Goal: Task Accomplishment & Management: Manage account settings

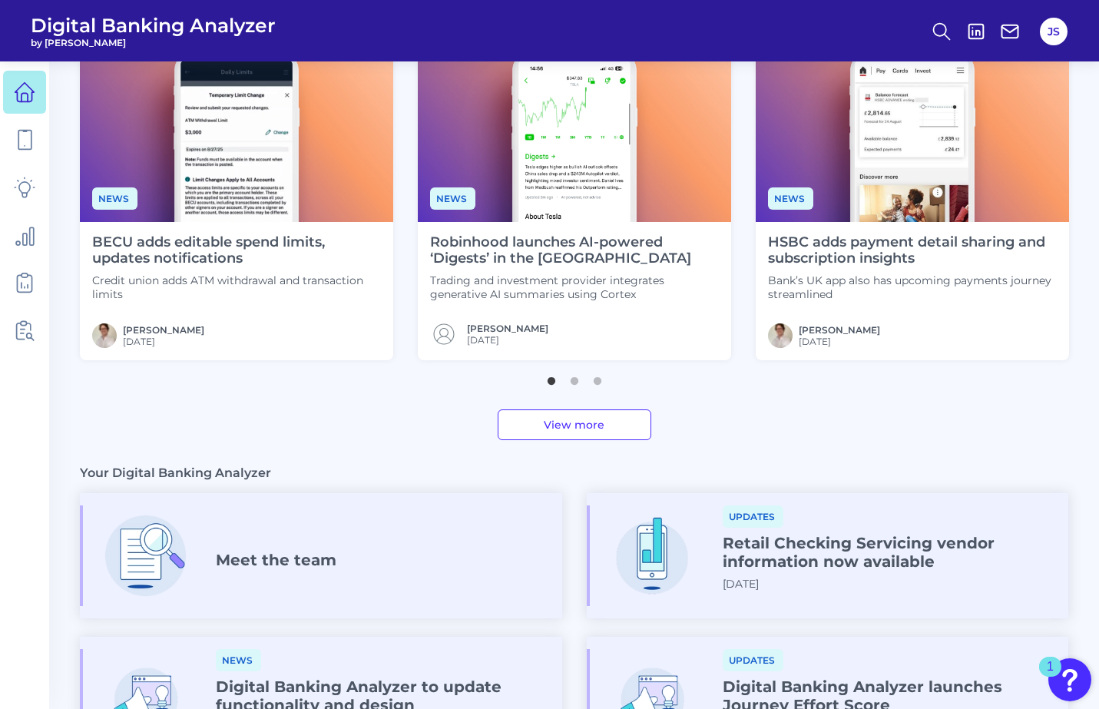
scroll to position [538, 0]
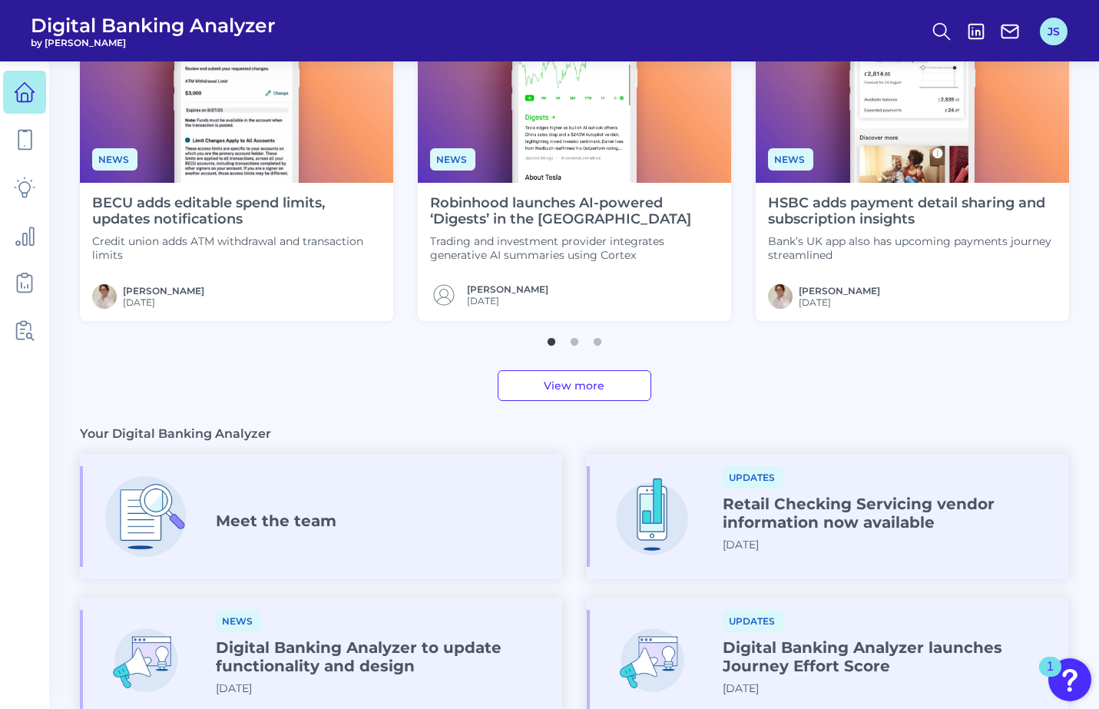
click at [1054, 34] on button "JS" at bounding box center [1054, 32] width 28 height 28
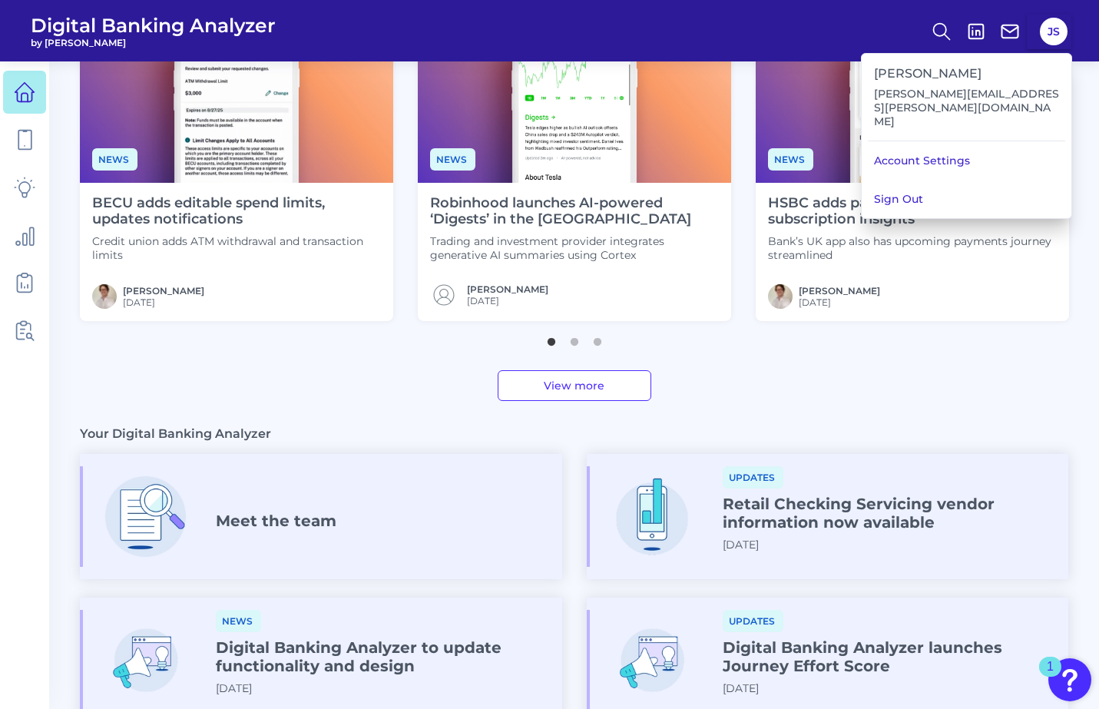
click at [935, 180] on button "Sign Out" at bounding box center [967, 199] width 210 height 38
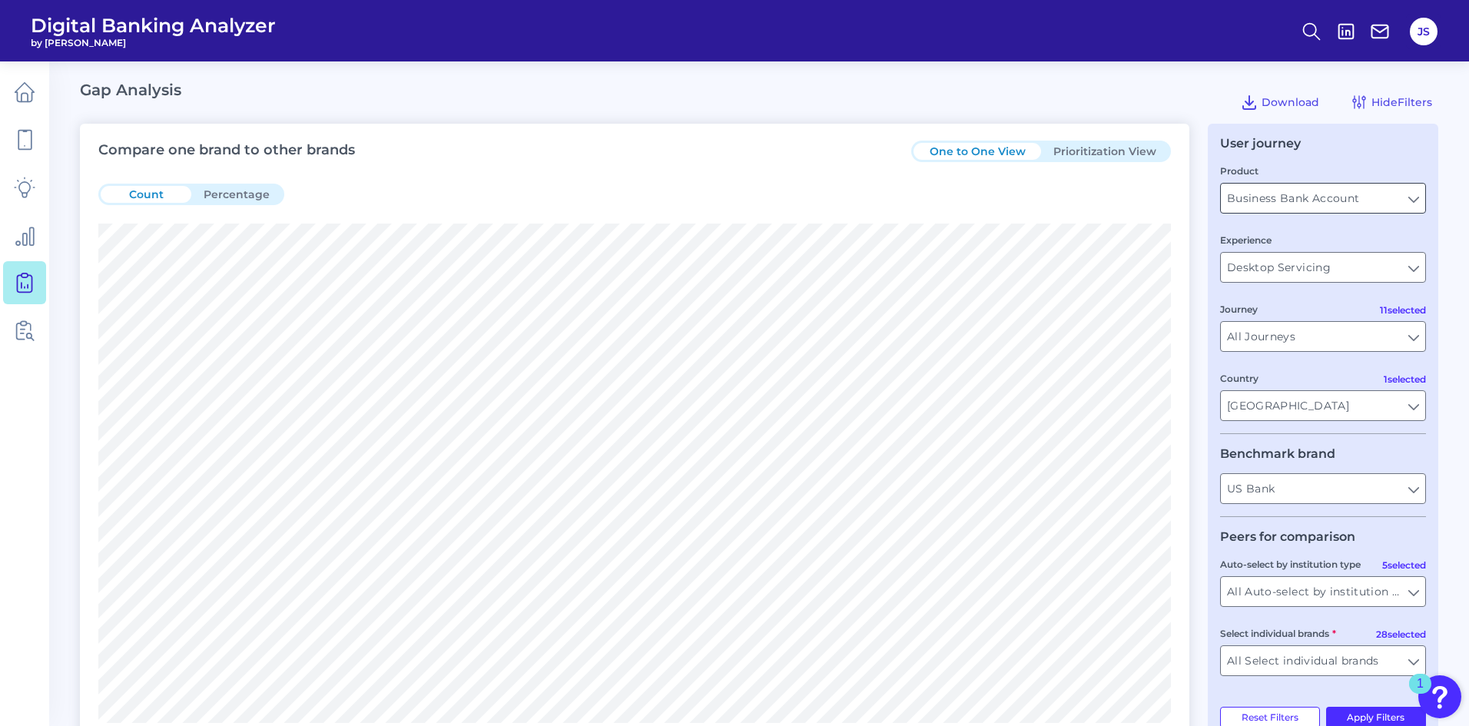
click at [1417, 195] on input "Business Bank Account" at bounding box center [1323, 198] width 204 height 29
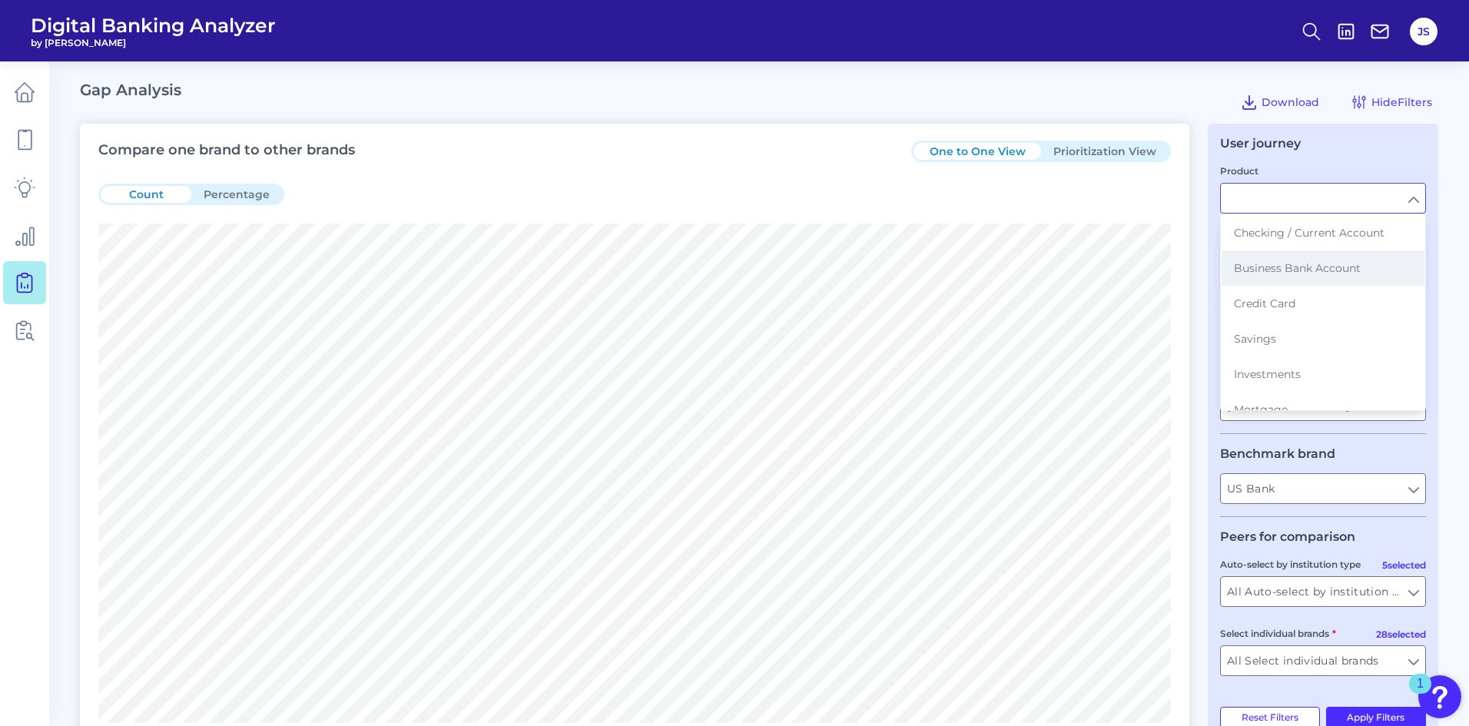
click at [1363, 270] on button "Business Bank Account" at bounding box center [1323, 267] width 203 height 35
type input "Business Bank Account"
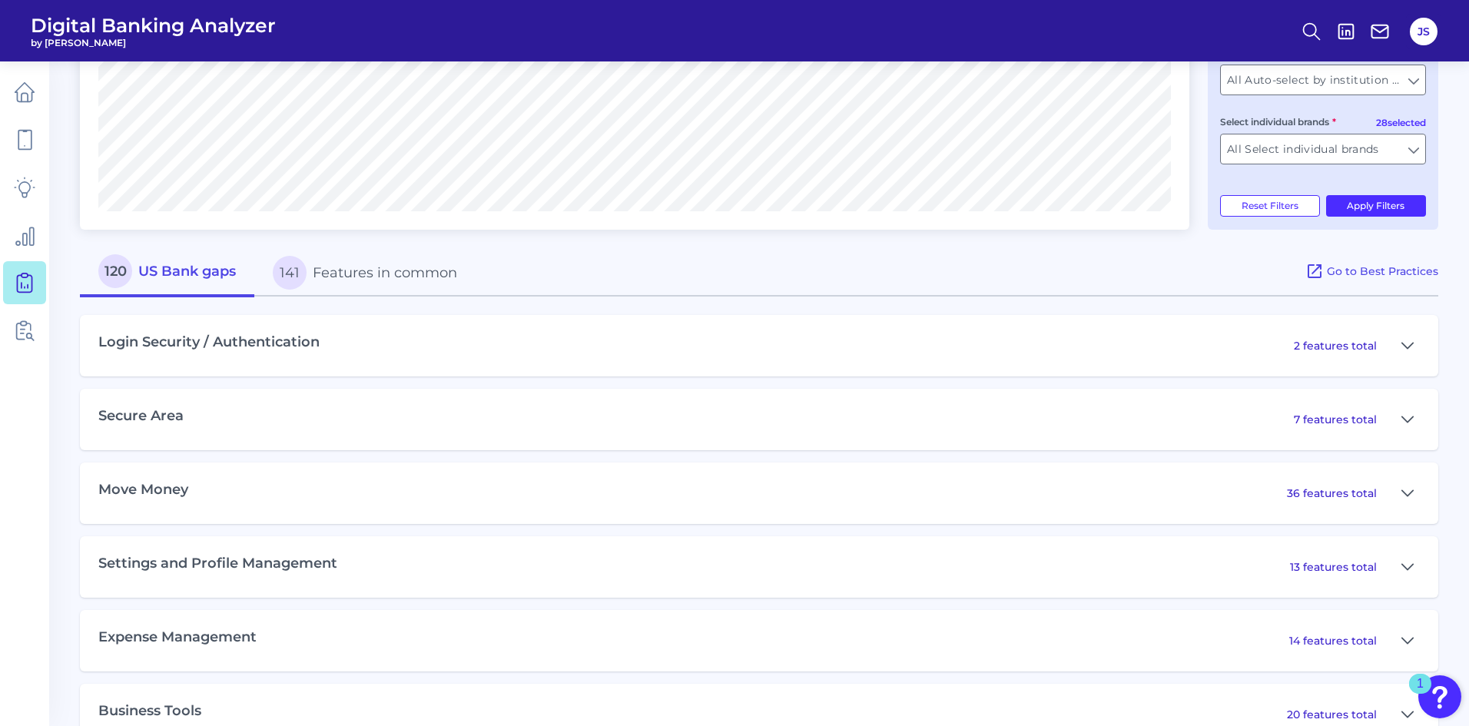
scroll to position [538, 0]
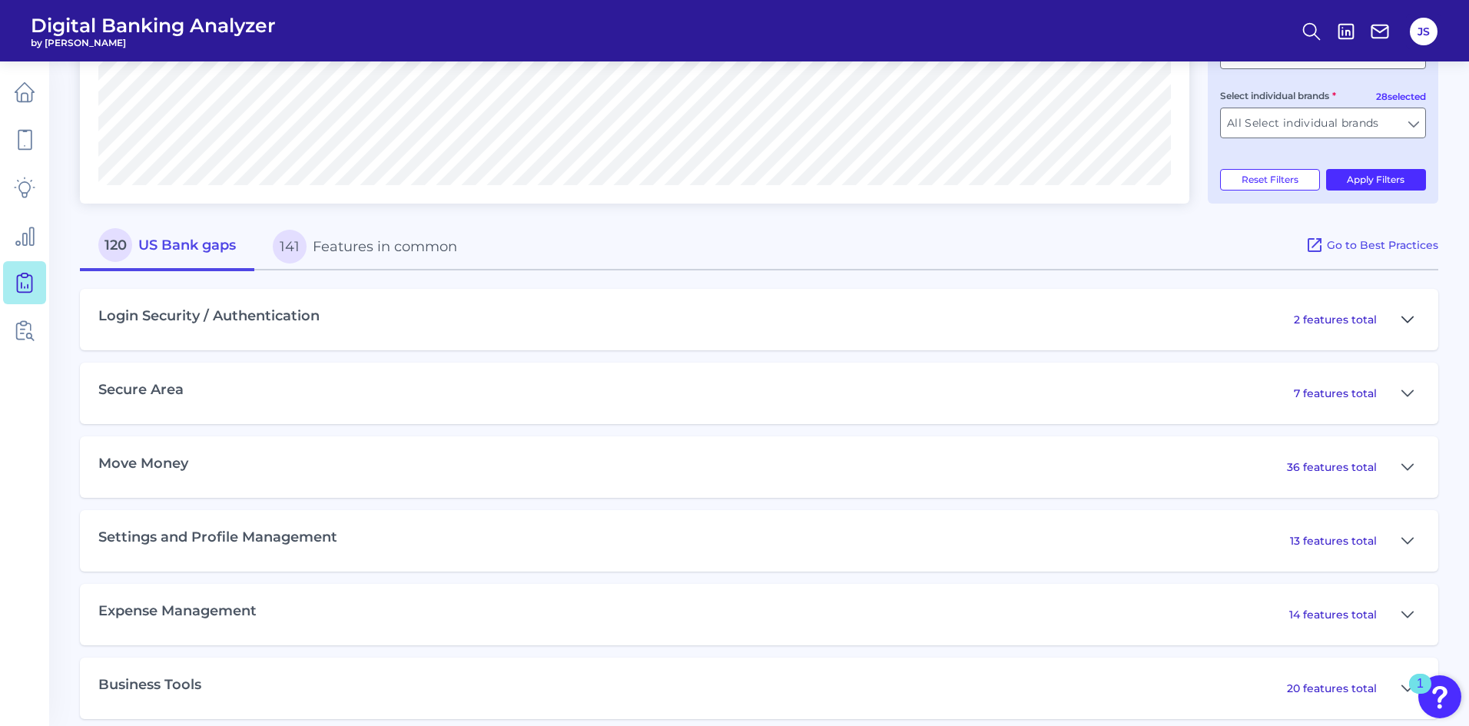
click at [1407, 320] on icon at bounding box center [1407, 319] width 12 height 18
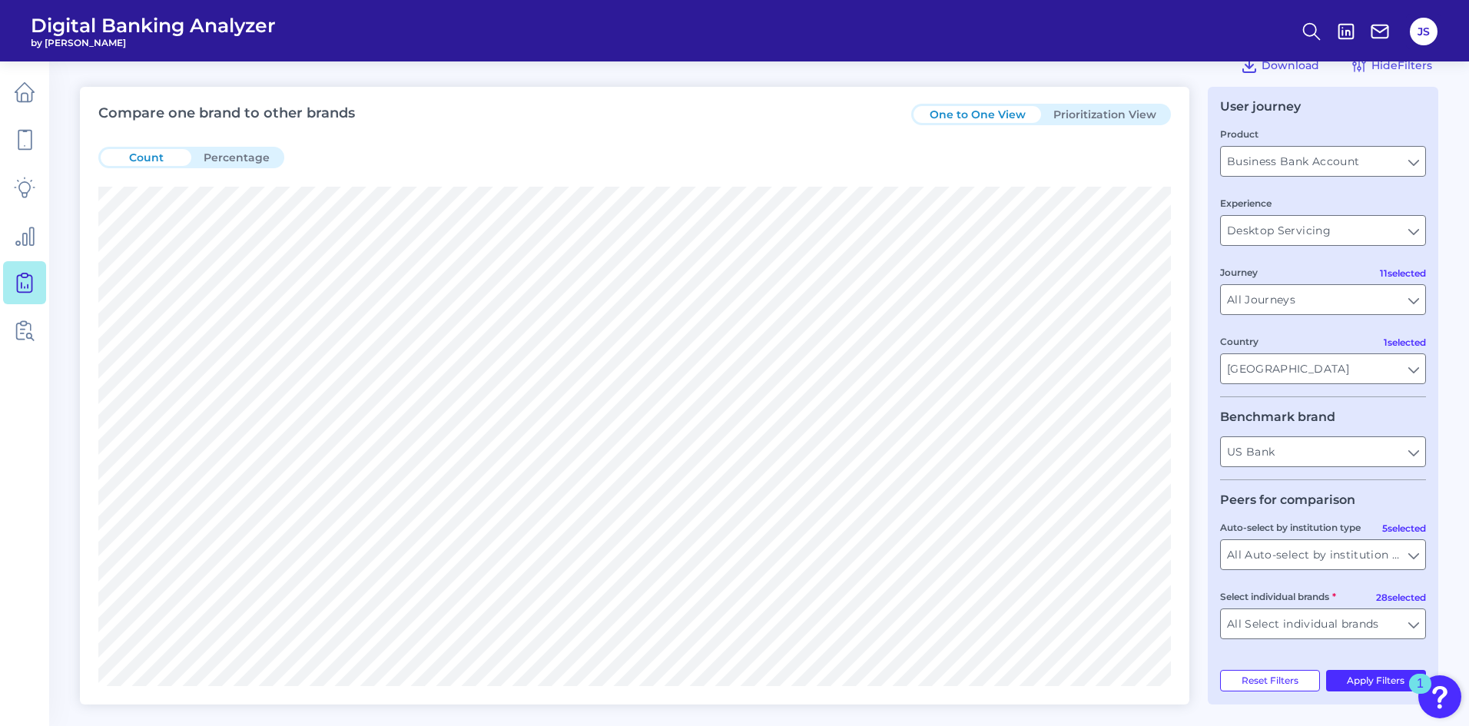
scroll to position [0, 0]
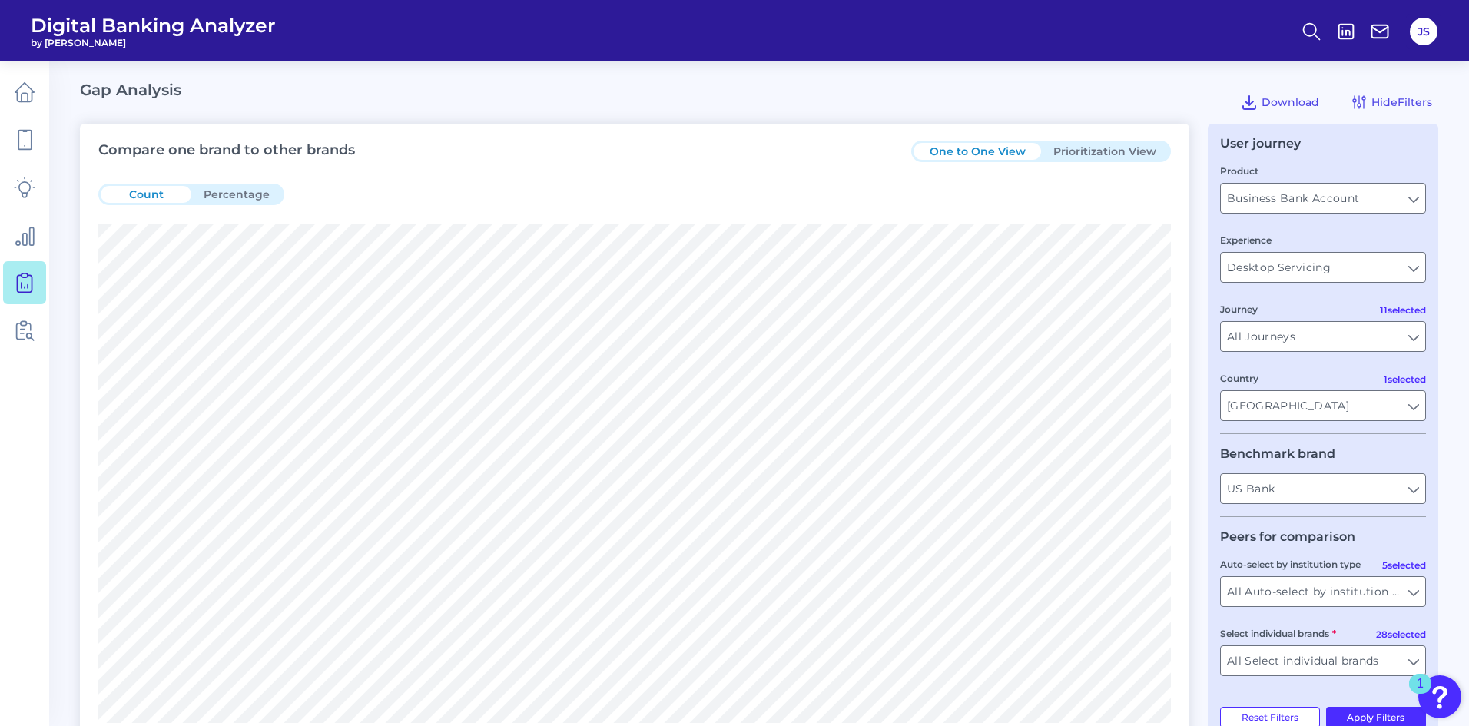
click at [1091, 145] on button "Prioritization View" at bounding box center [1105, 151] width 128 height 17
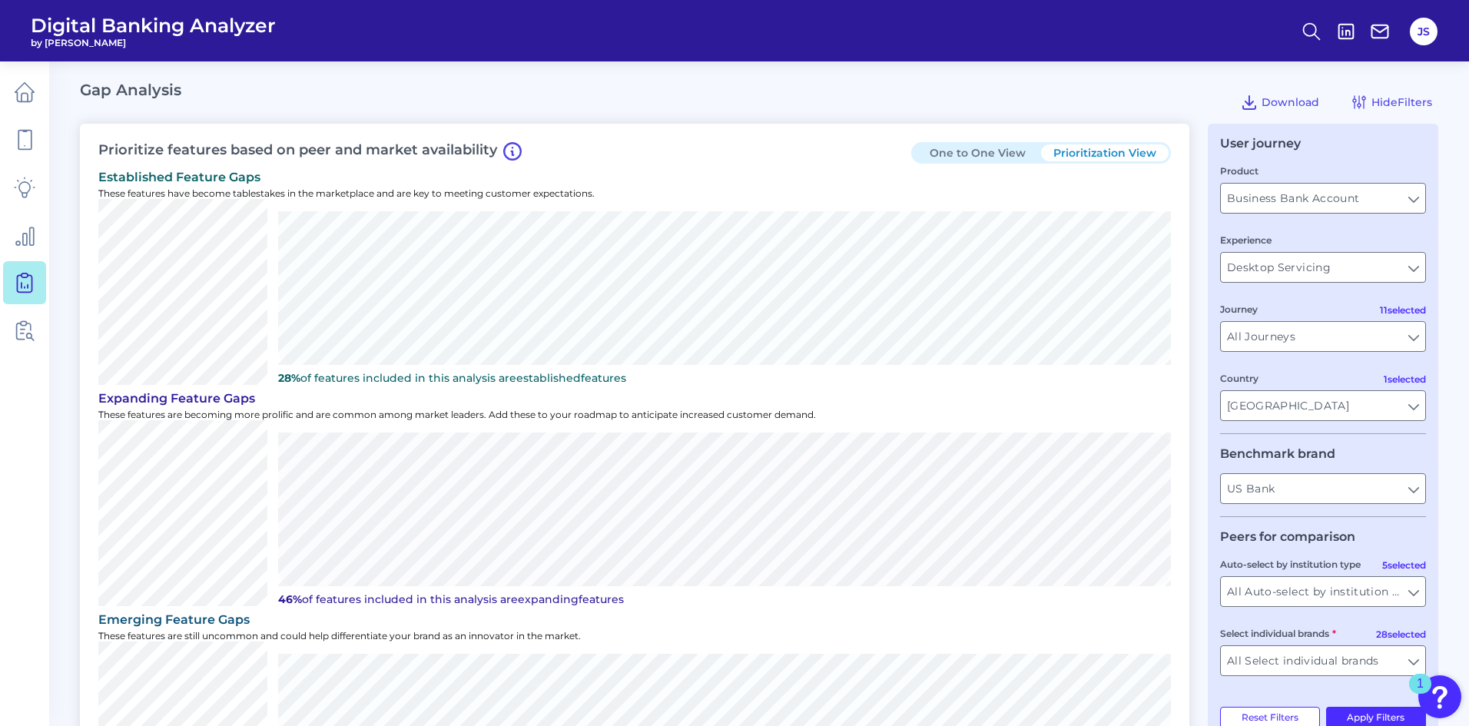
click at [990, 155] on button "One to One View" at bounding box center [977, 152] width 128 height 17
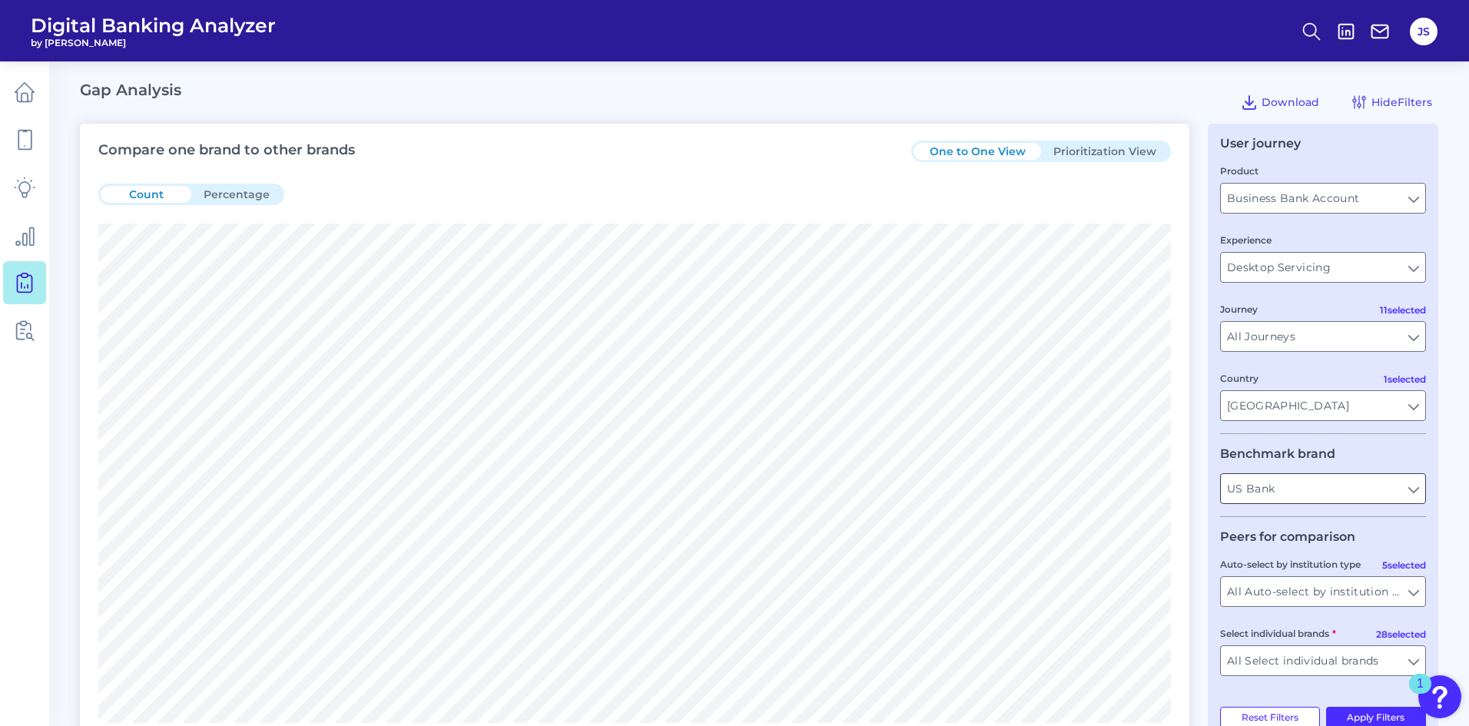
click at [1409, 489] on input "US Bank" at bounding box center [1323, 488] width 204 height 29
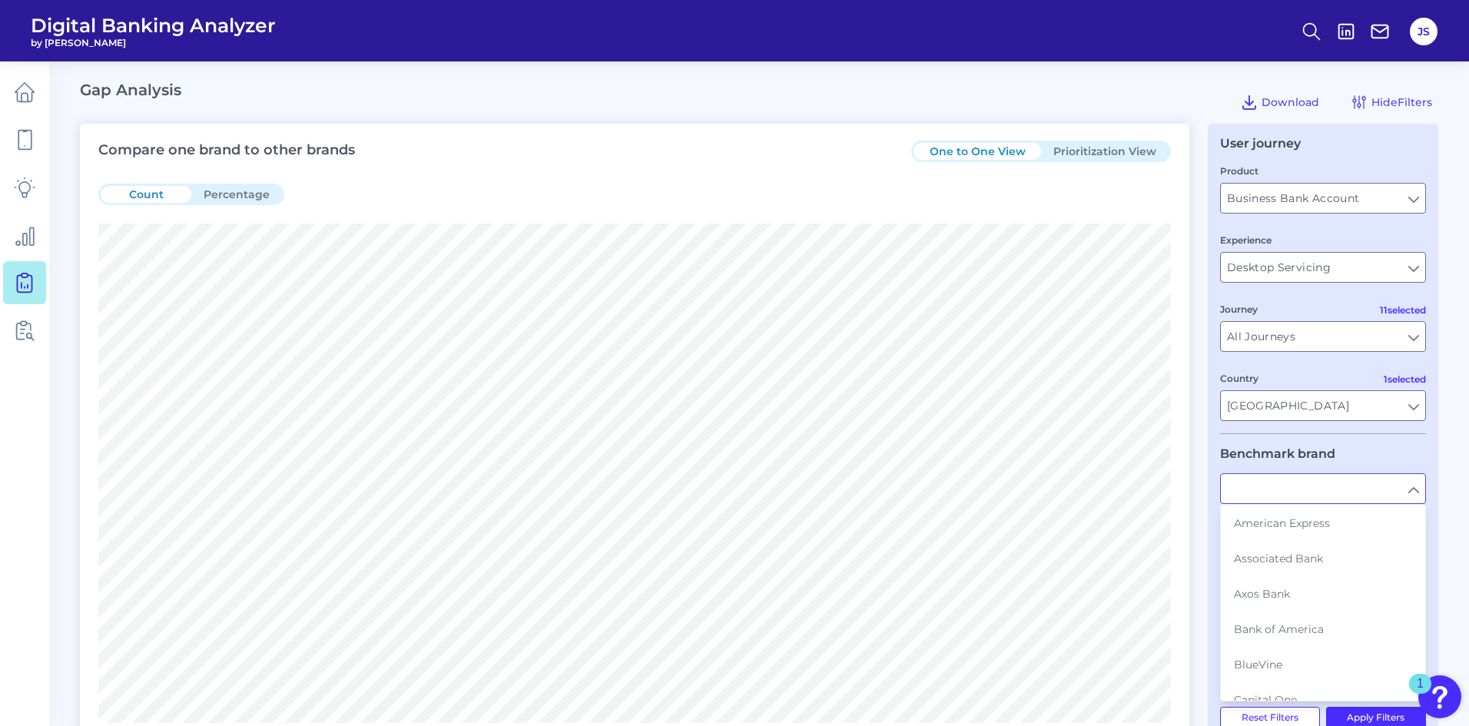
click at [1289, 493] on input "text" at bounding box center [1323, 488] width 204 height 29
type input "US Bank"
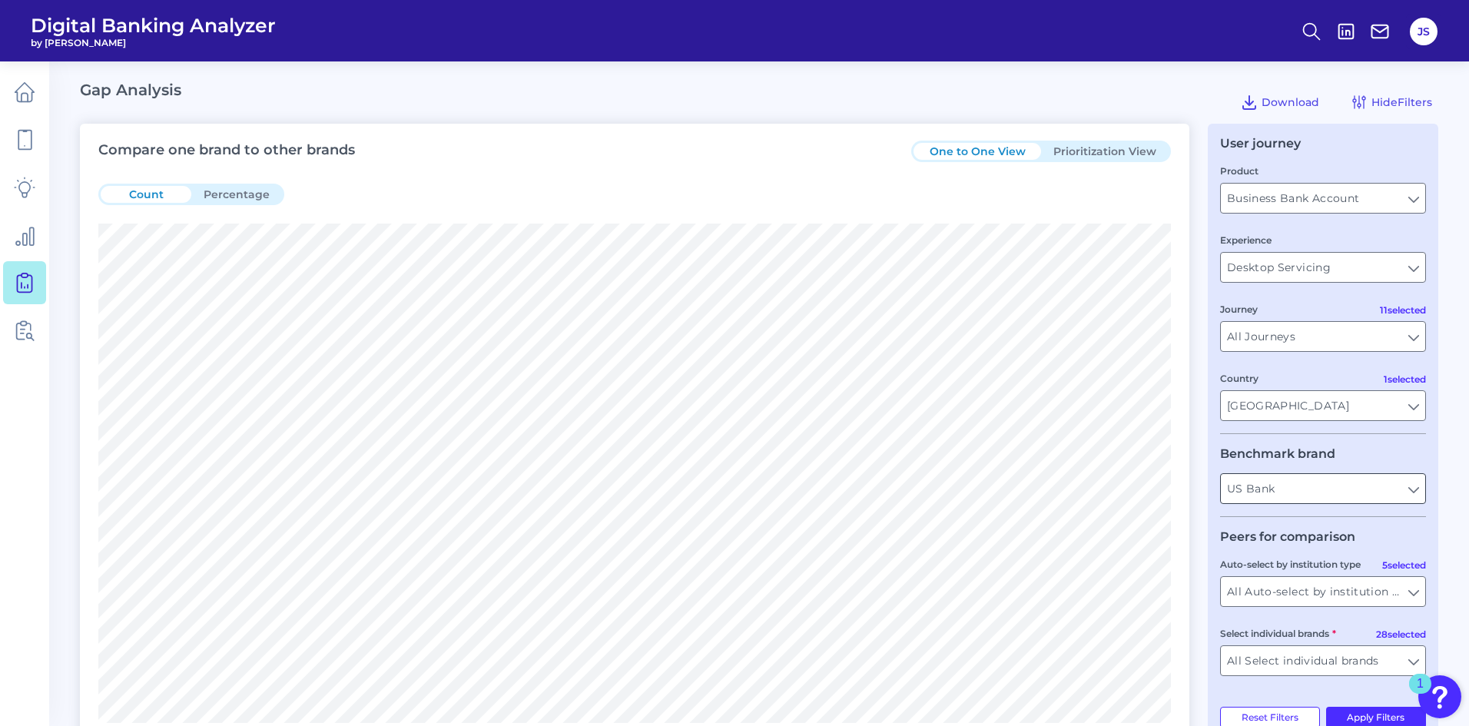
click at [1312, 494] on input "US Bank" at bounding box center [1323, 488] width 204 height 29
click at [1282, 529] on span "Fifth Third" at bounding box center [1261, 523] width 54 height 14
type input "Fifth Third"
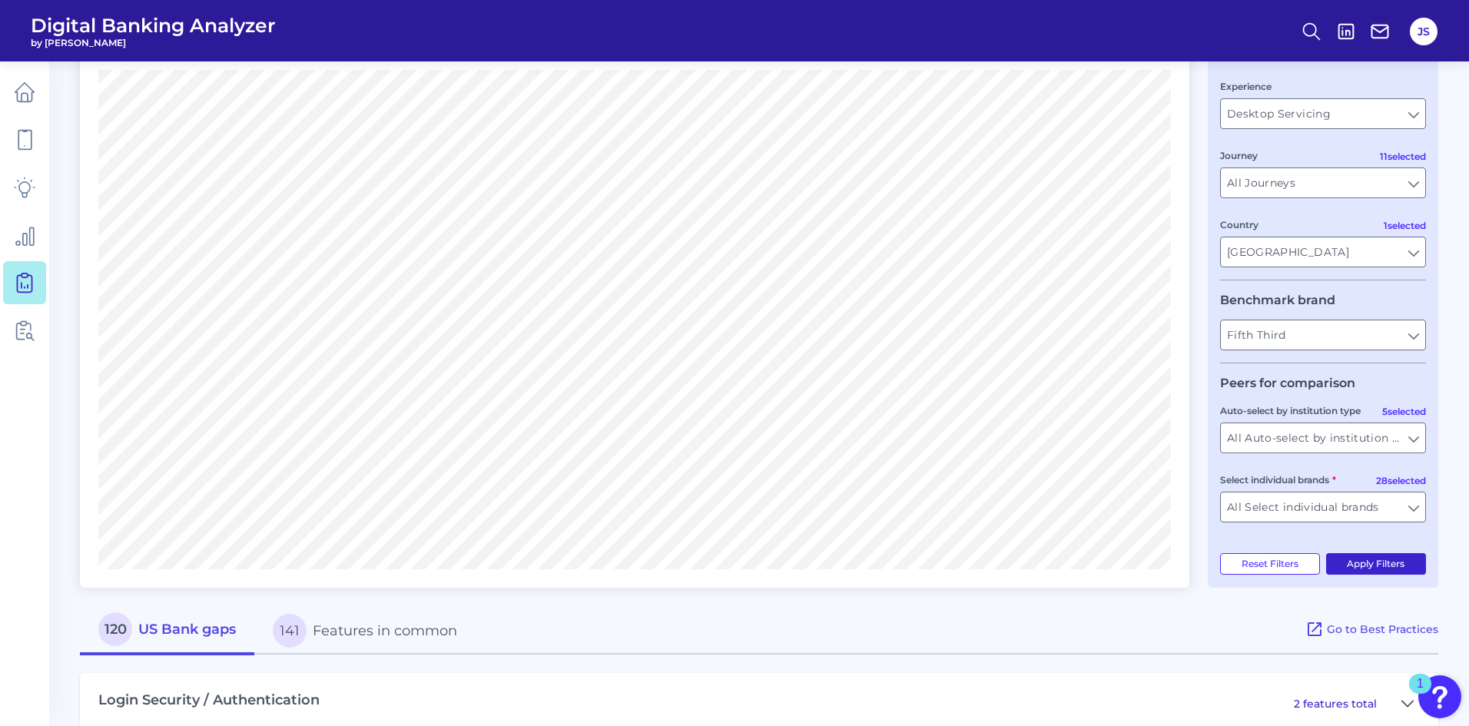
click at [1390, 560] on button "Apply Filters" at bounding box center [1376, 564] width 101 height 22
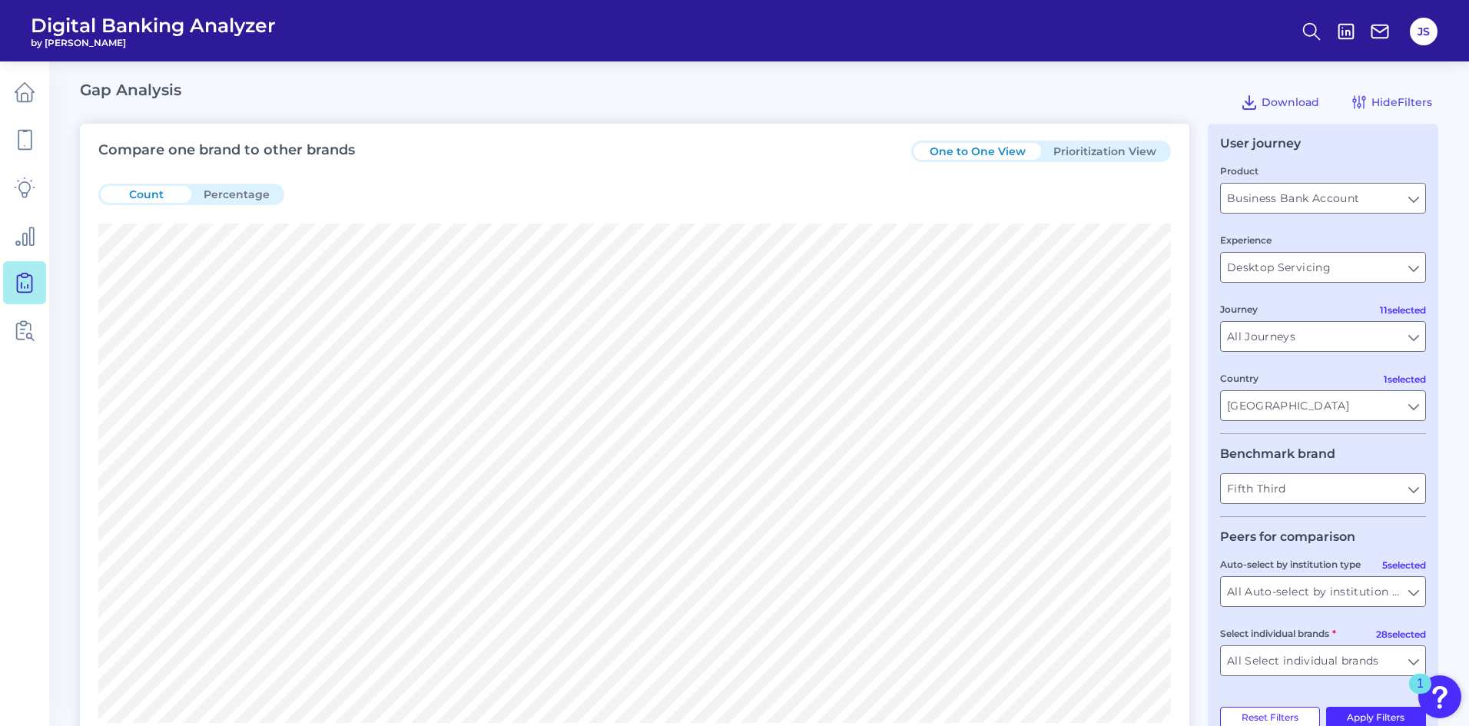
click at [1077, 151] on button "Prioritization View" at bounding box center [1105, 151] width 128 height 17
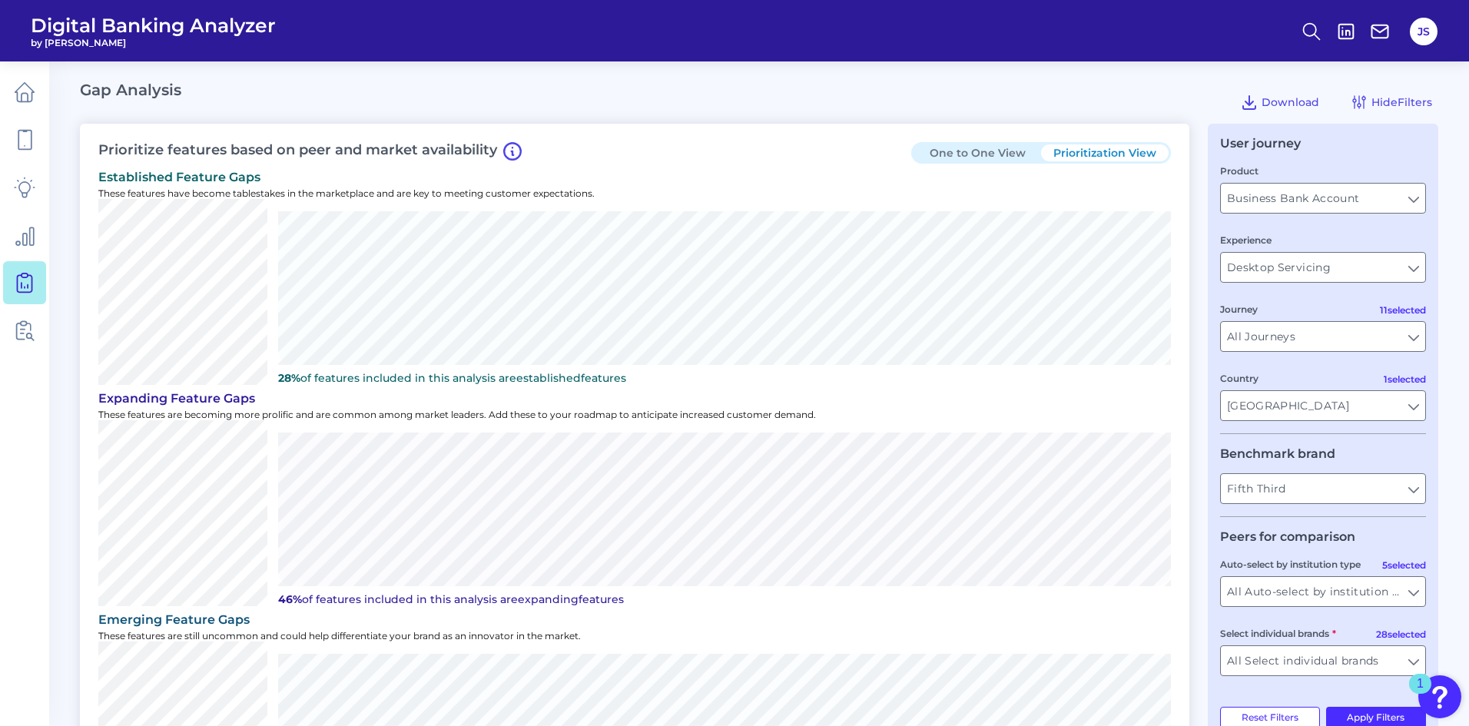
click at [992, 152] on button "One to One View" at bounding box center [977, 152] width 128 height 17
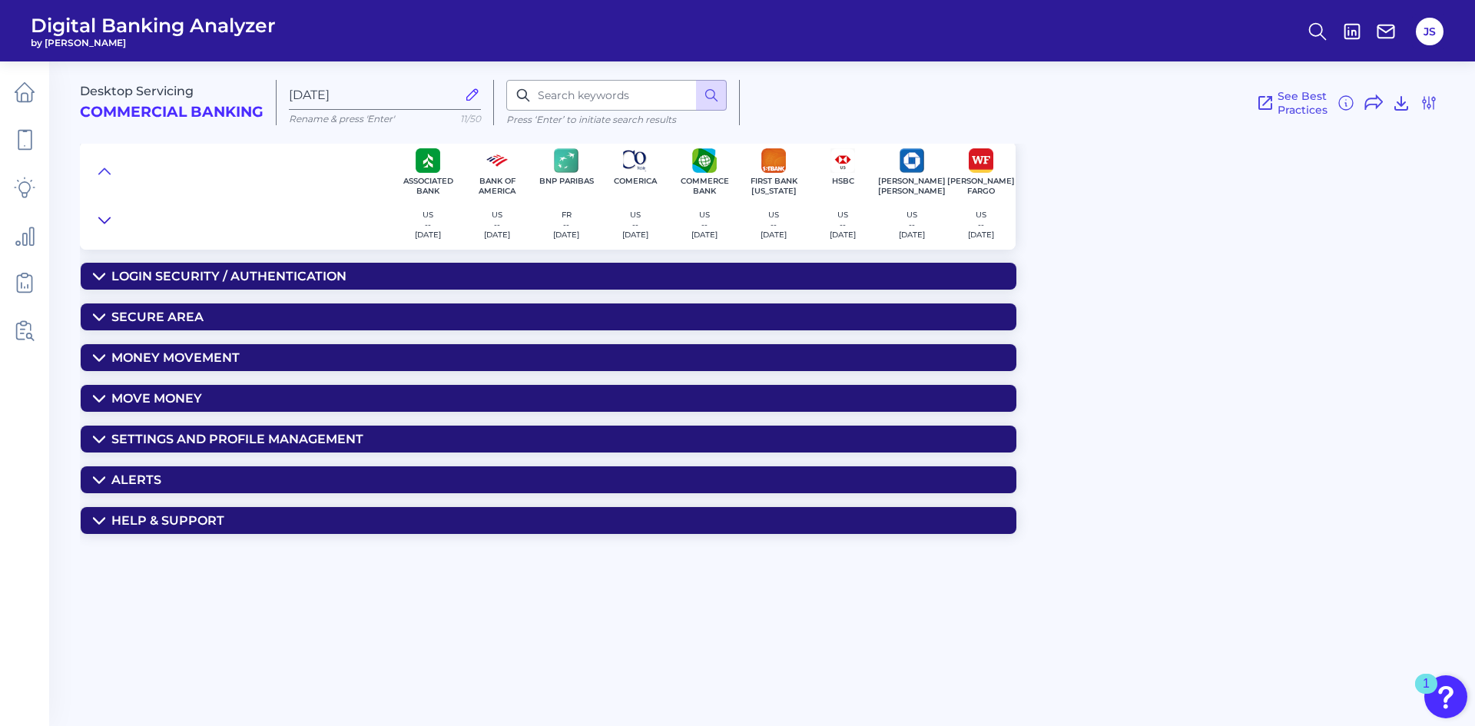
click at [102, 219] on icon at bounding box center [104, 220] width 12 height 15
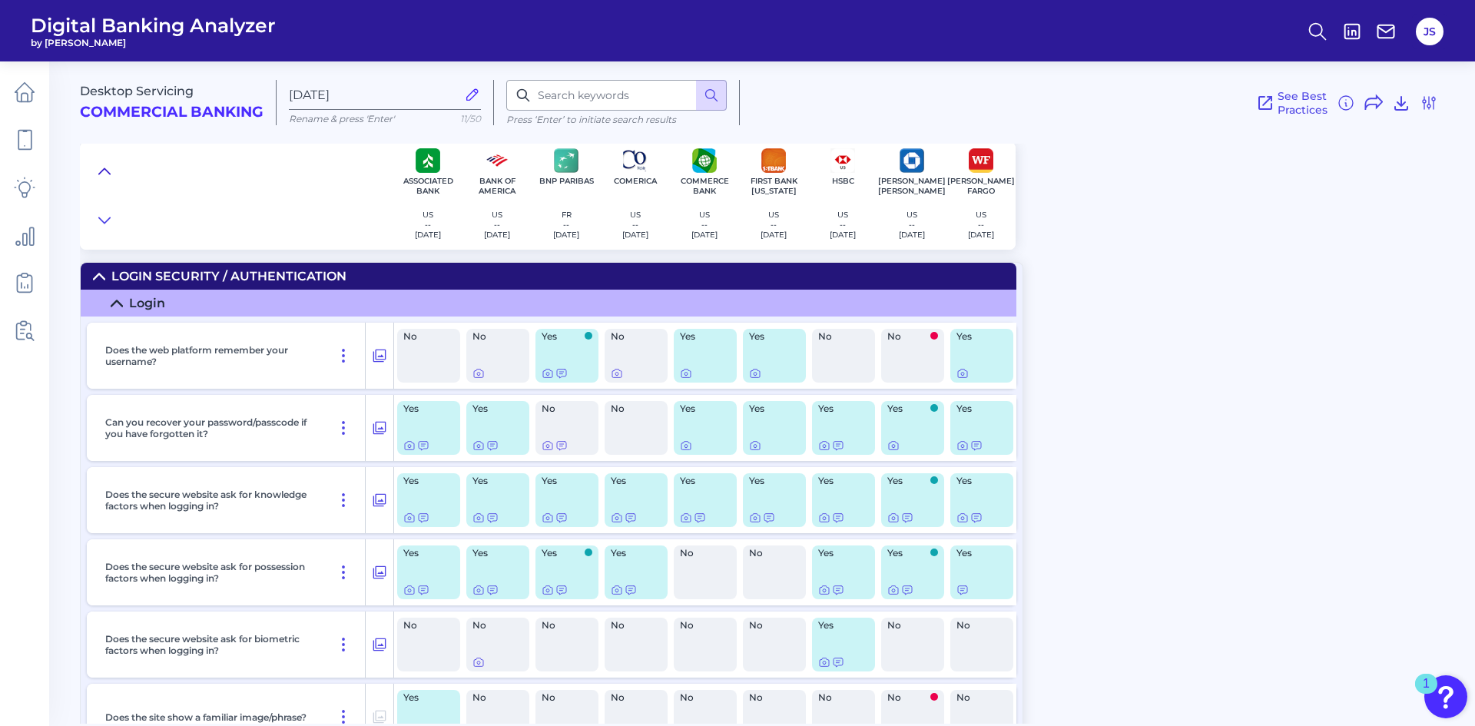
click at [100, 165] on icon at bounding box center [104, 171] width 12 height 15
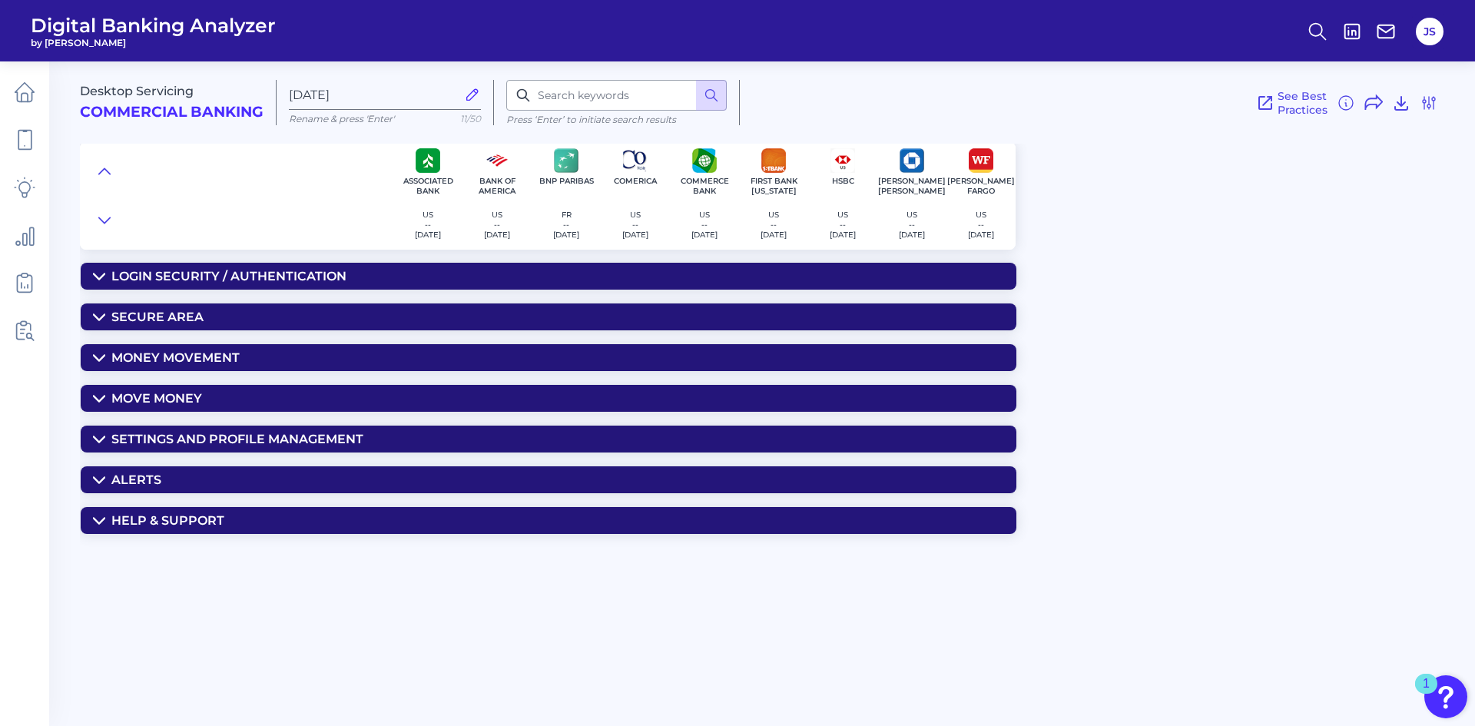
click at [102, 268] on summary "Login Security / Authentication" at bounding box center [549, 276] width 936 height 27
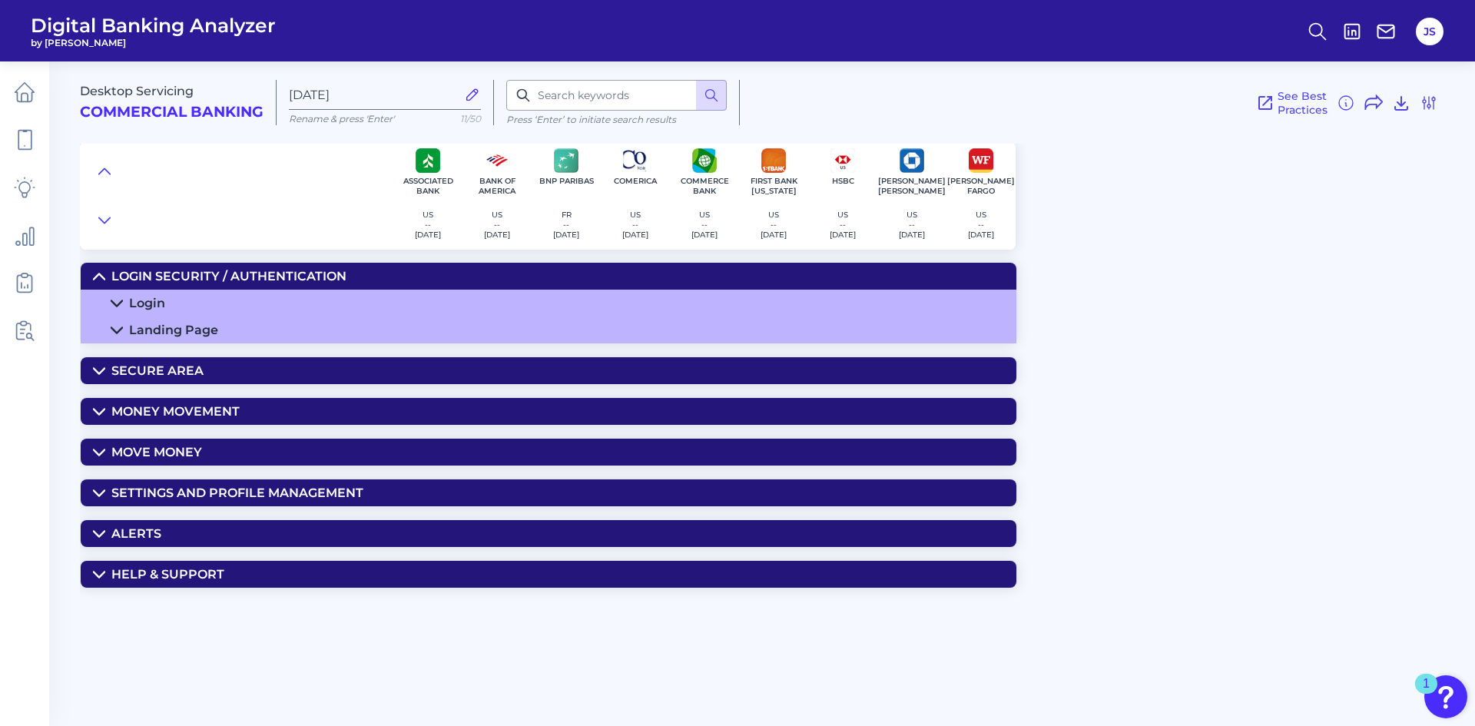
click at [94, 417] on icon at bounding box center [99, 412] width 12 height 12
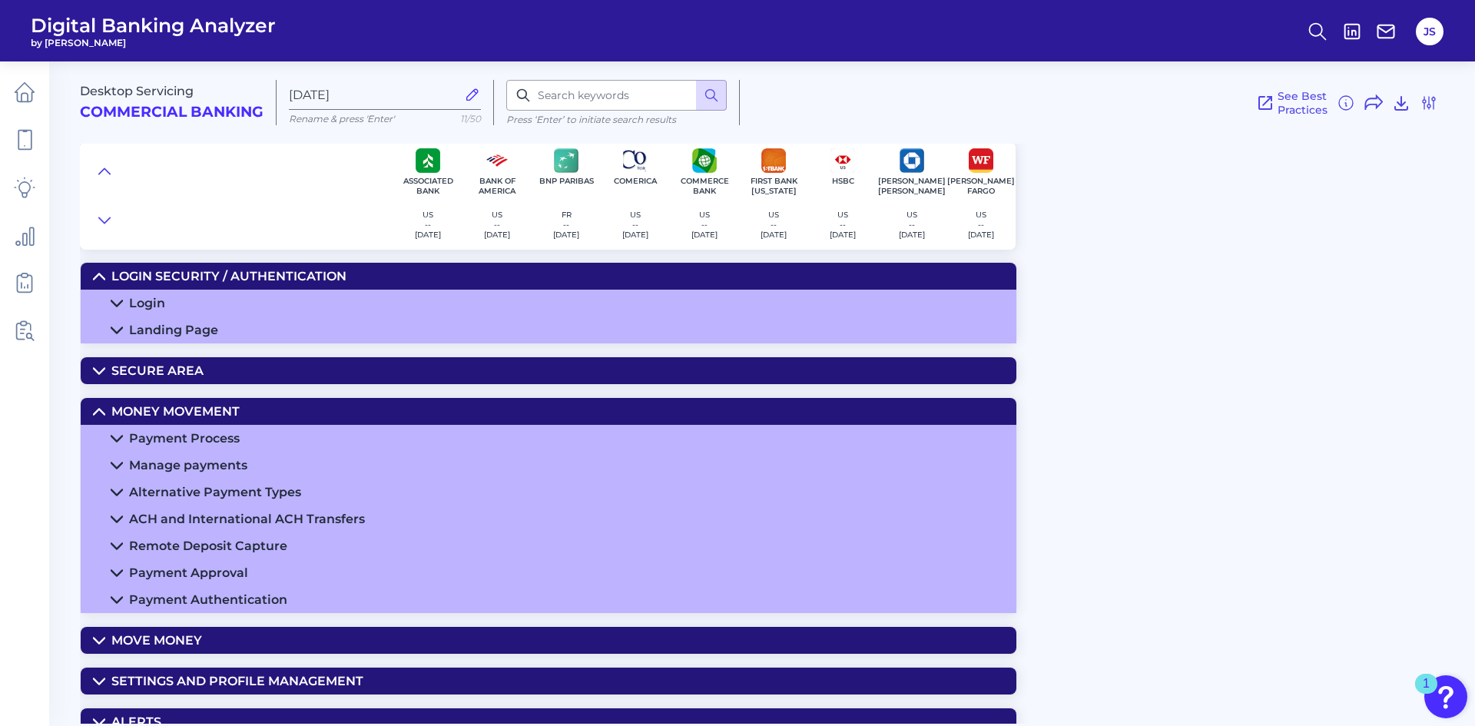
click at [113, 435] on icon at bounding box center [117, 439] width 12 height 12
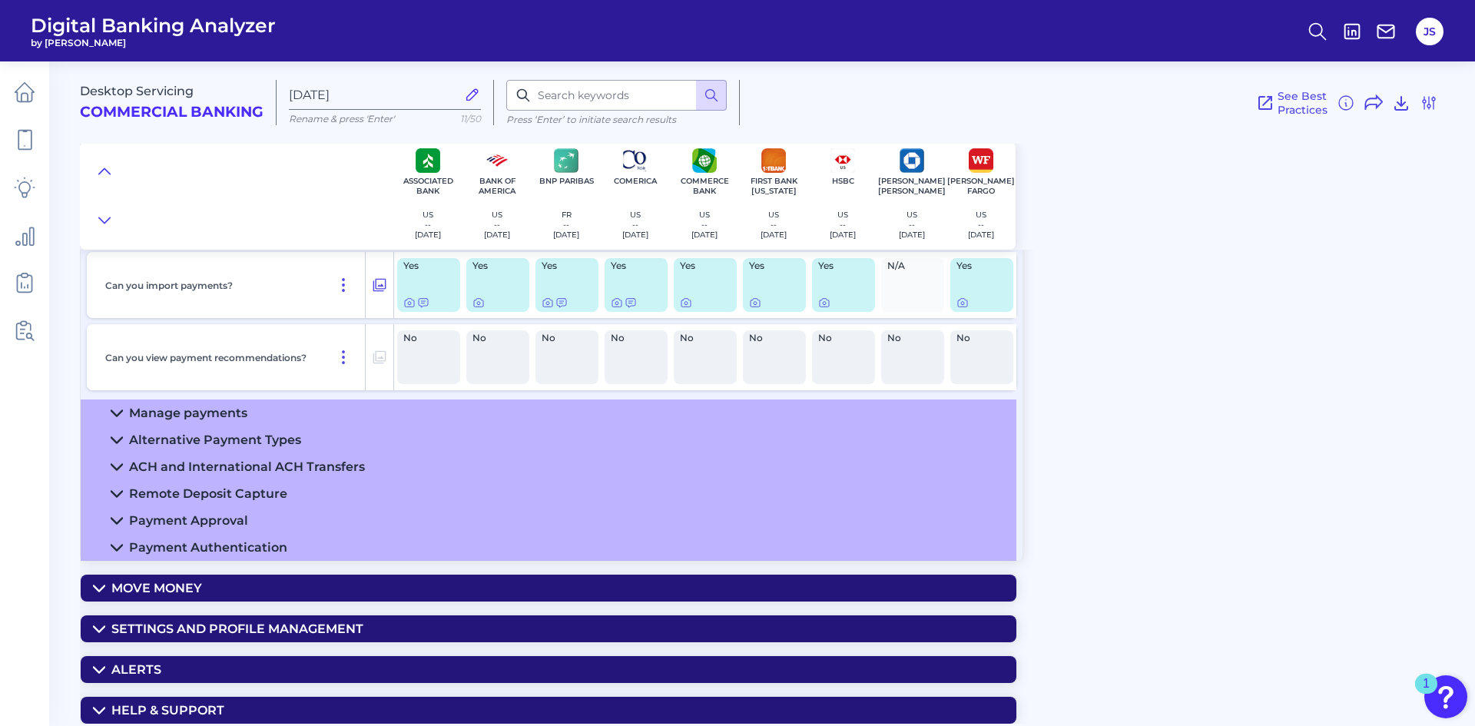
scroll to position [712, 0]
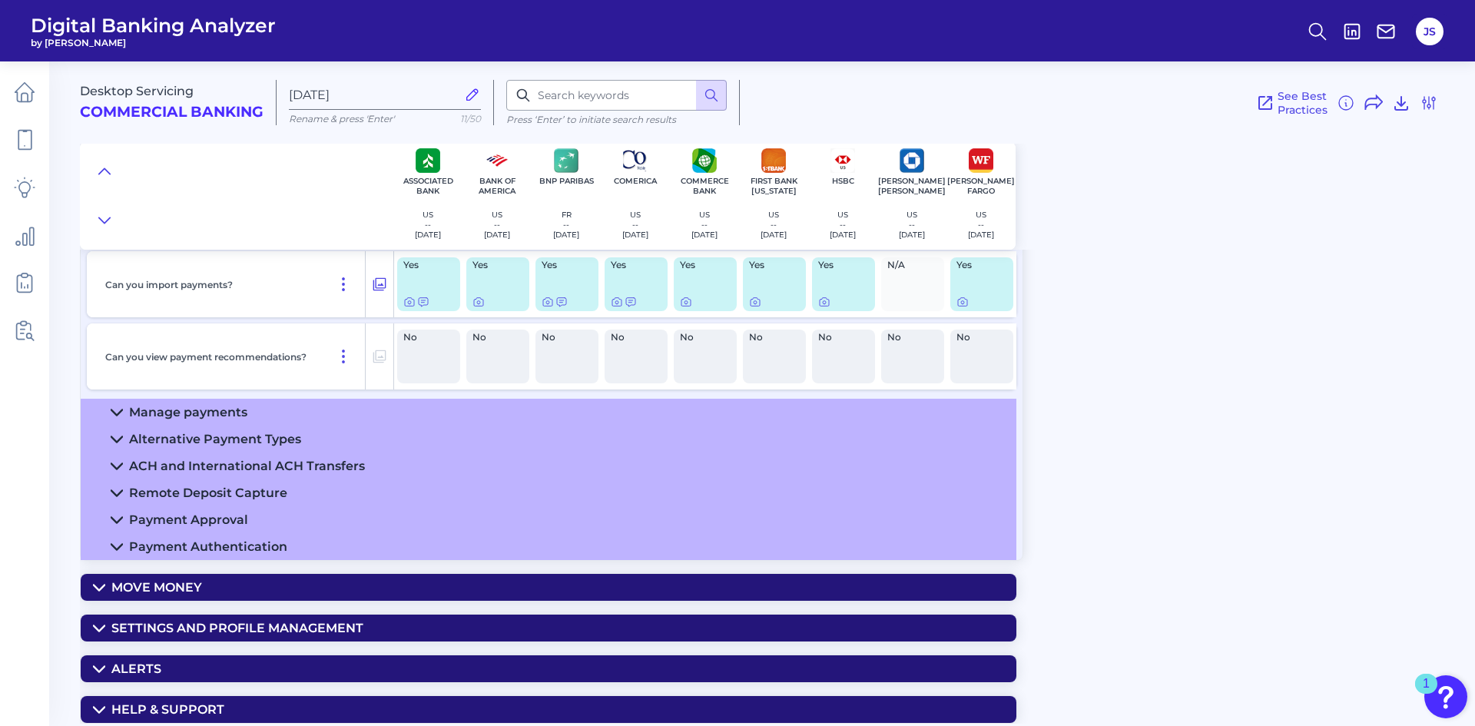
click at [117, 461] on icon at bounding box center [117, 466] width 12 height 12
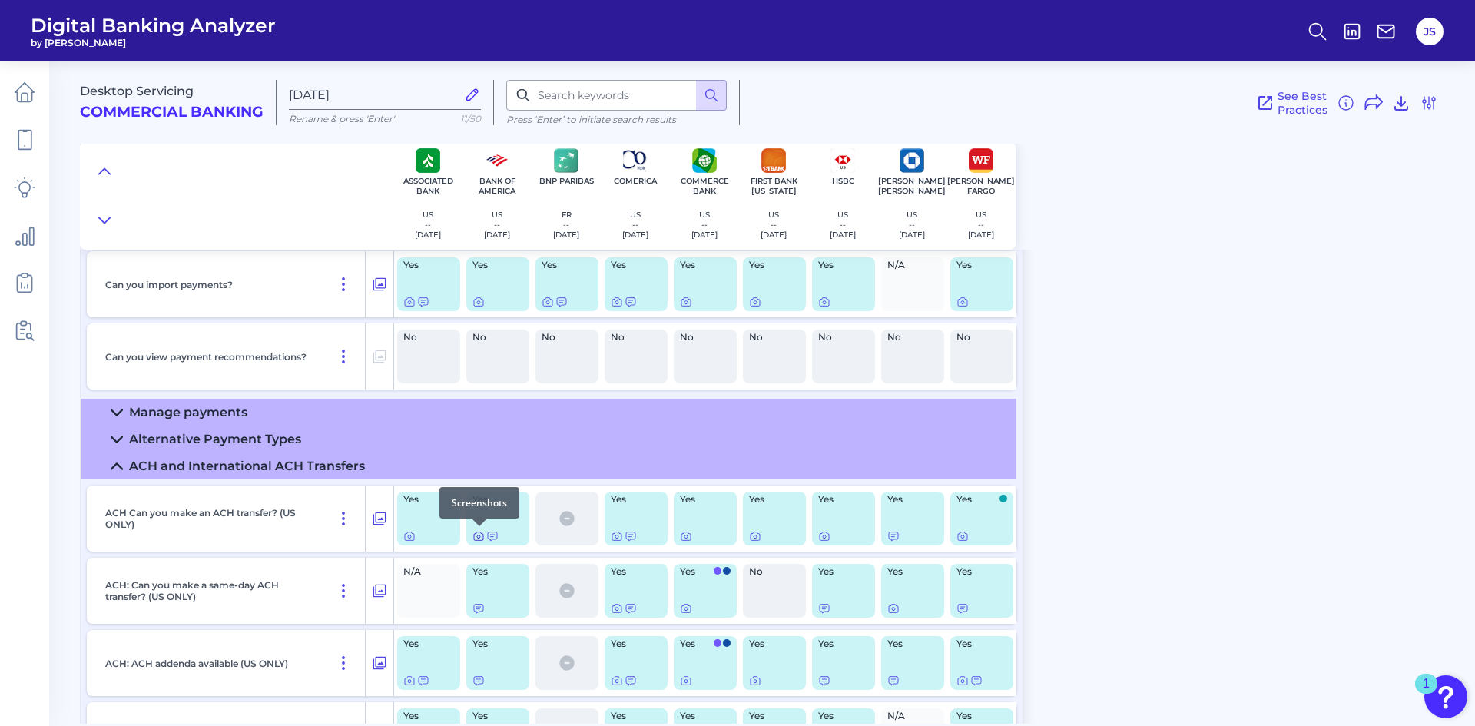
click at [478, 535] on icon at bounding box center [478, 536] width 3 height 3
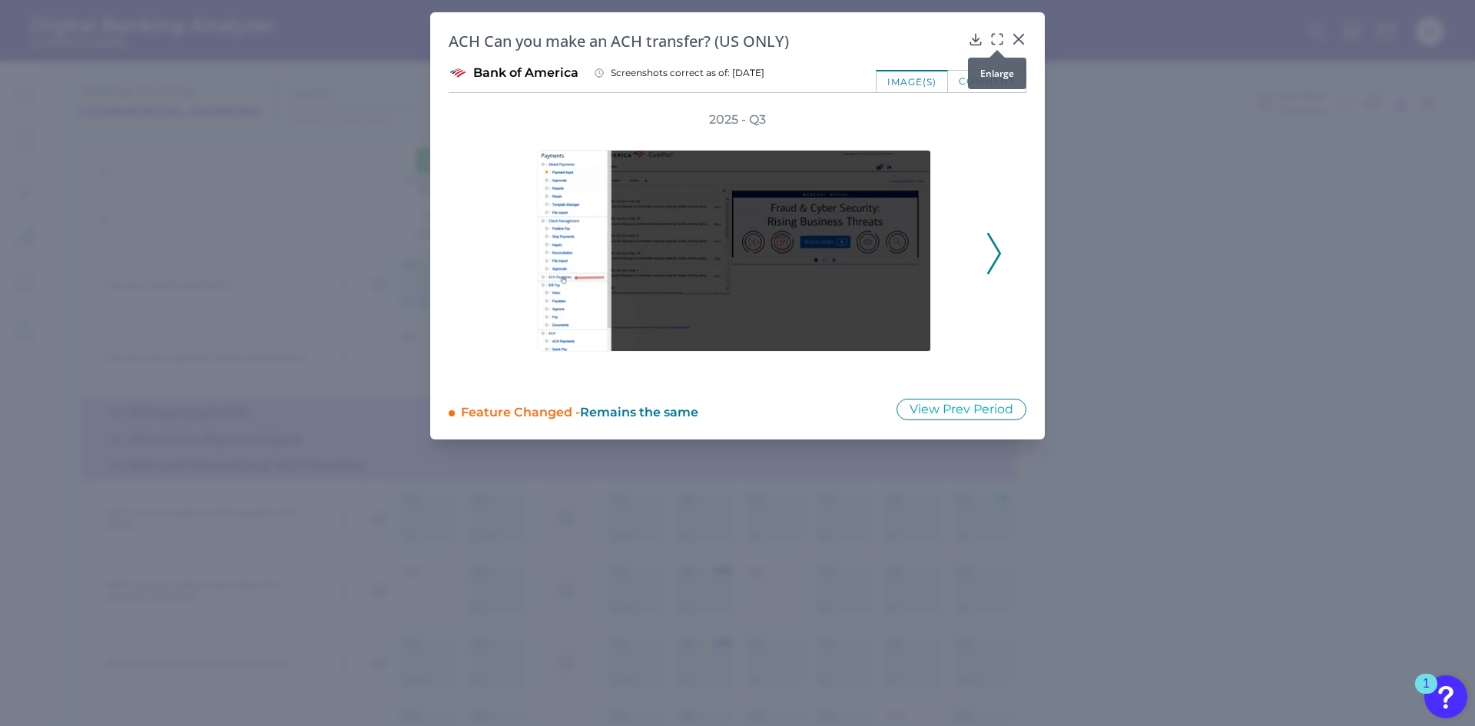
click at [993, 39] on icon at bounding box center [997, 38] width 15 height 15
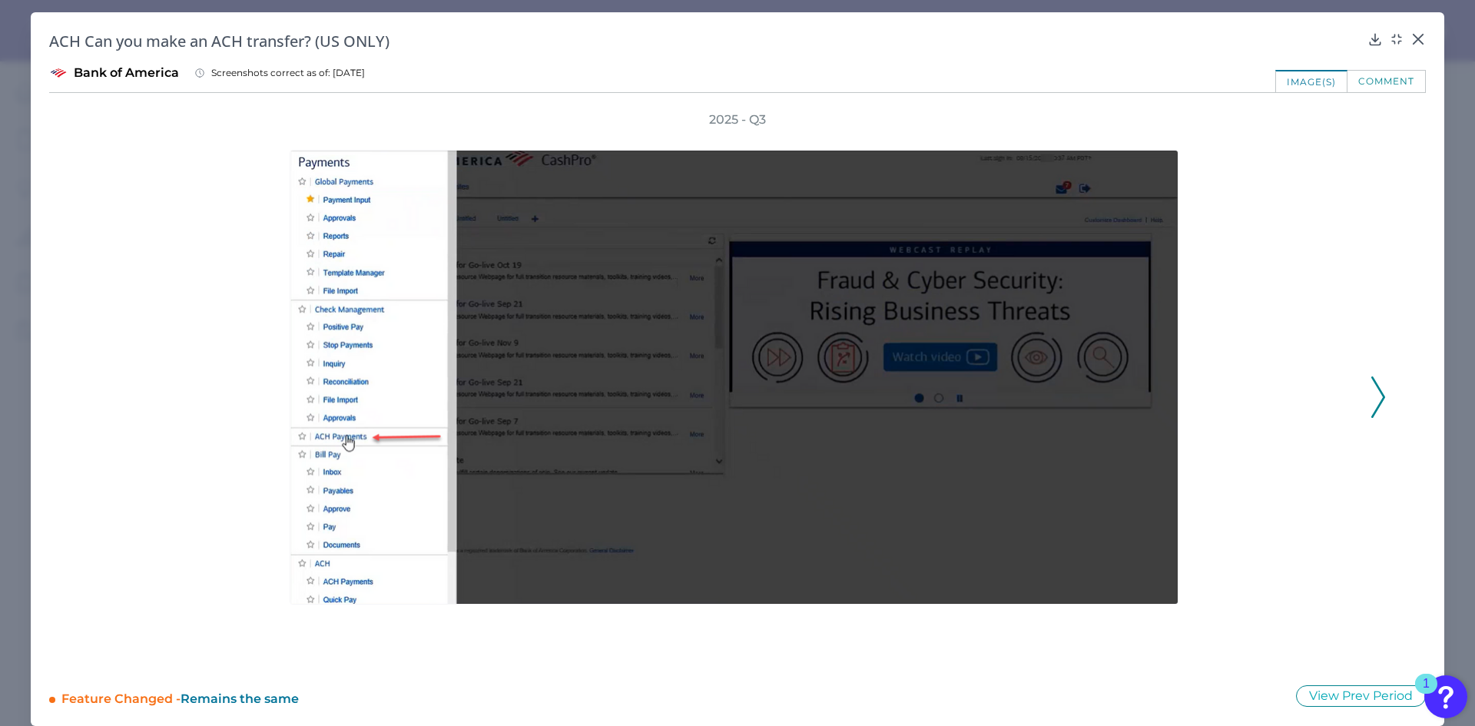
click at [1374, 405] on polyline at bounding box center [1378, 396] width 12 height 39
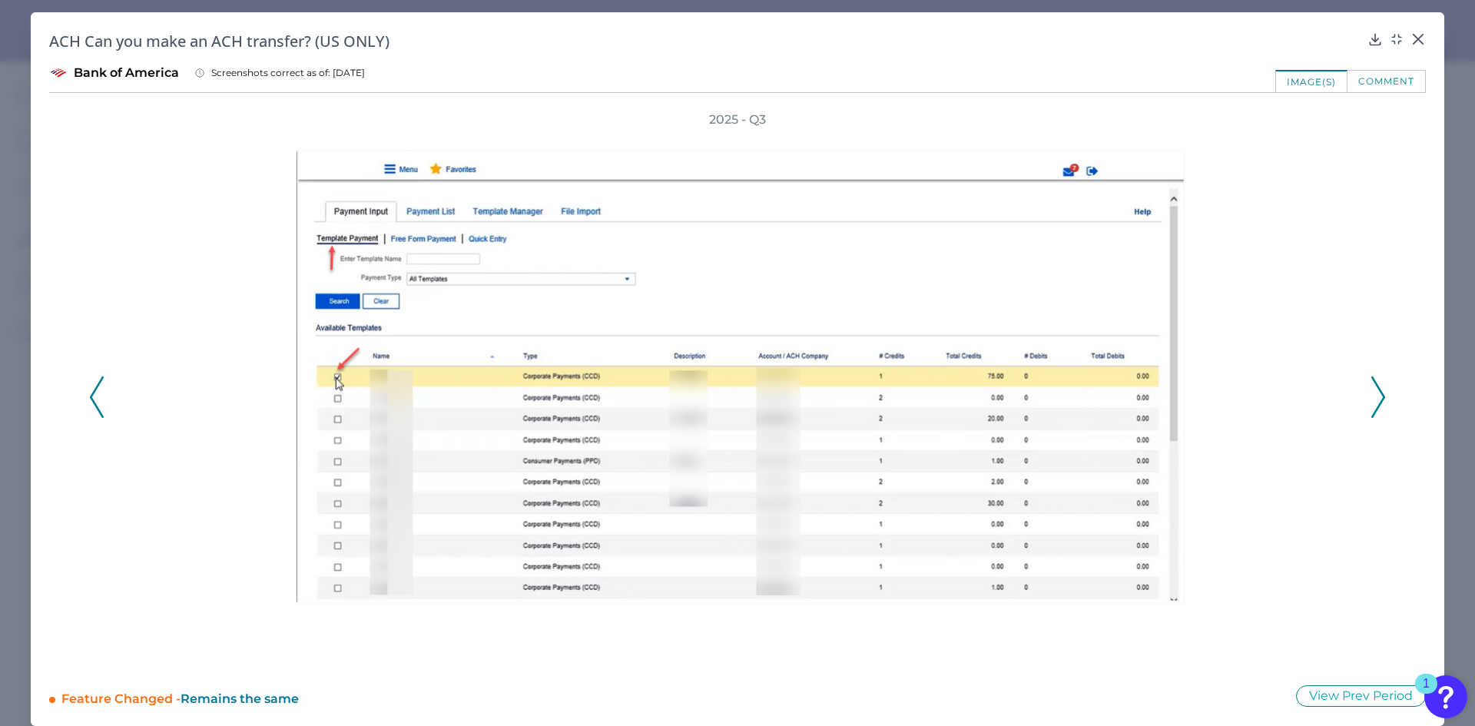
click at [1374, 405] on polyline at bounding box center [1378, 396] width 12 height 39
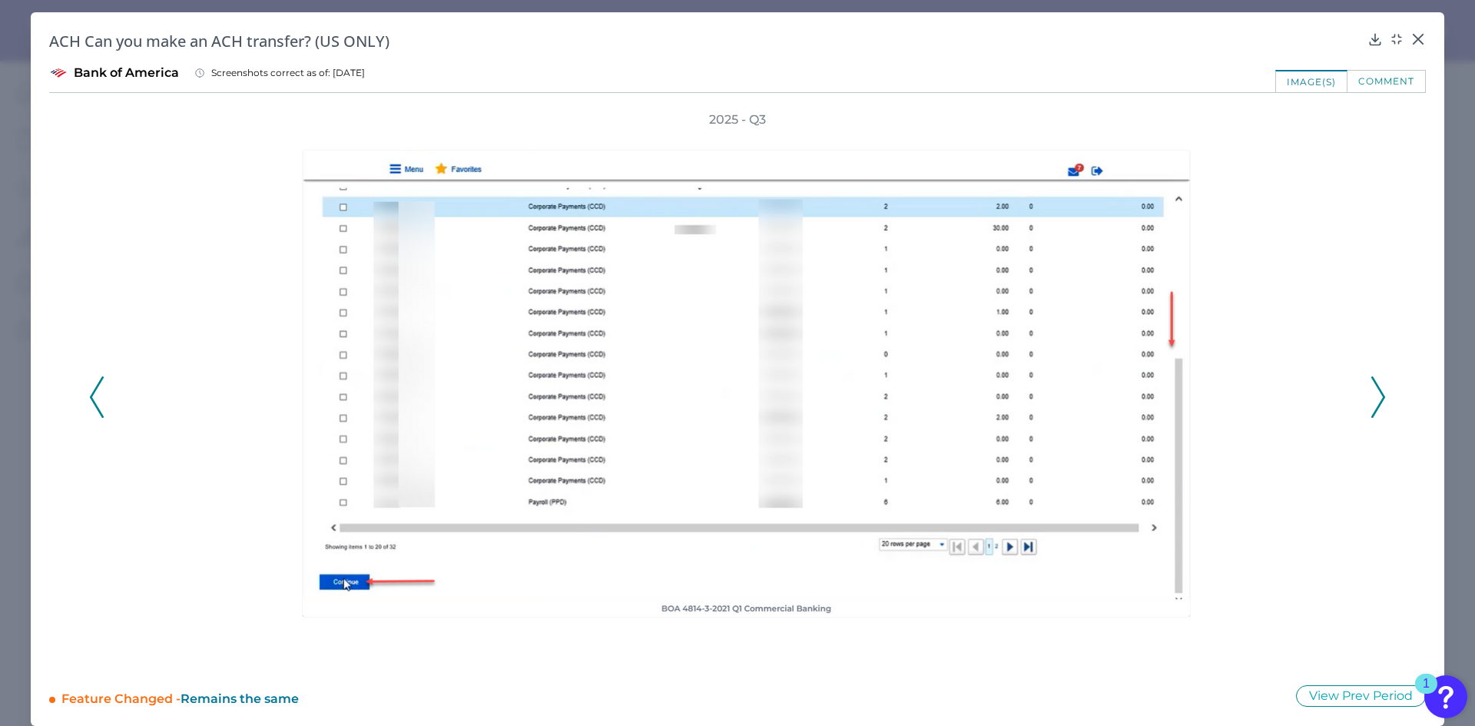
click at [1374, 405] on polyline at bounding box center [1378, 396] width 12 height 39
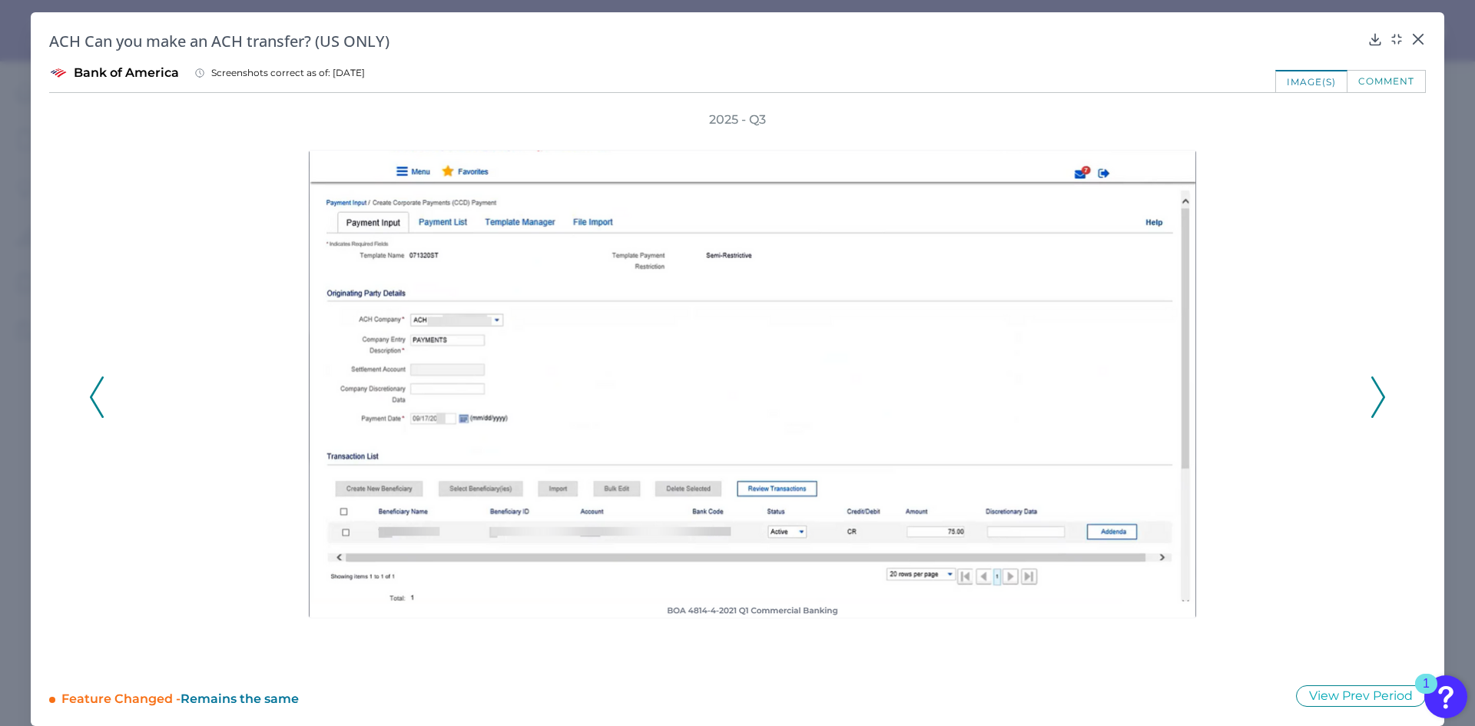
click at [1372, 405] on icon at bounding box center [1378, 396] width 14 height 41
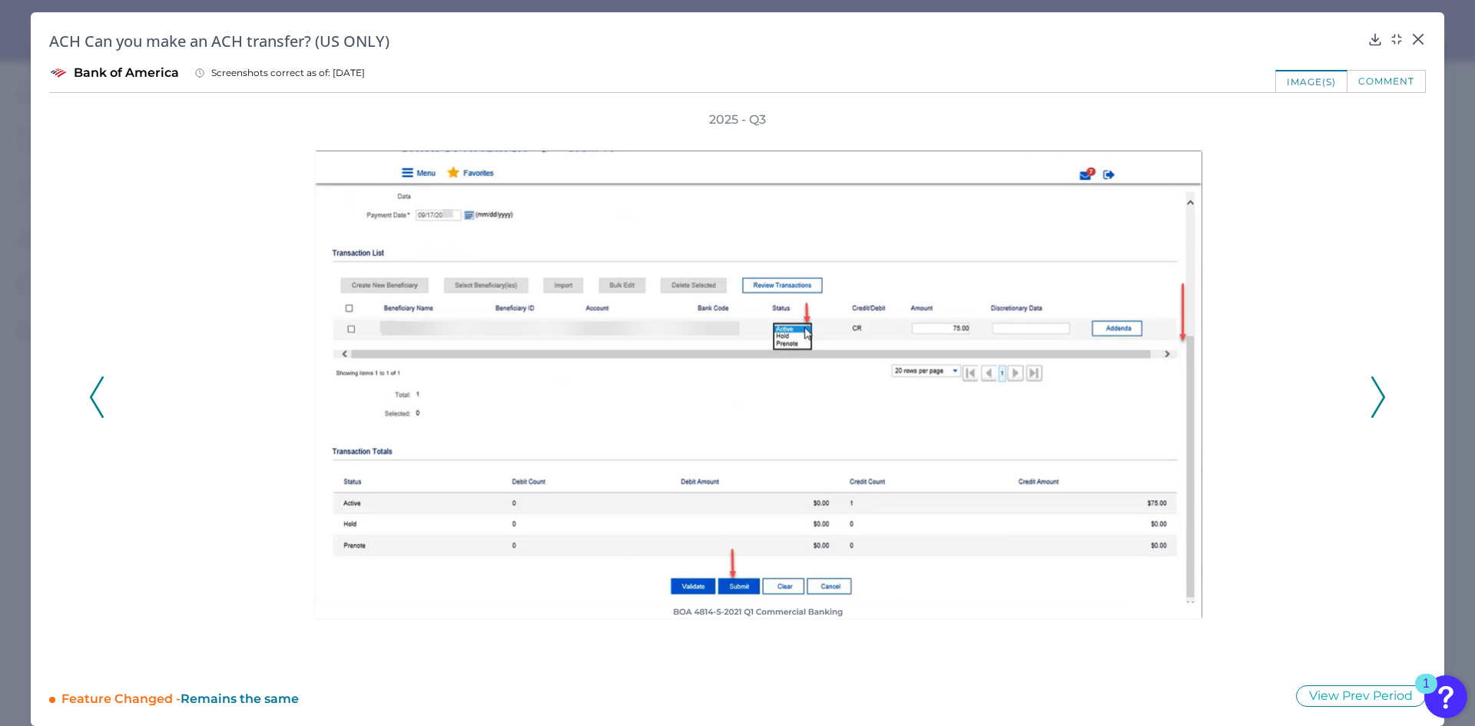
click at [1372, 405] on icon at bounding box center [1378, 396] width 14 height 41
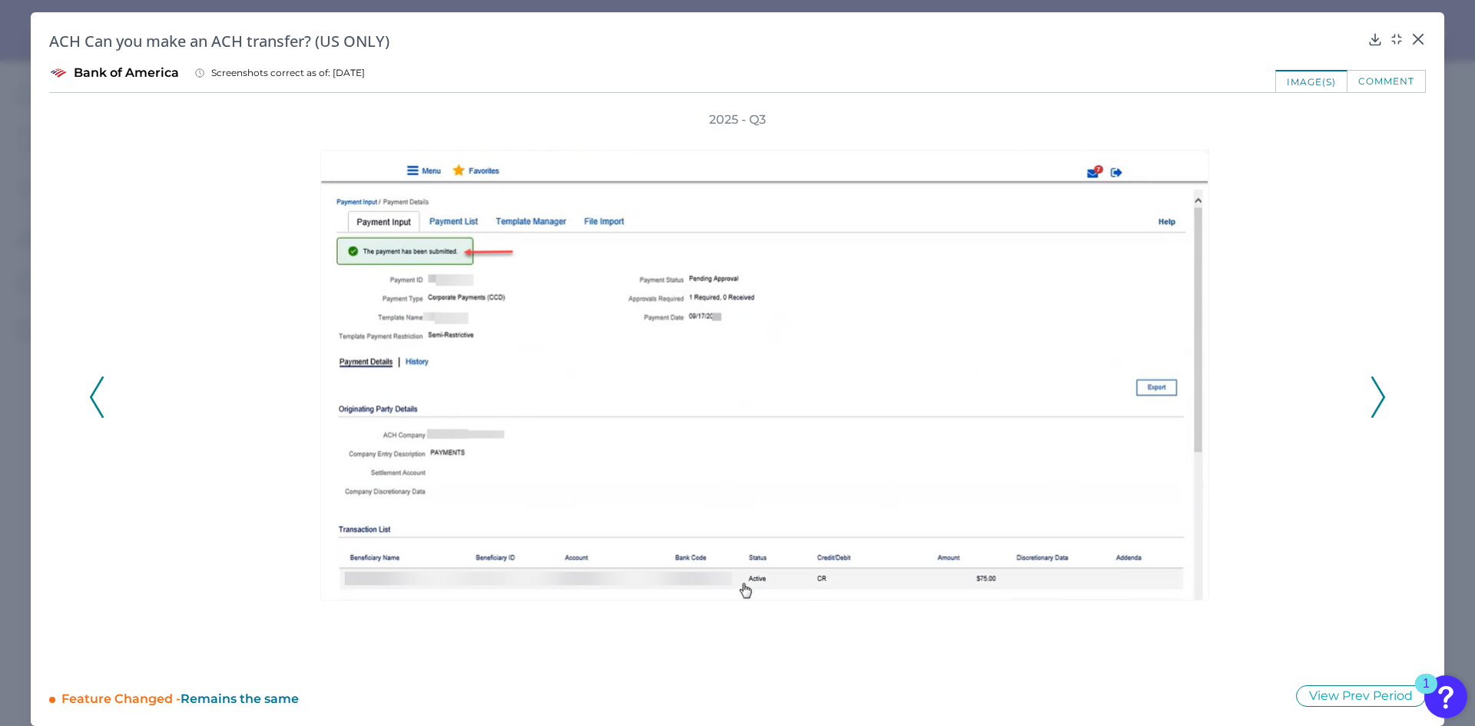
click at [1372, 405] on icon at bounding box center [1378, 396] width 14 height 41
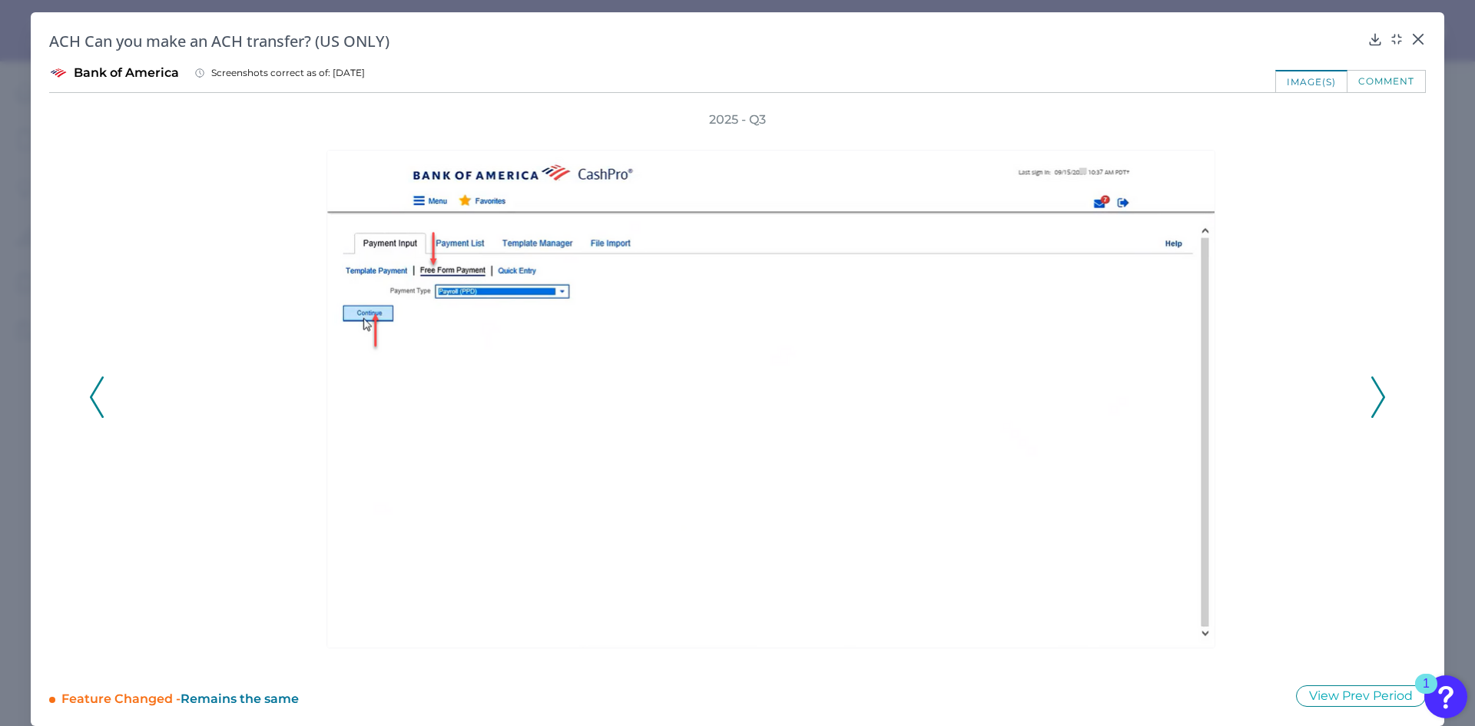
click at [1372, 405] on icon at bounding box center [1378, 396] width 14 height 41
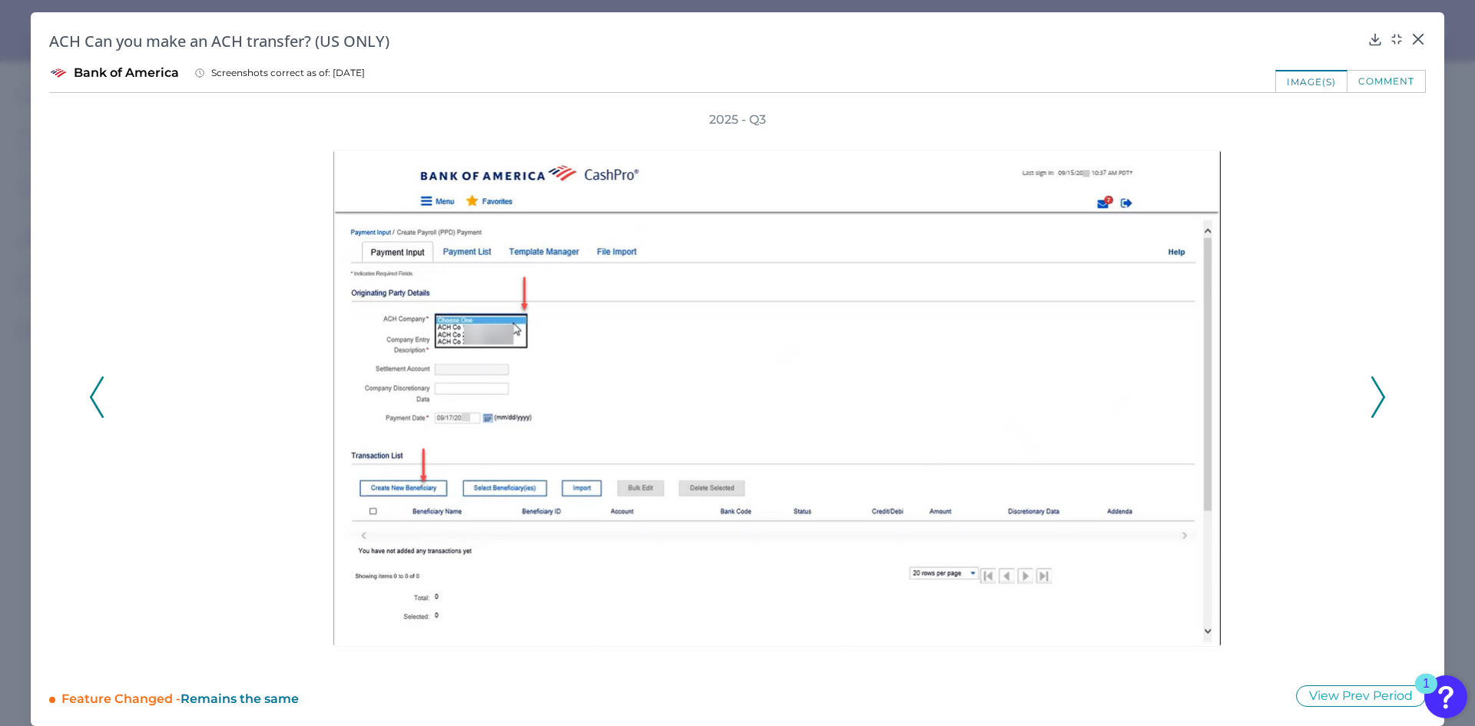
click at [1371, 408] on icon at bounding box center [1378, 396] width 14 height 41
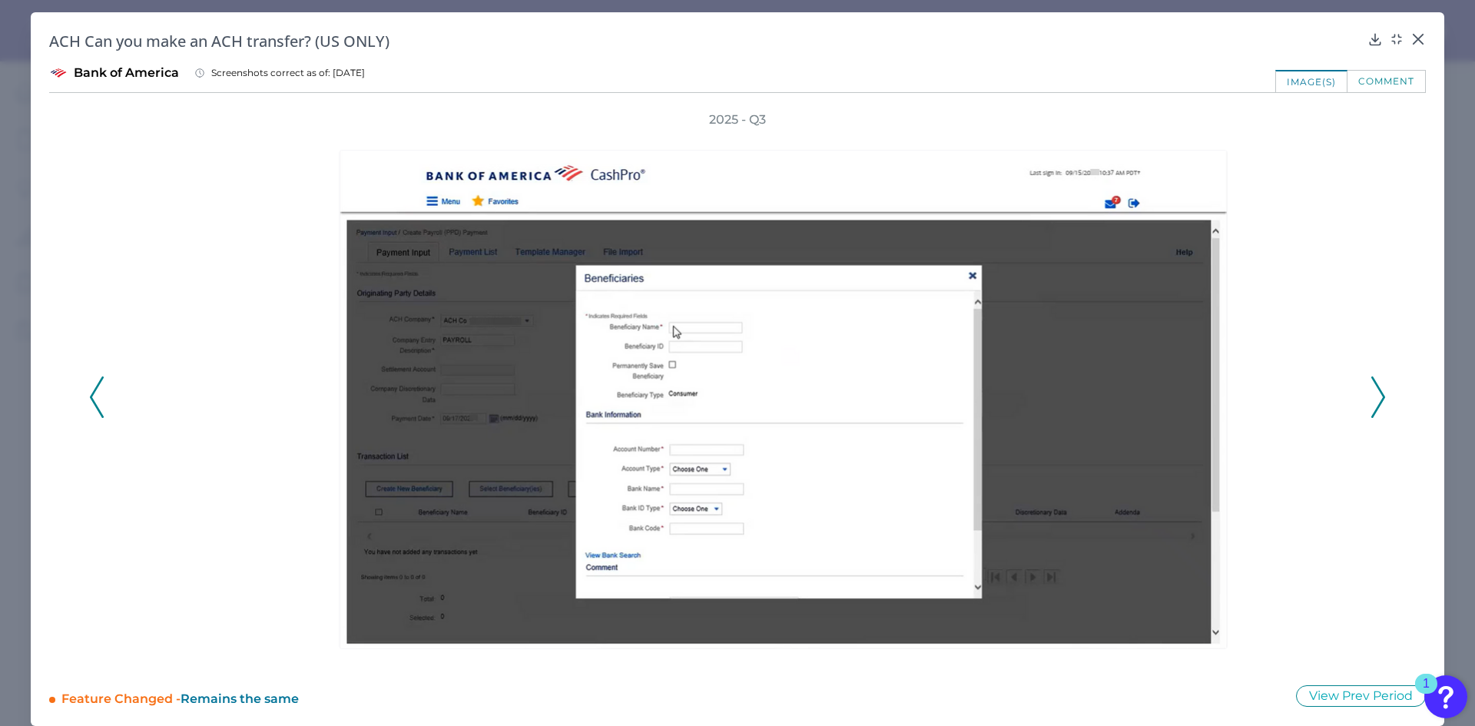
click at [1372, 407] on polyline at bounding box center [1378, 396] width 12 height 39
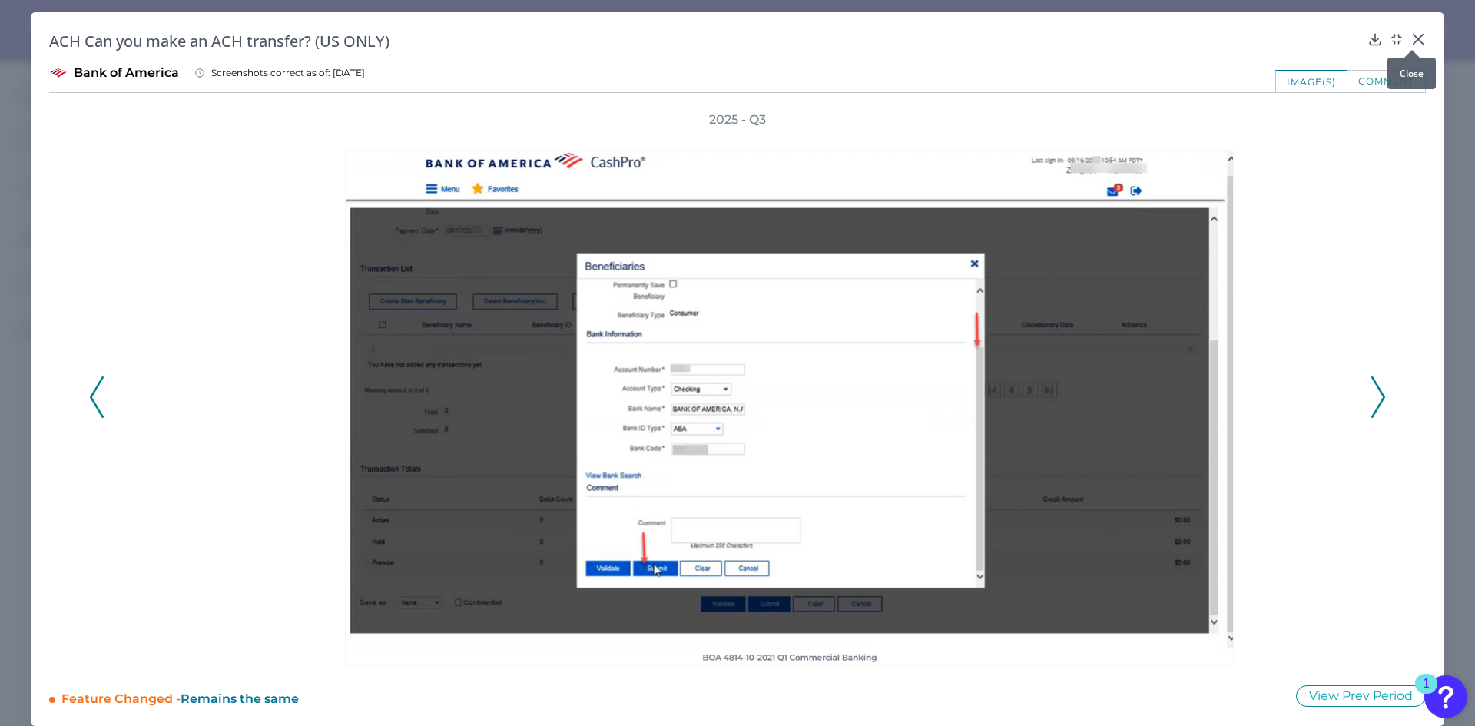
click at [1414, 39] on icon at bounding box center [1418, 39] width 9 height 9
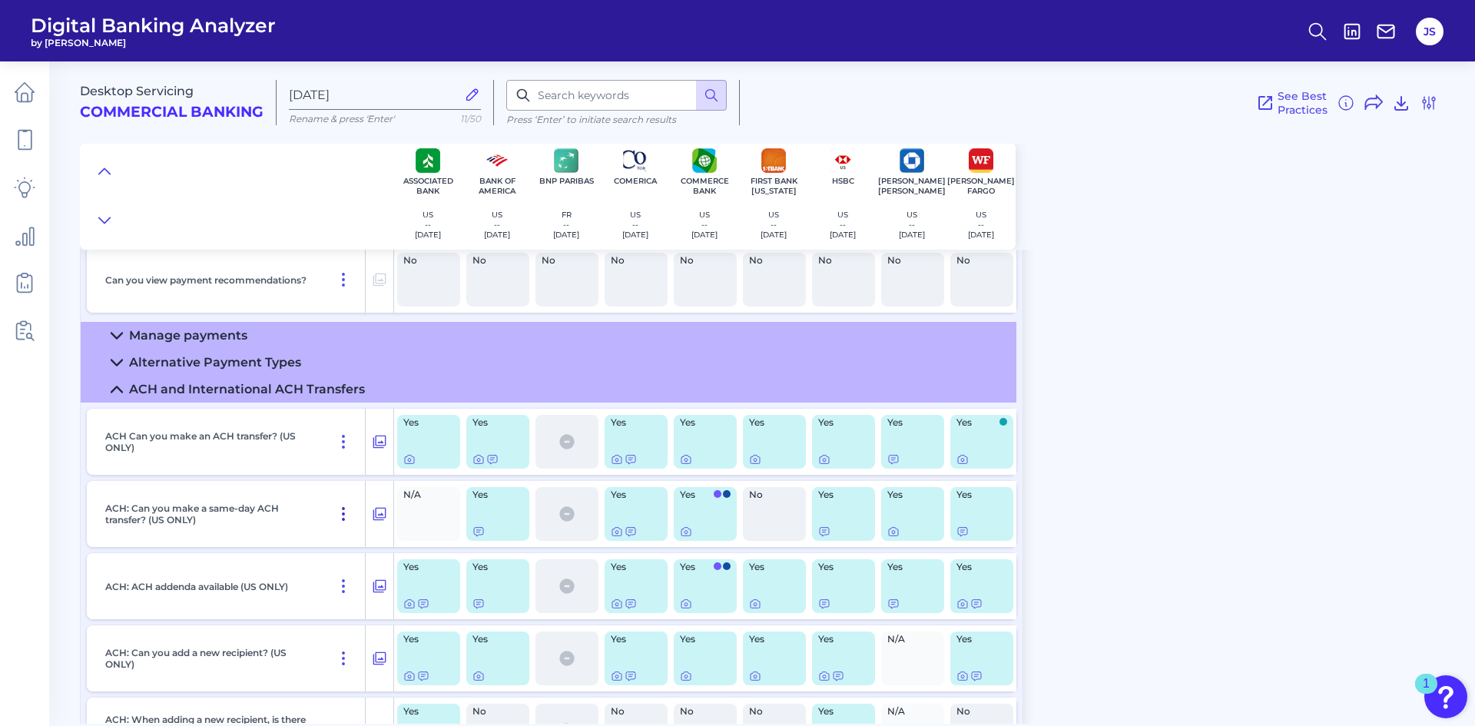
scroll to position [866, 0]
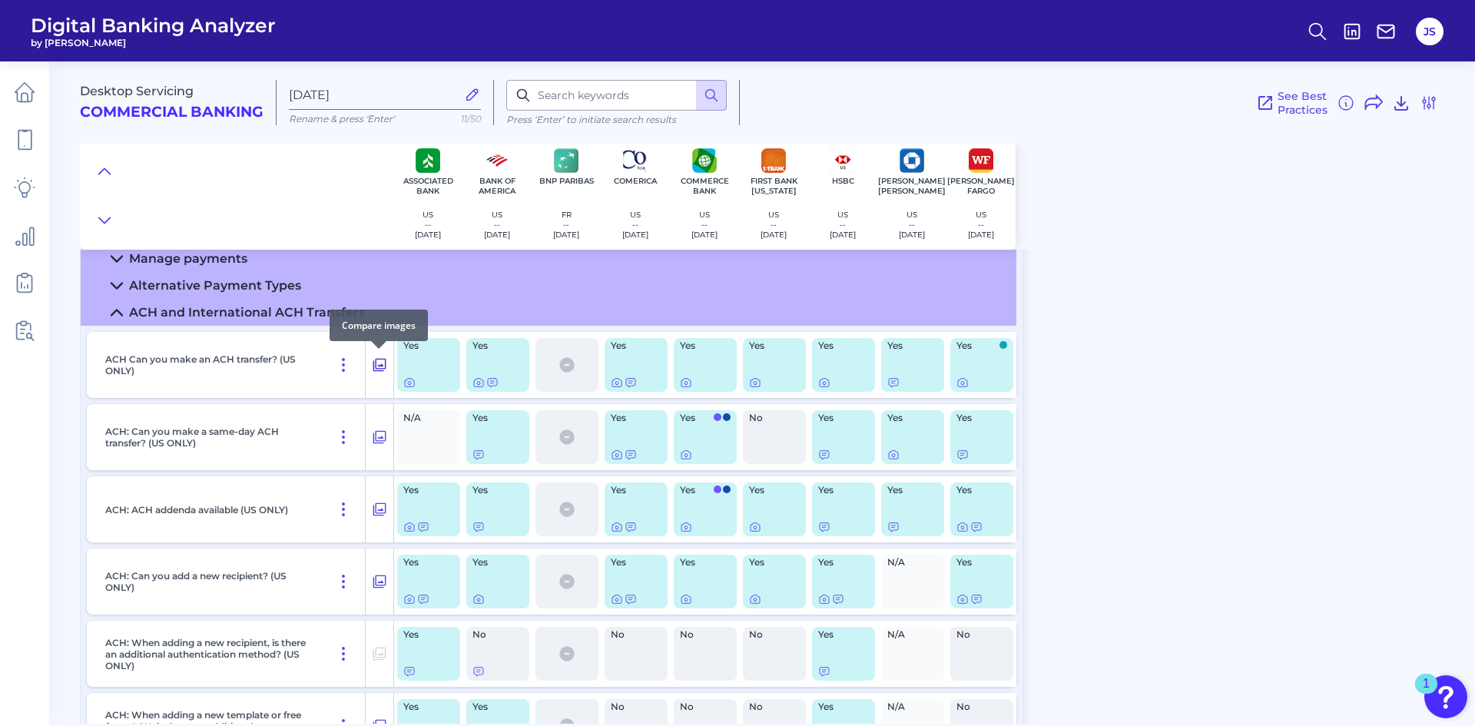
click at [382, 364] on icon at bounding box center [379, 365] width 13 height 13
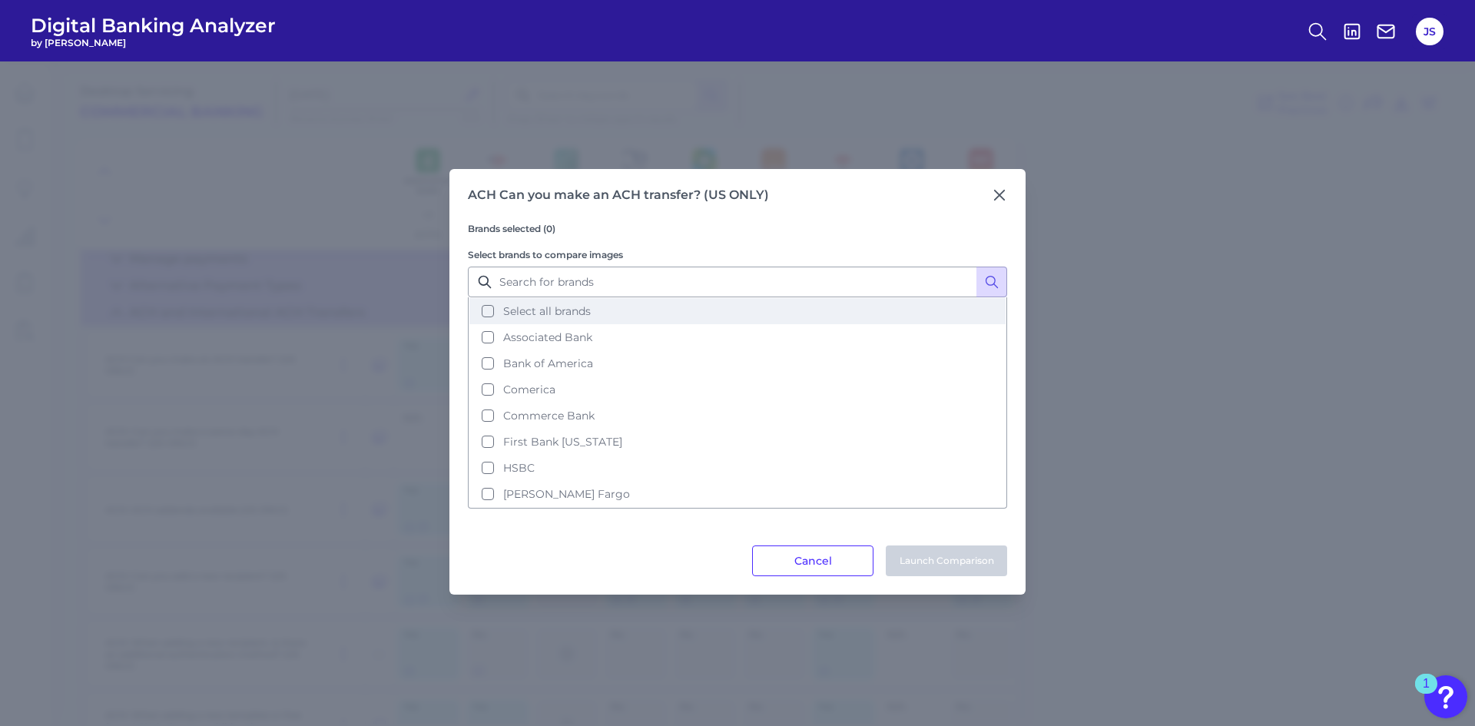
click at [479, 309] on button "Select all brands" at bounding box center [737, 311] width 536 height 26
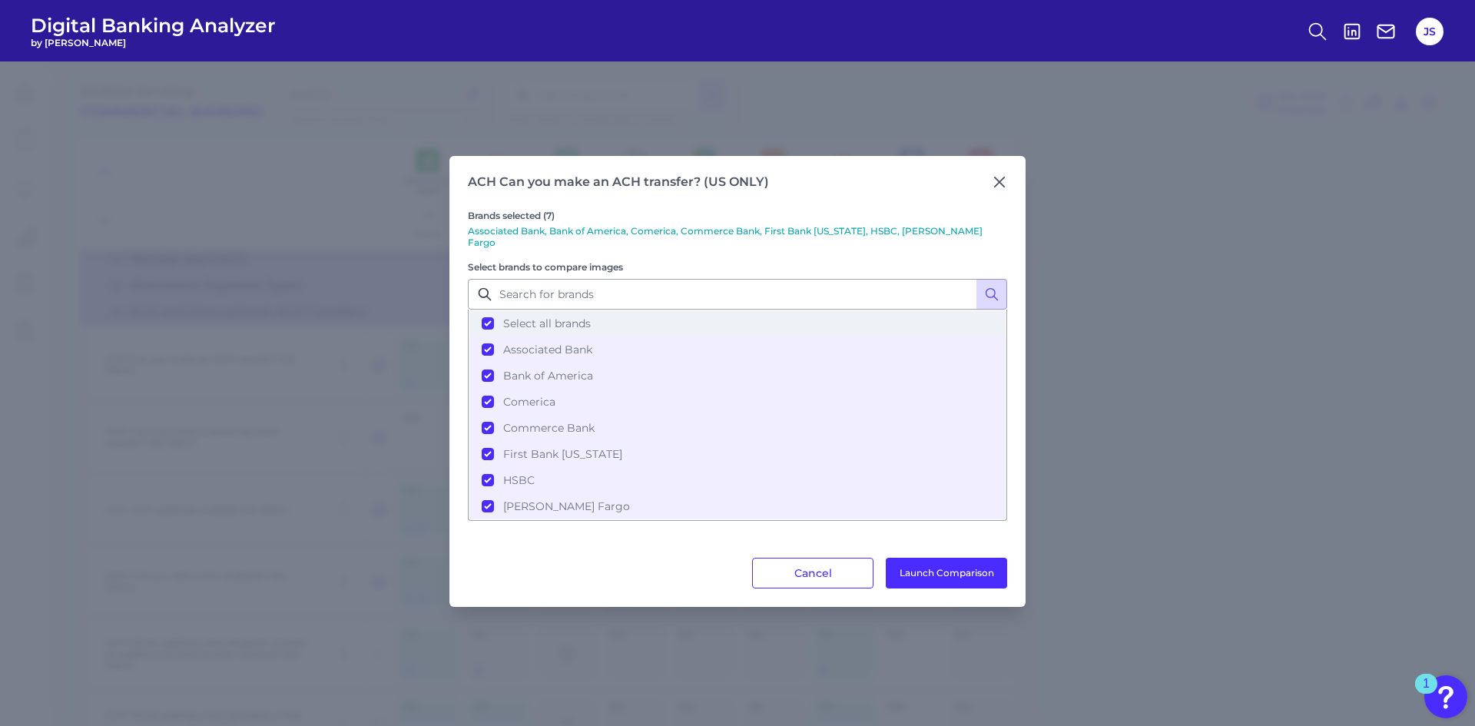
click at [487, 316] on button "Select all brands" at bounding box center [737, 323] width 536 height 26
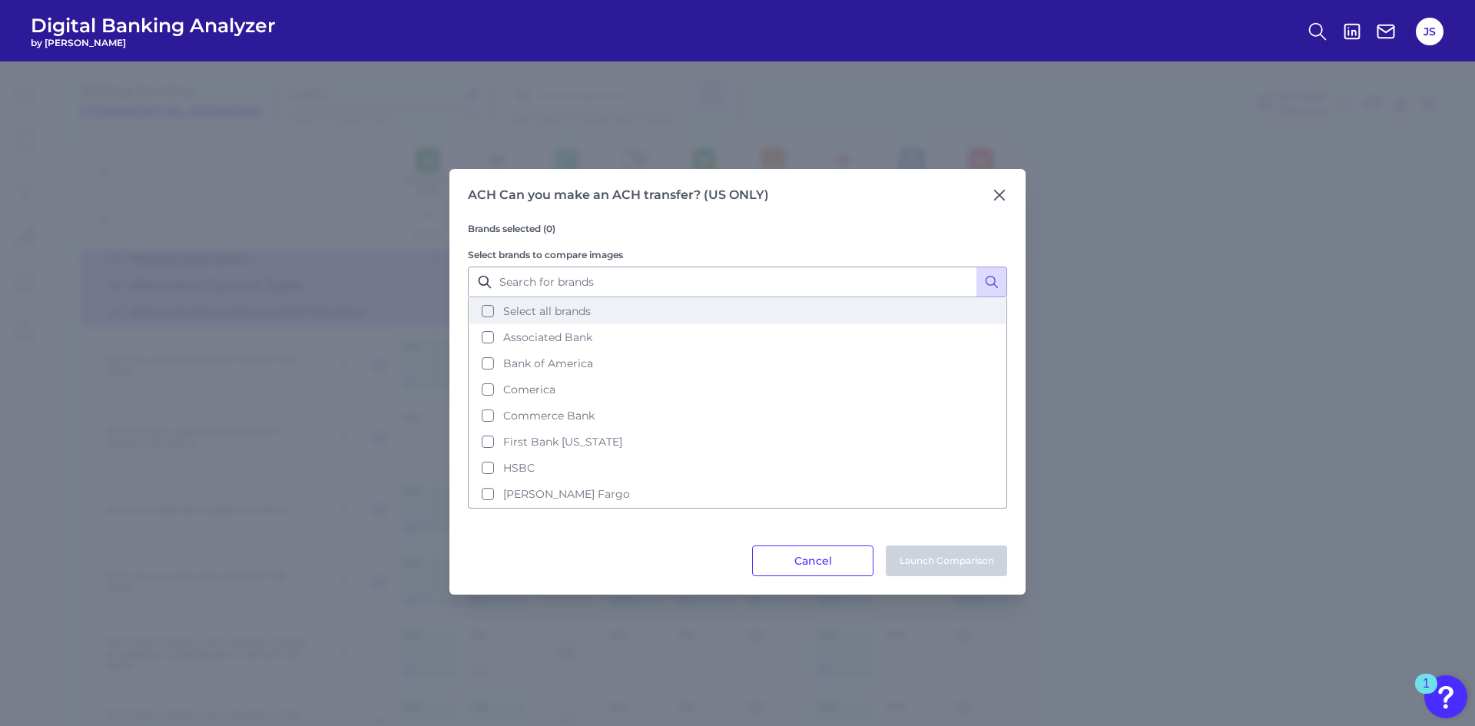
click at [487, 310] on button "Select all brands" at bounding box center [737, 311] width 536 height 26
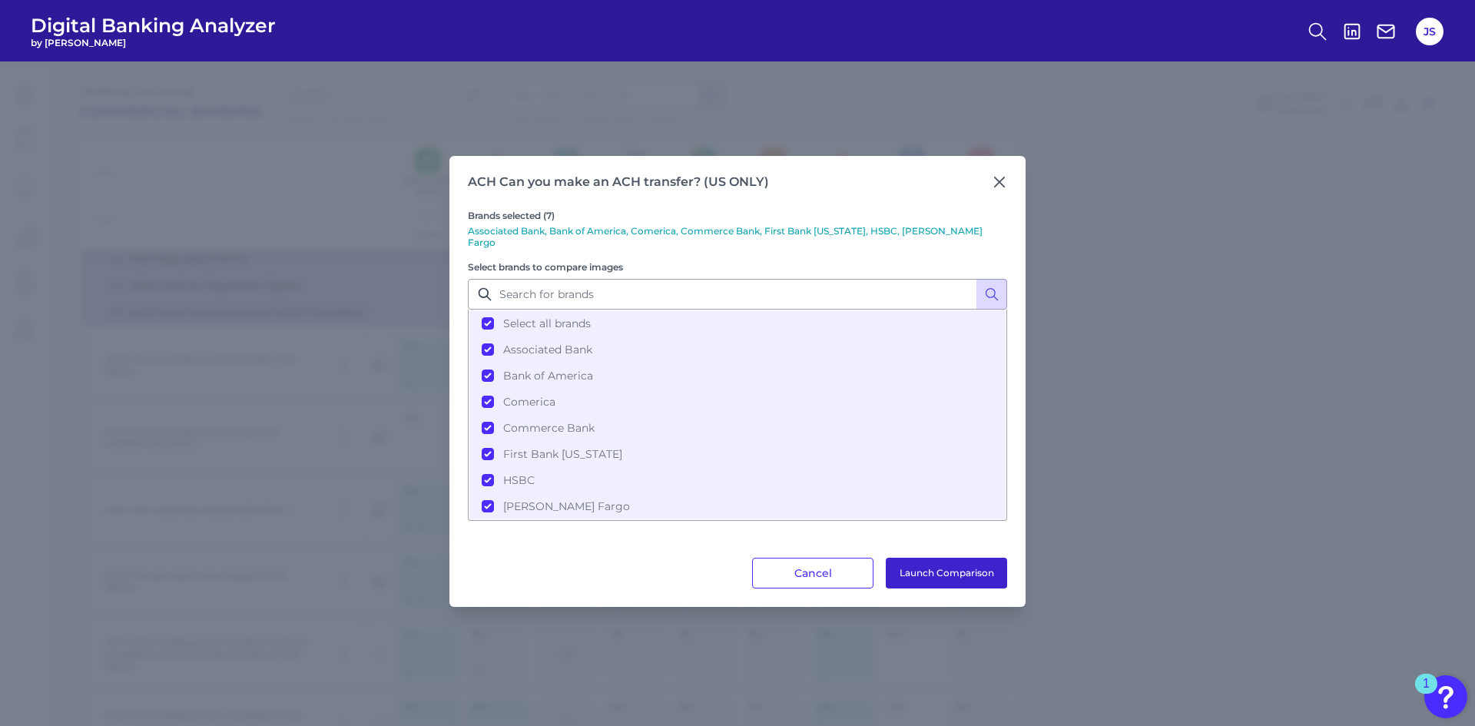
click at [936, 564] on button "Launch Comparison" at bounding box center [946, 573] width 121 height 31
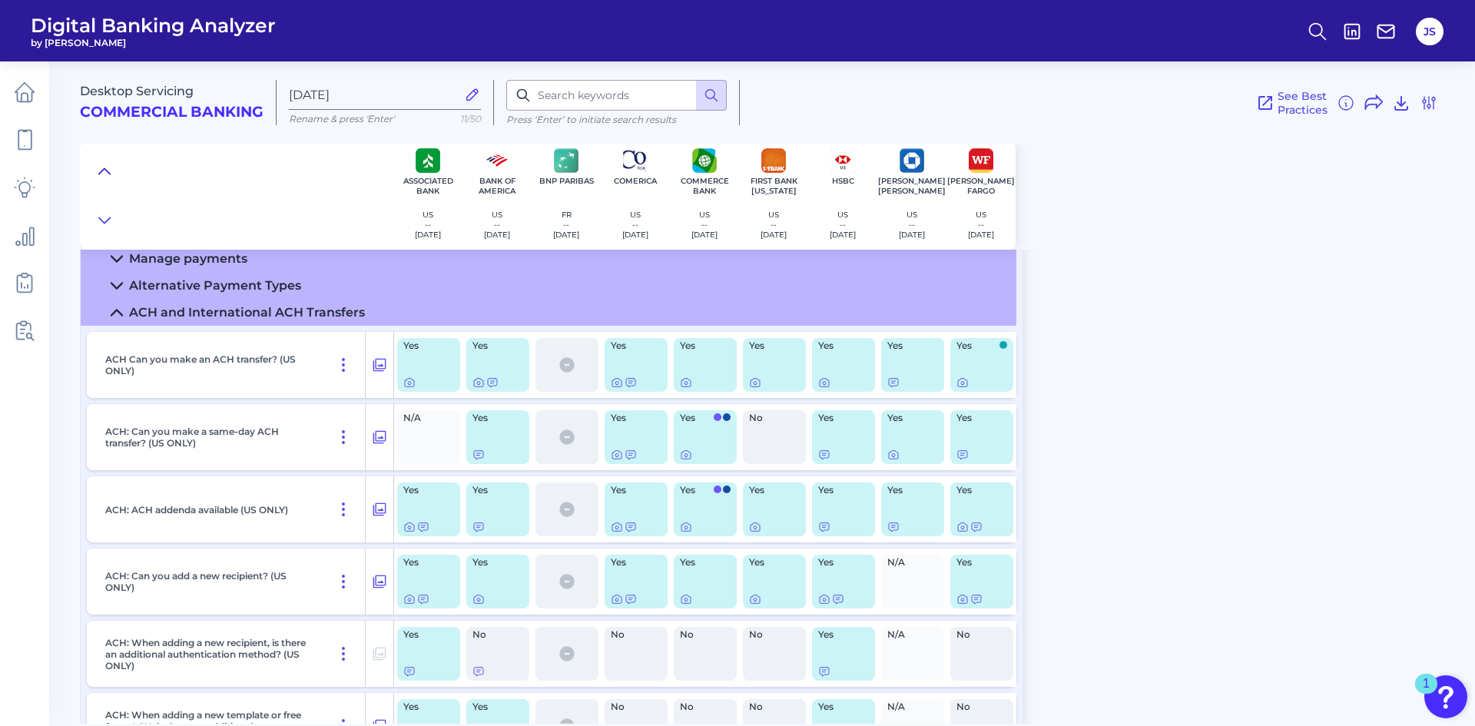
click at [102, 169] on icon at bounding box center [104, 171] width 12 height 15
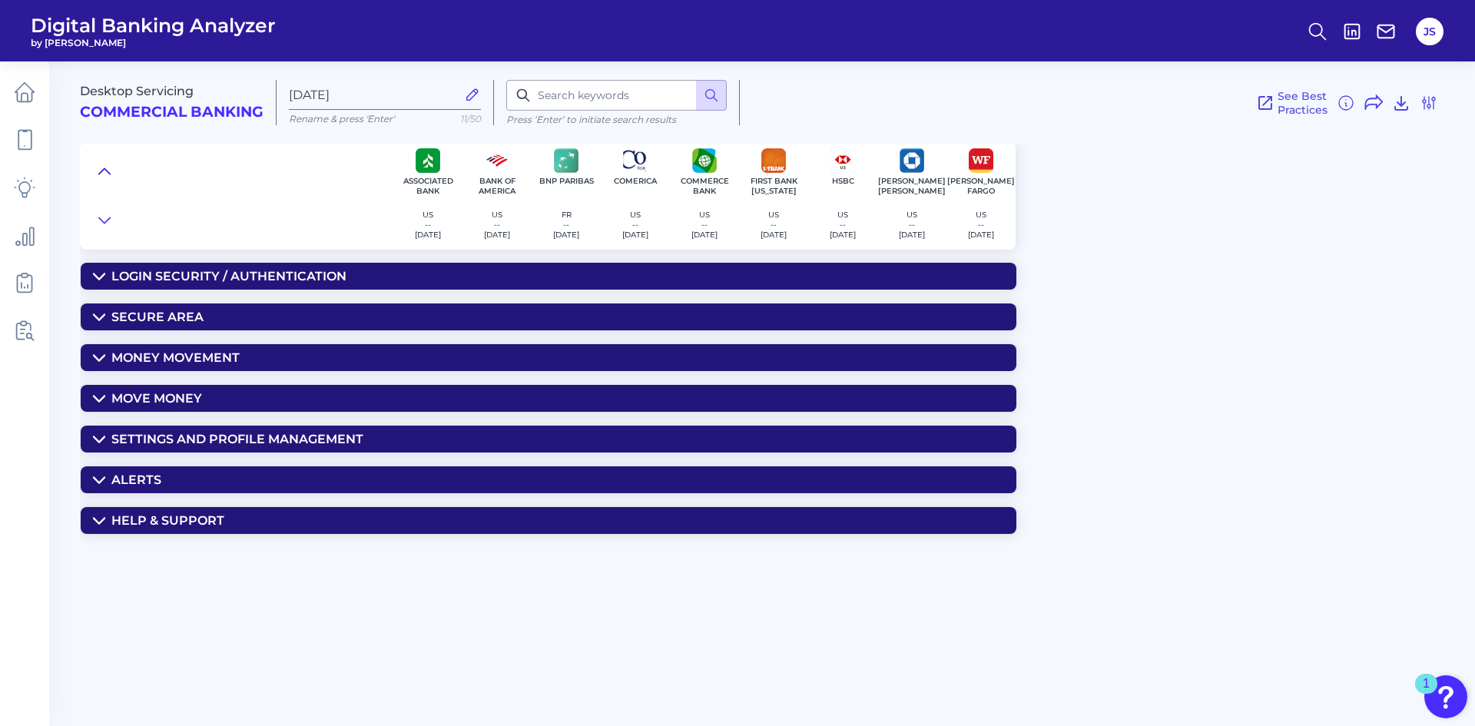
scroll to position [0, 0]
click at [1427, 102] on icon at bounding box center [1429, 103] width 18 height 18
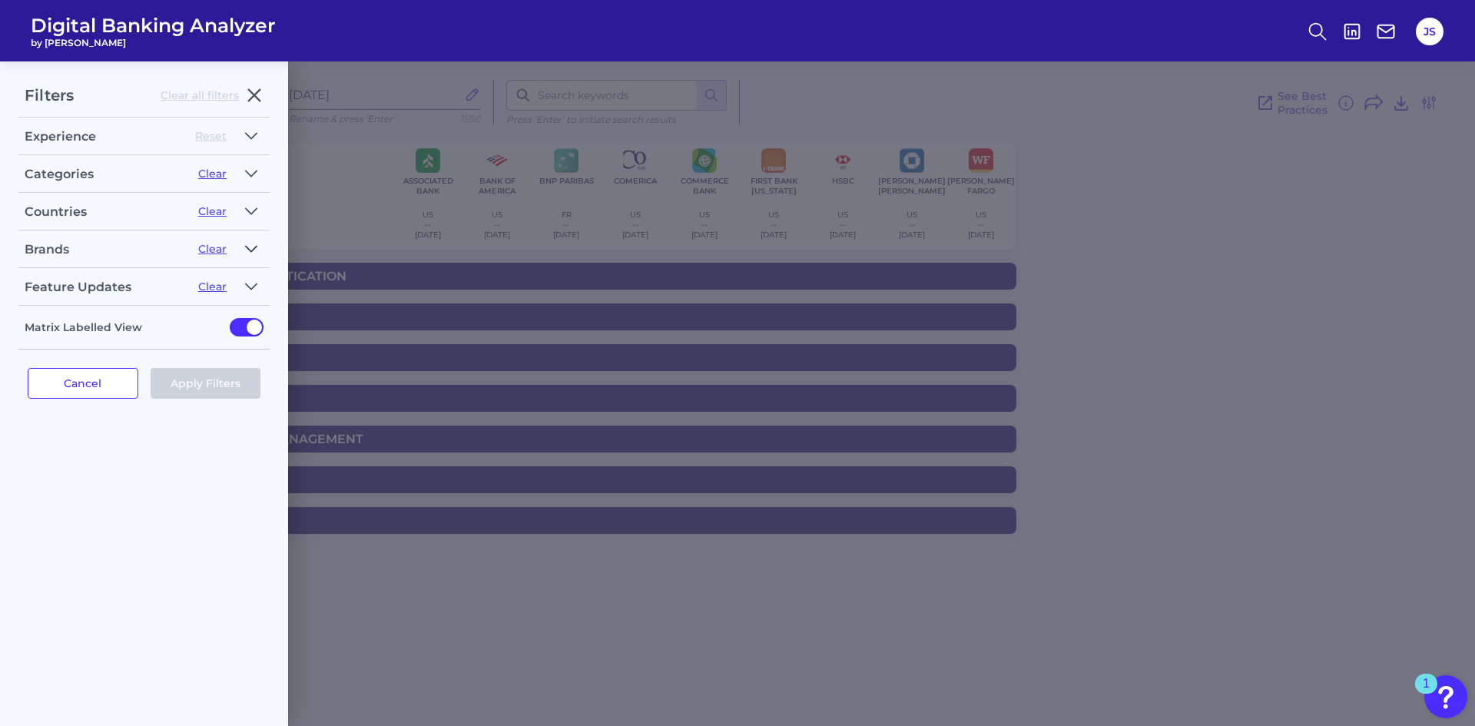
click at [250, 247] on icon "button" at bounding box center [251, 249] width 12 height 18
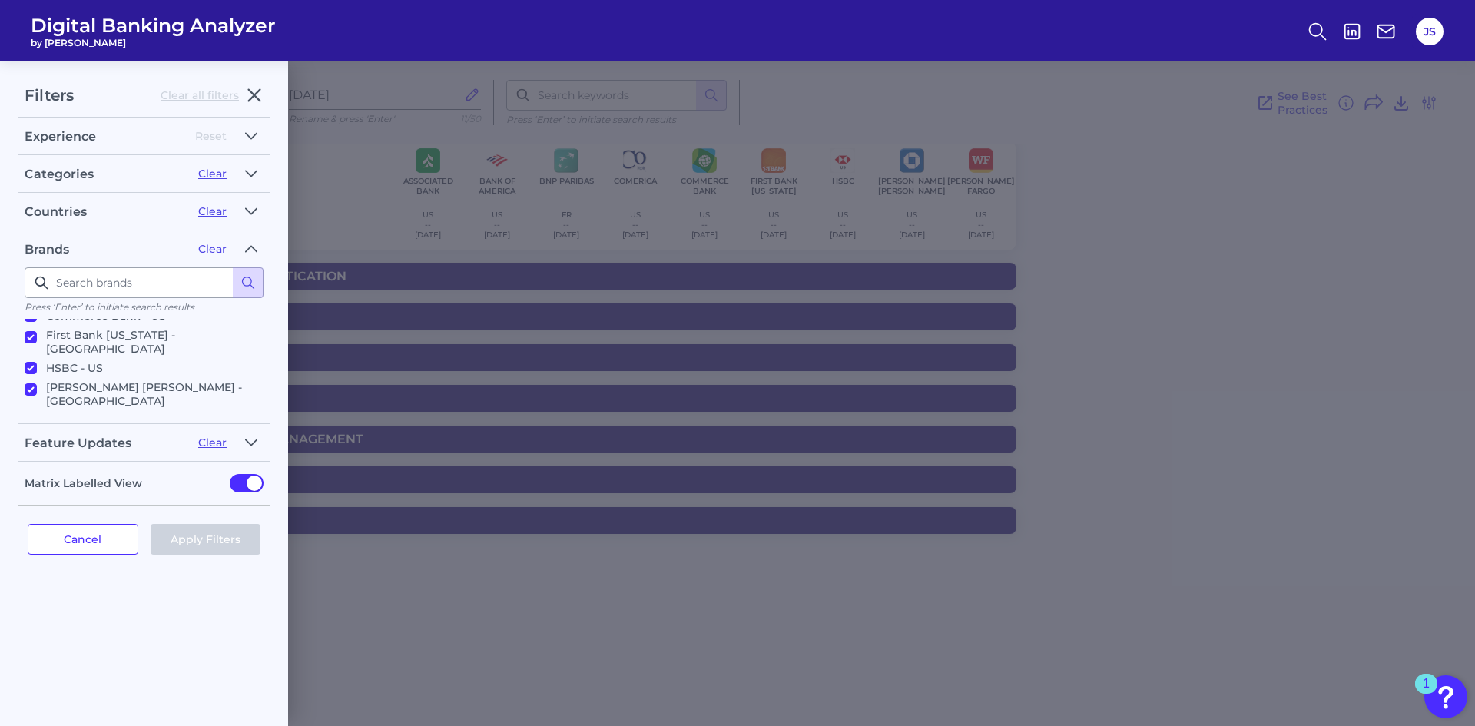
scroll to position [230, 0]
click at [27, 402] on input "US Bank - US" at bounding box center [31, 408] width 12 height 12
checkbox input "true"
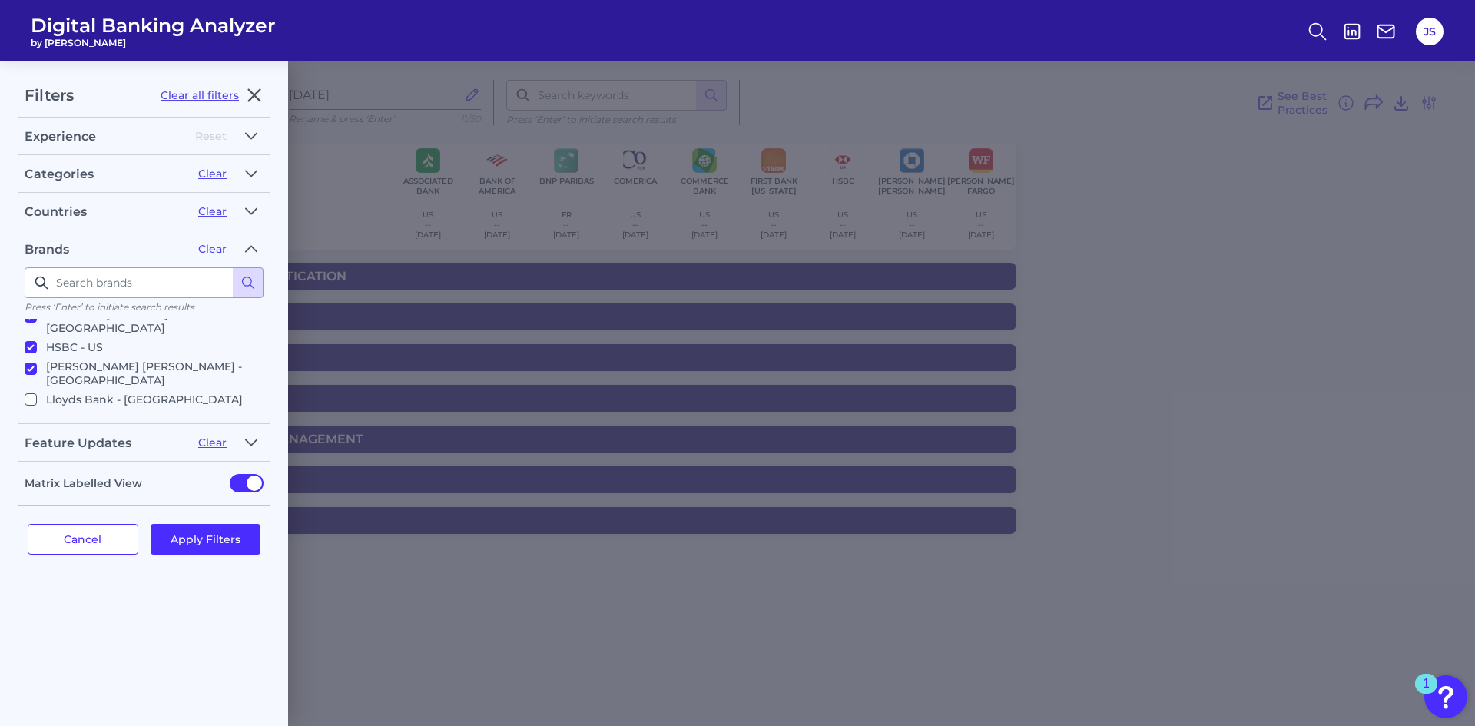
scroll to position [154, 0]
click at [218, 535] on button "Apply Filters" at bounding box center [206, 539] width 111 height 31
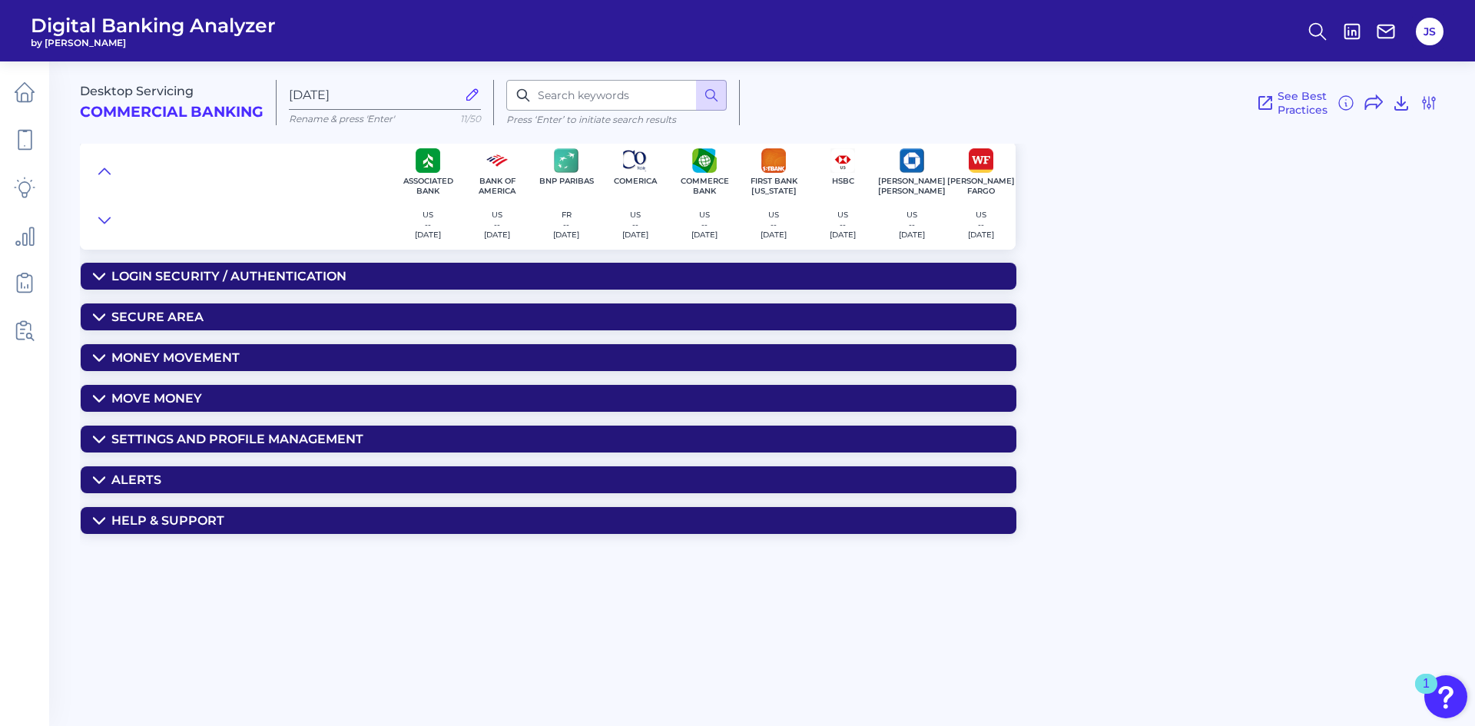
scroll to position [0, 0]
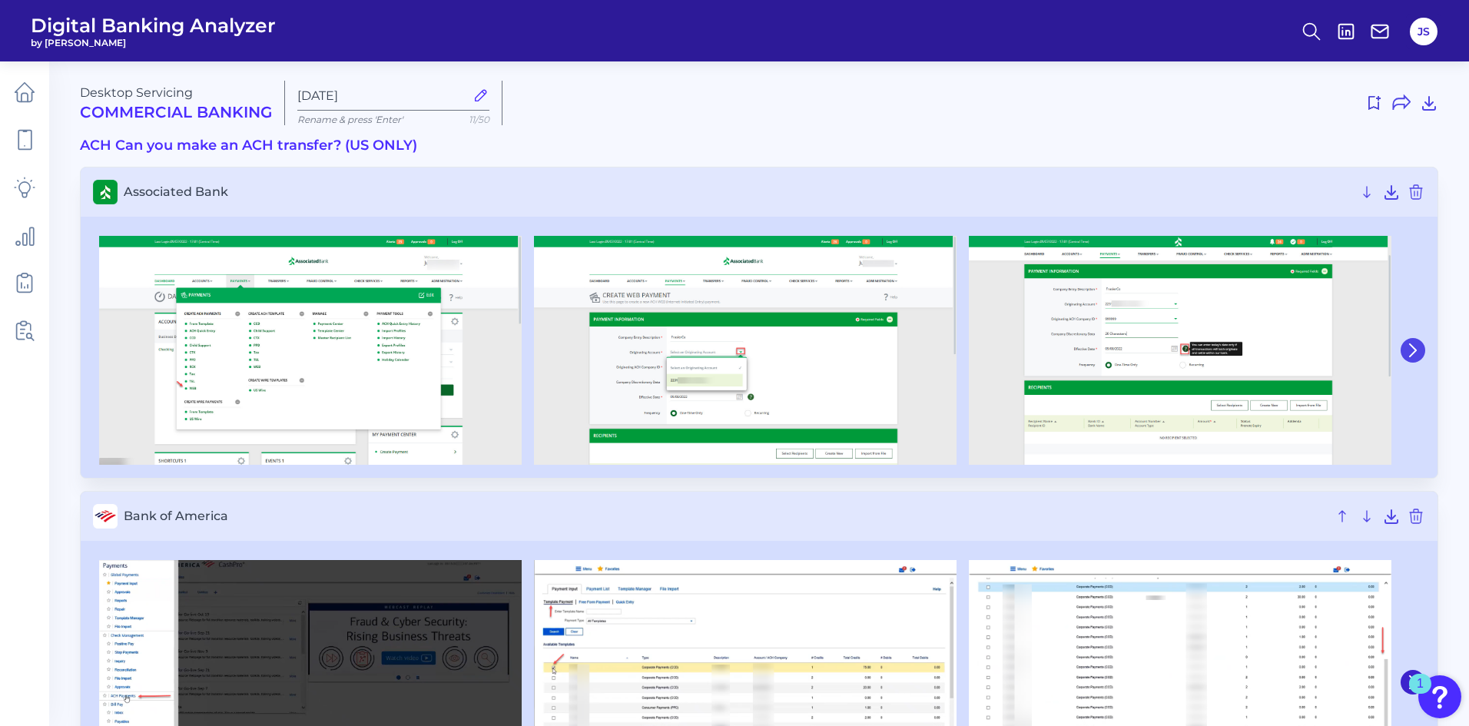
click at [1414, 349] on icon at bounding box center [1413, 350] width 6 height 12
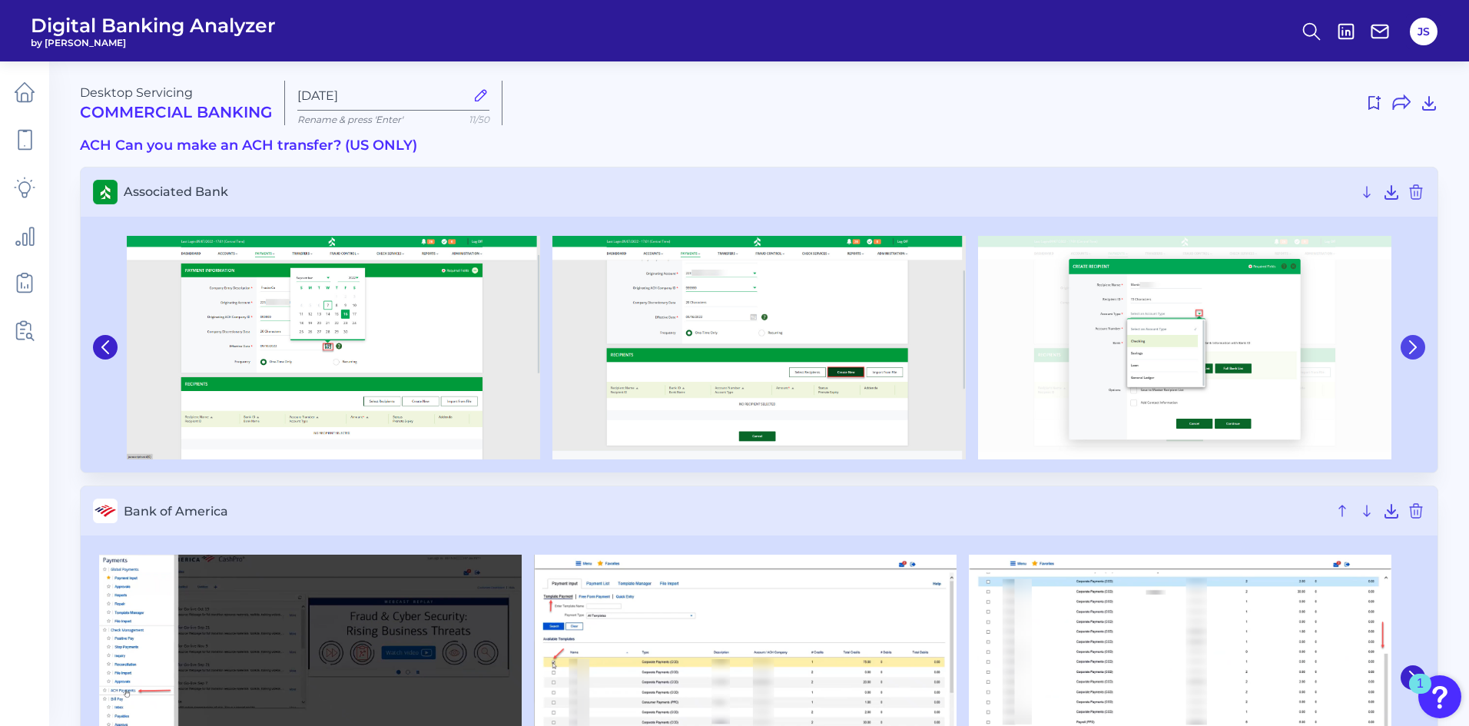
click at [1413, 349] on icon at bounding box center [1413, 347] width 14 height 14
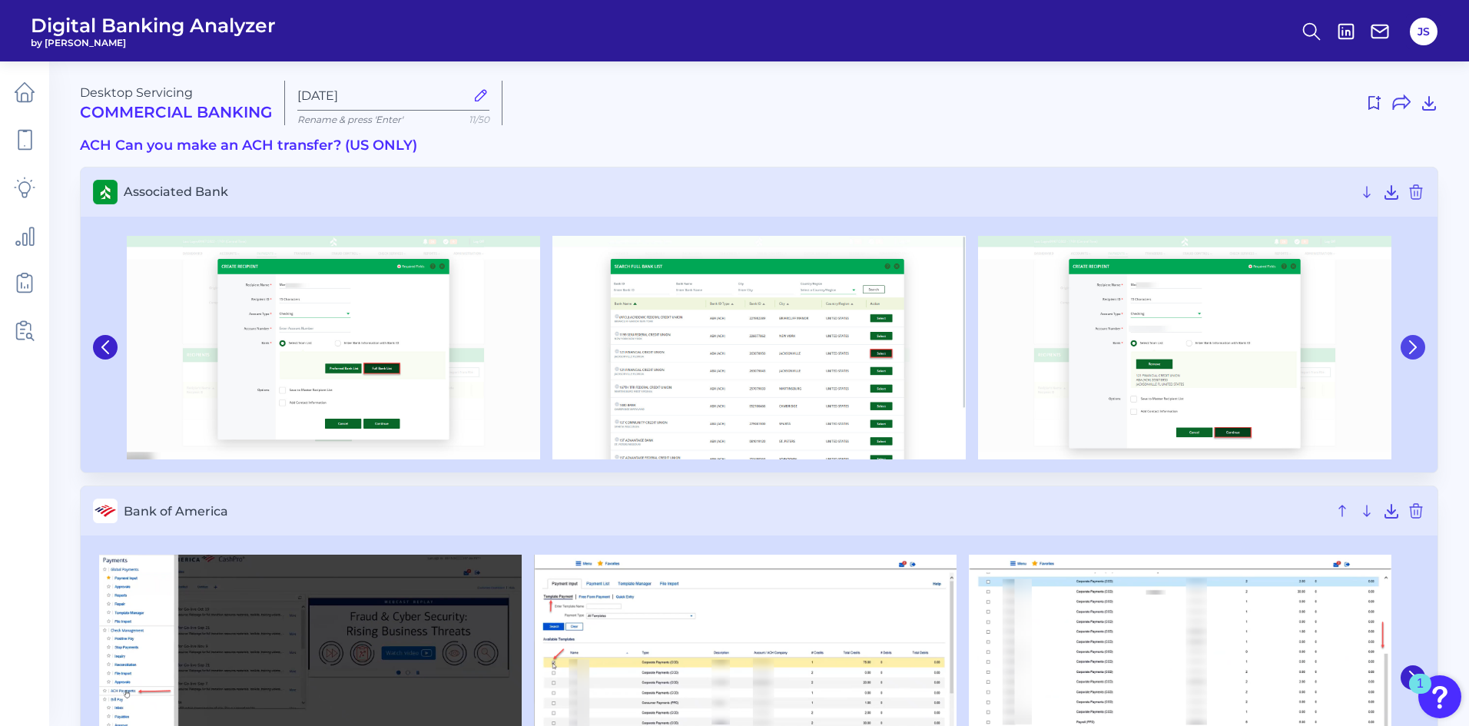
click at [1411, 349] on icon at bounding box center [1413, 347] width 14 height 14
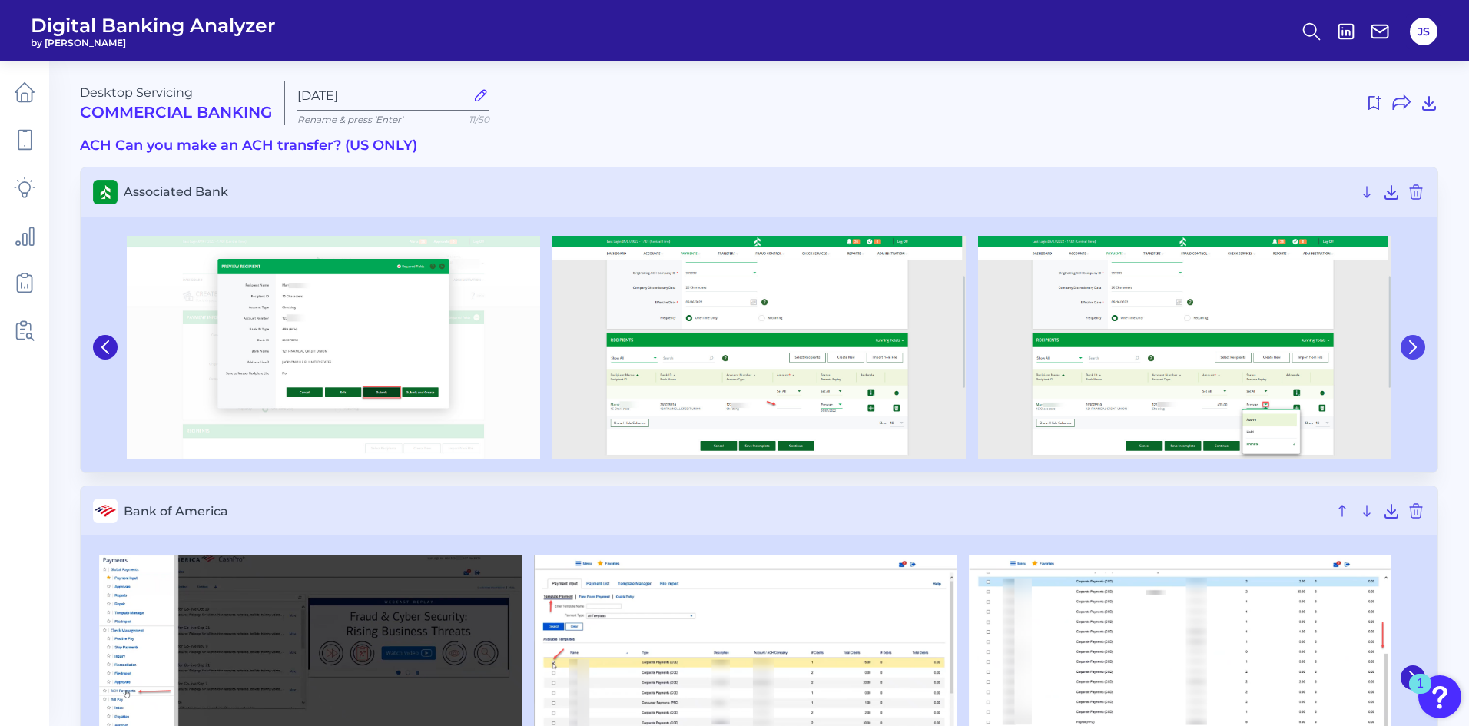
click at [1411, 348] on icon at bounding box center [1413, 347] width 14 height 14
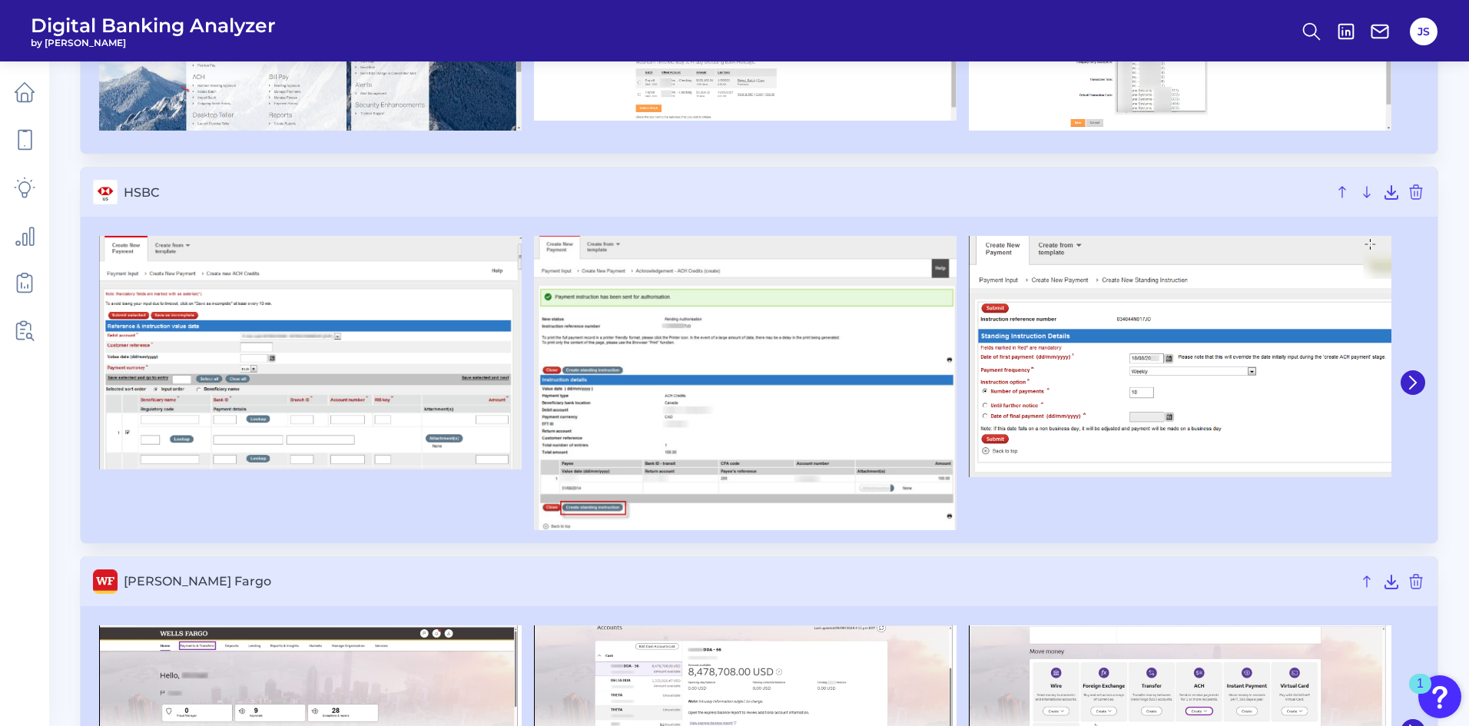
scroll to position [1613, 0]
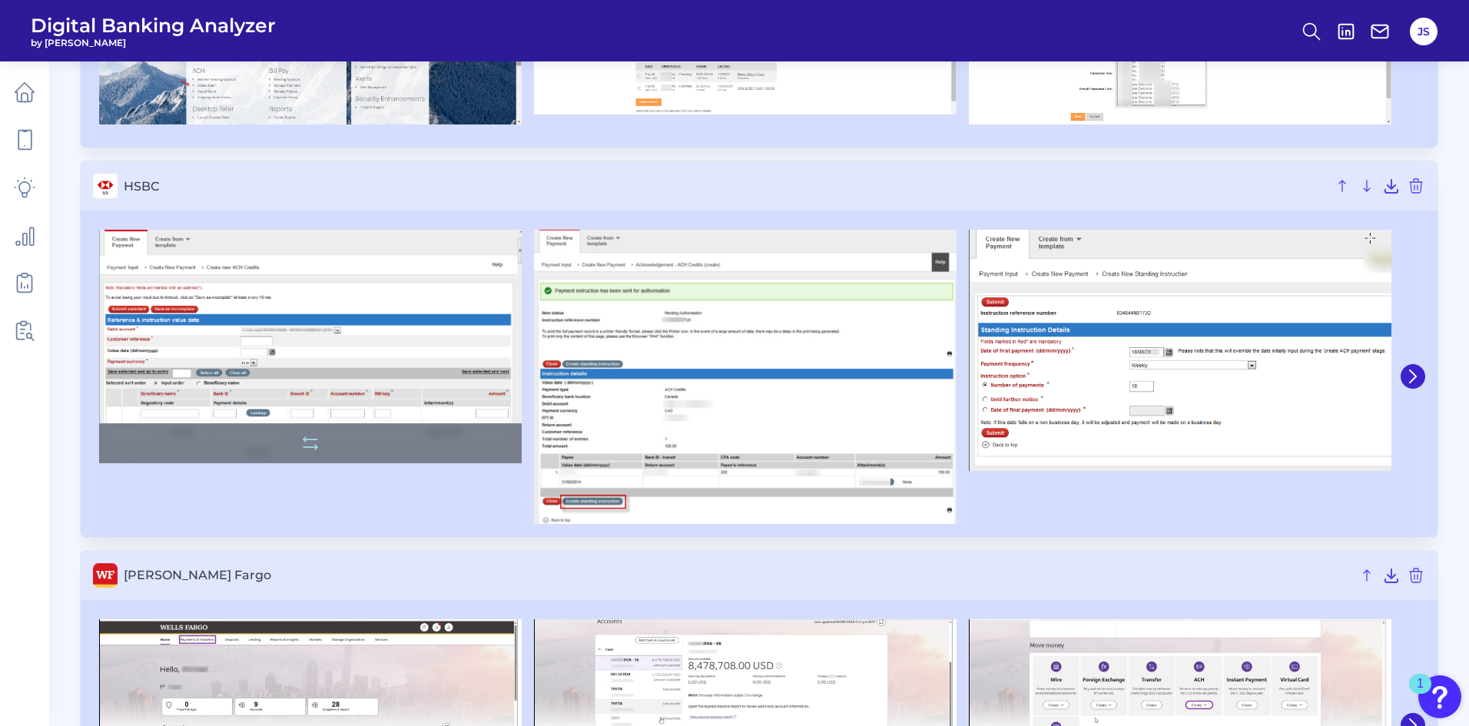
click at [365, 323] on img at bounding box center [310, 346] width 423 height 233
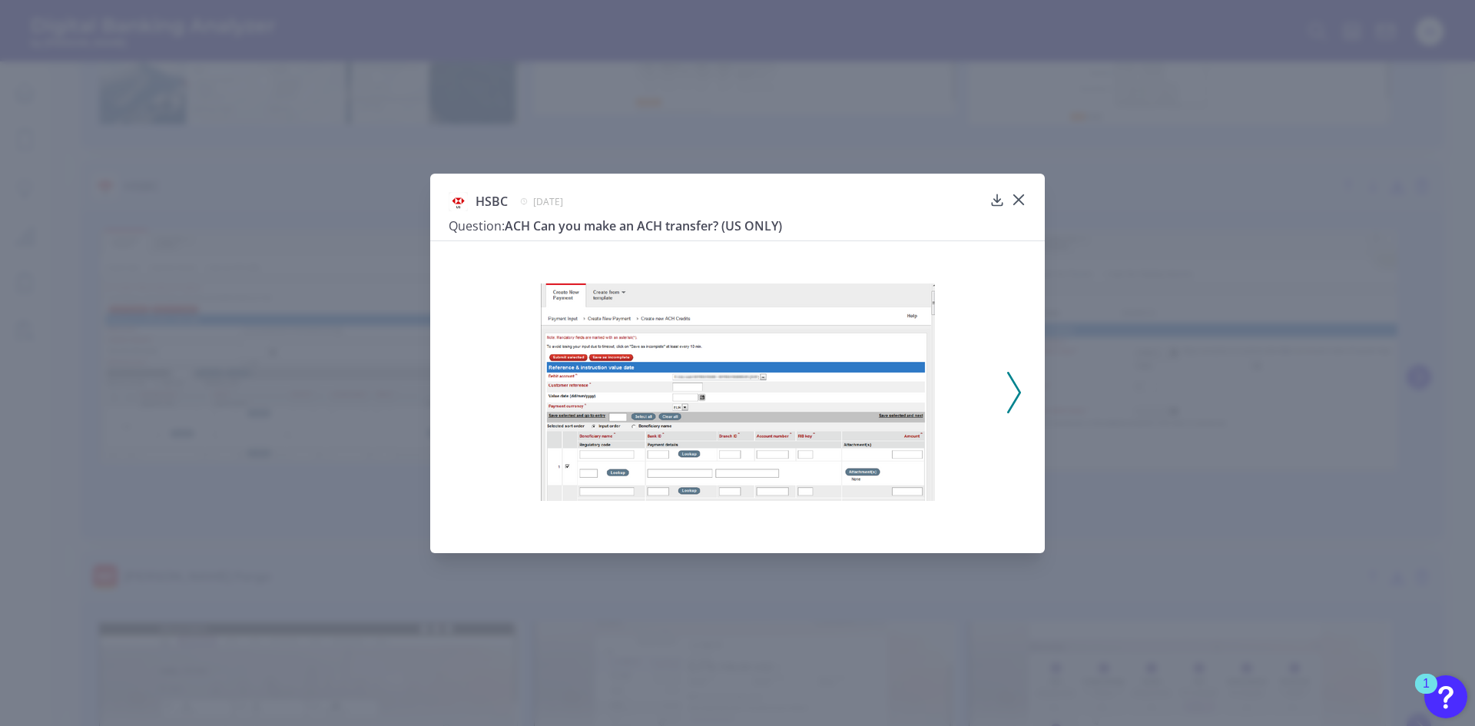
click at [1015, 405] on icon at bounding box center [1014, 392] width 14 height 41
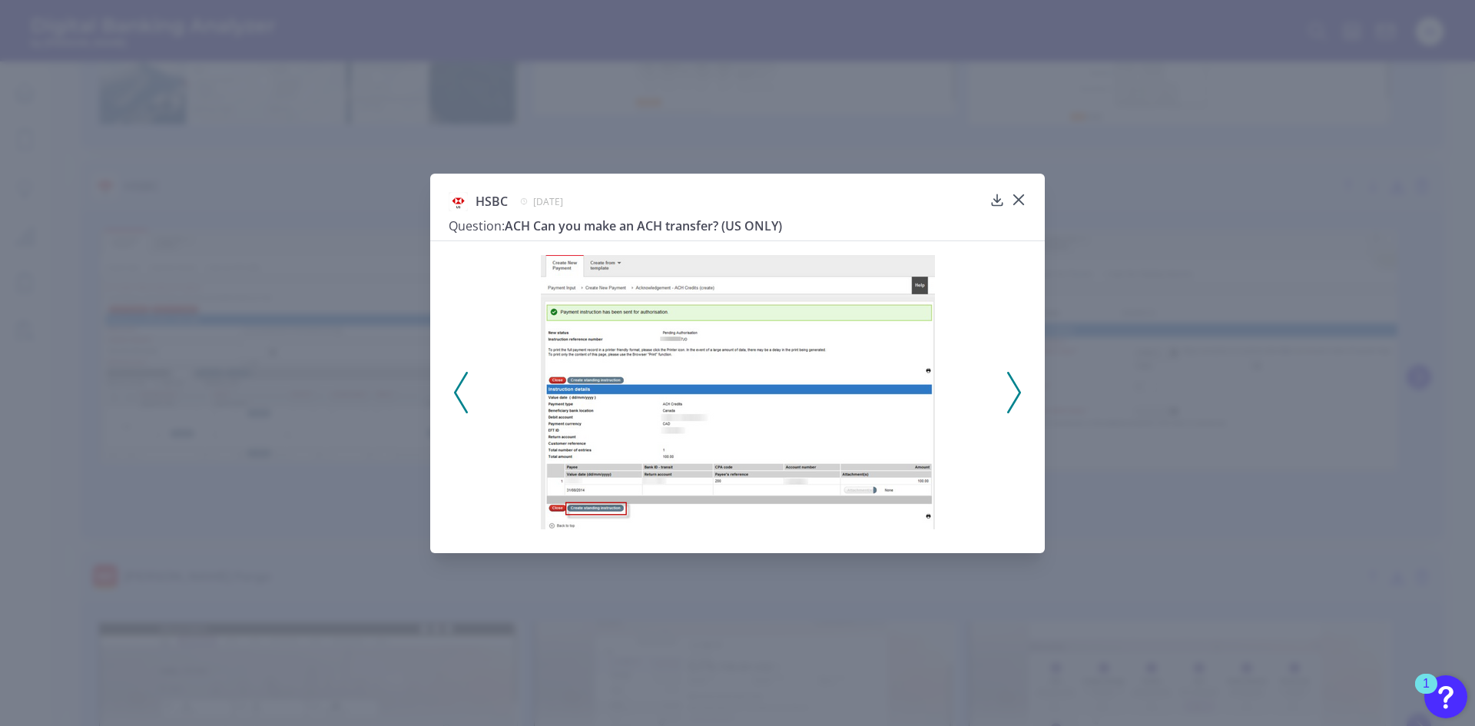
click at [1015, 396] on icon at bounding box center [1014, 392] width 14 height 41
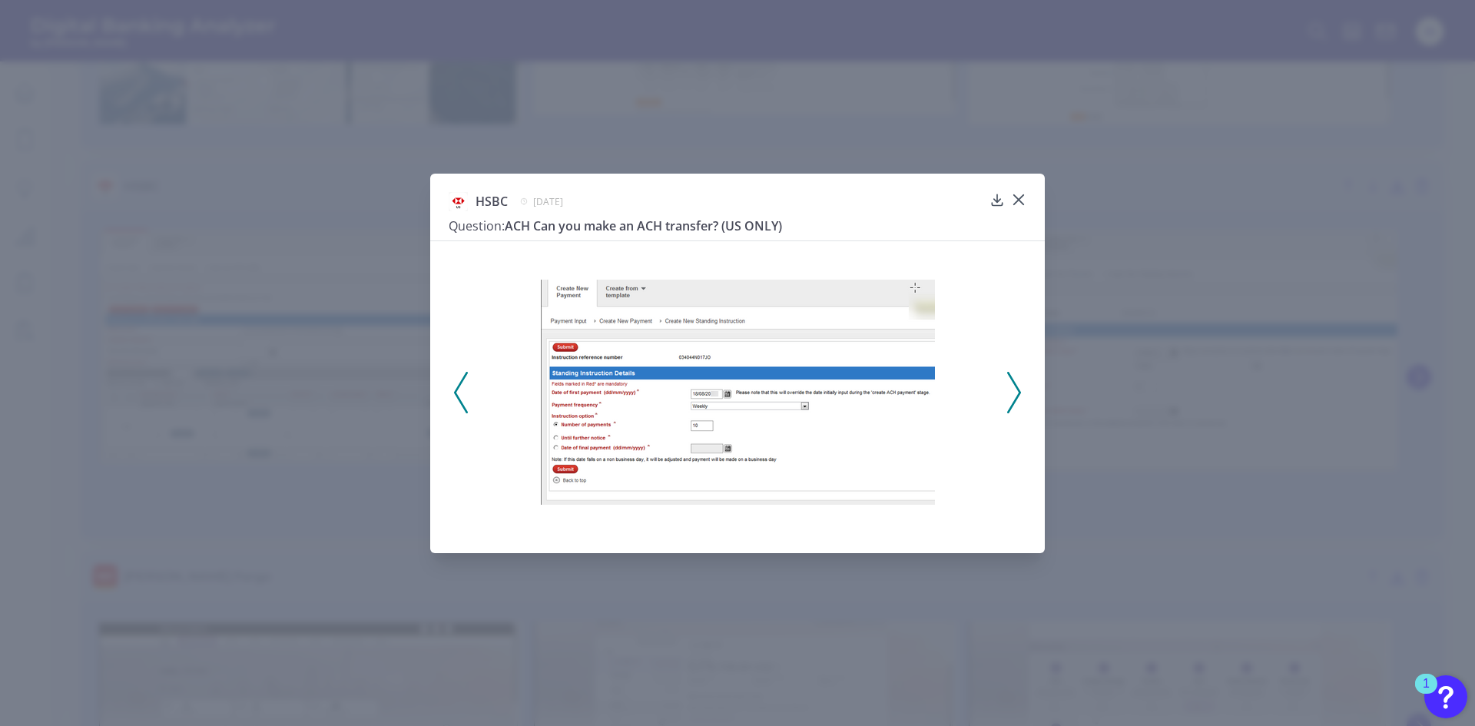
click at [1020, 392] on polyline at bounding box center [1014, 392] width 12 height 39
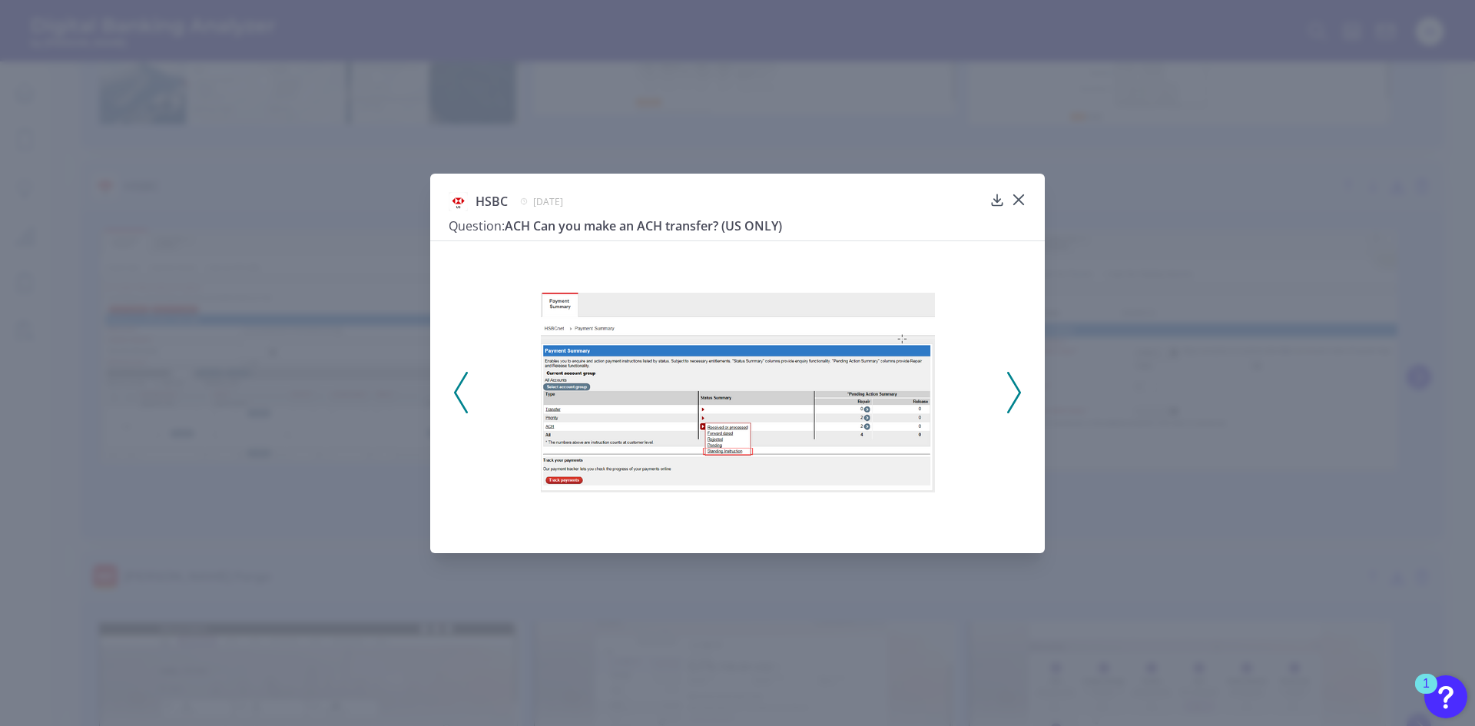
click at [1019, 392] on polyline at bounding box center [1014, 392] width 12 height 39
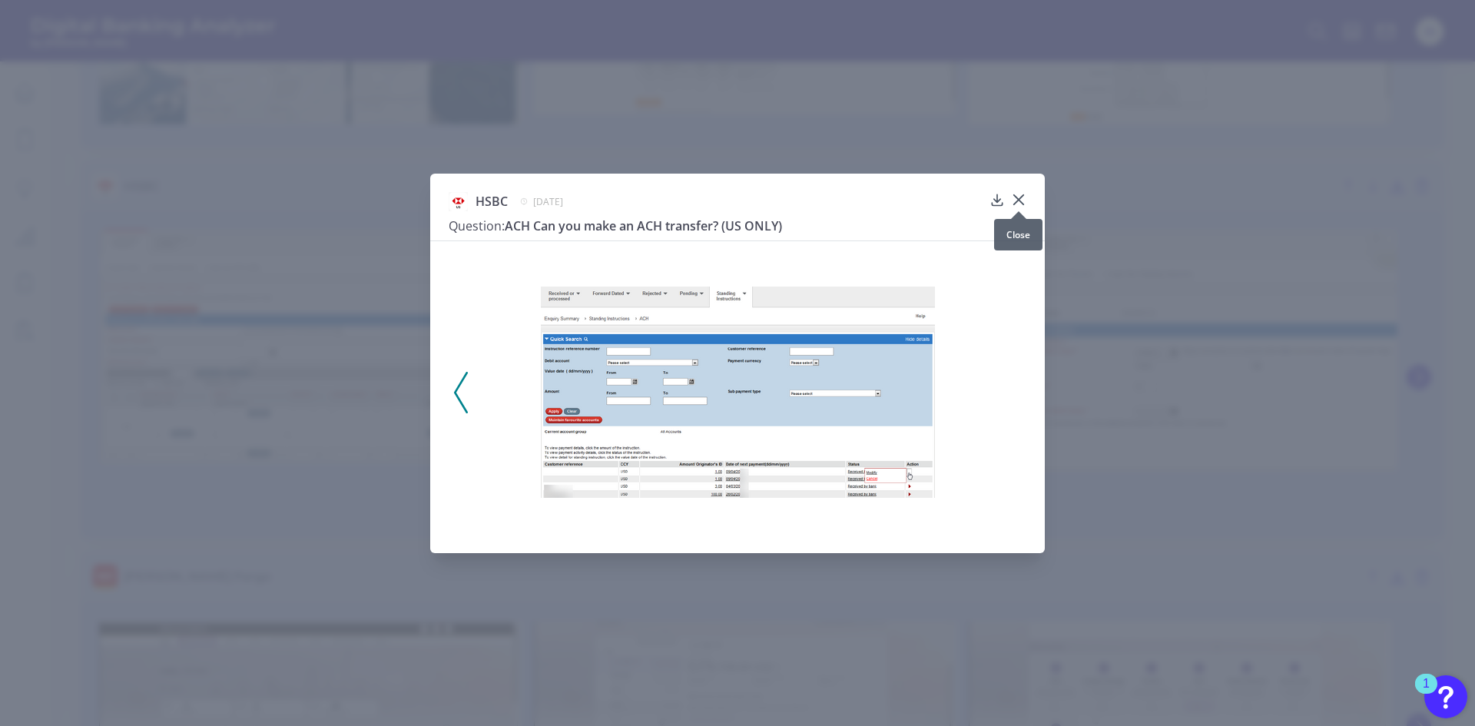
click at [1017, 200] on icon at bounding box center [1018, 199] width 15 height 15
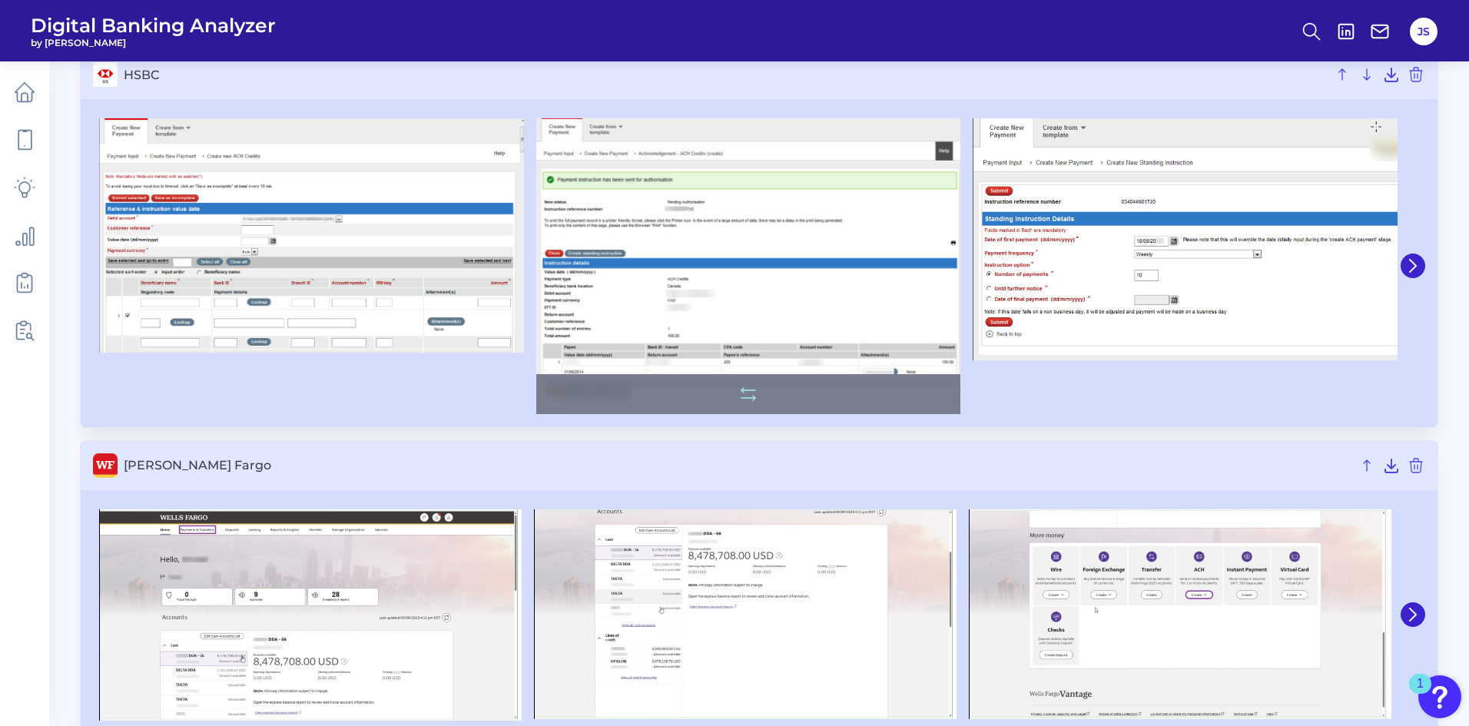
scroll to position [1756, 0]
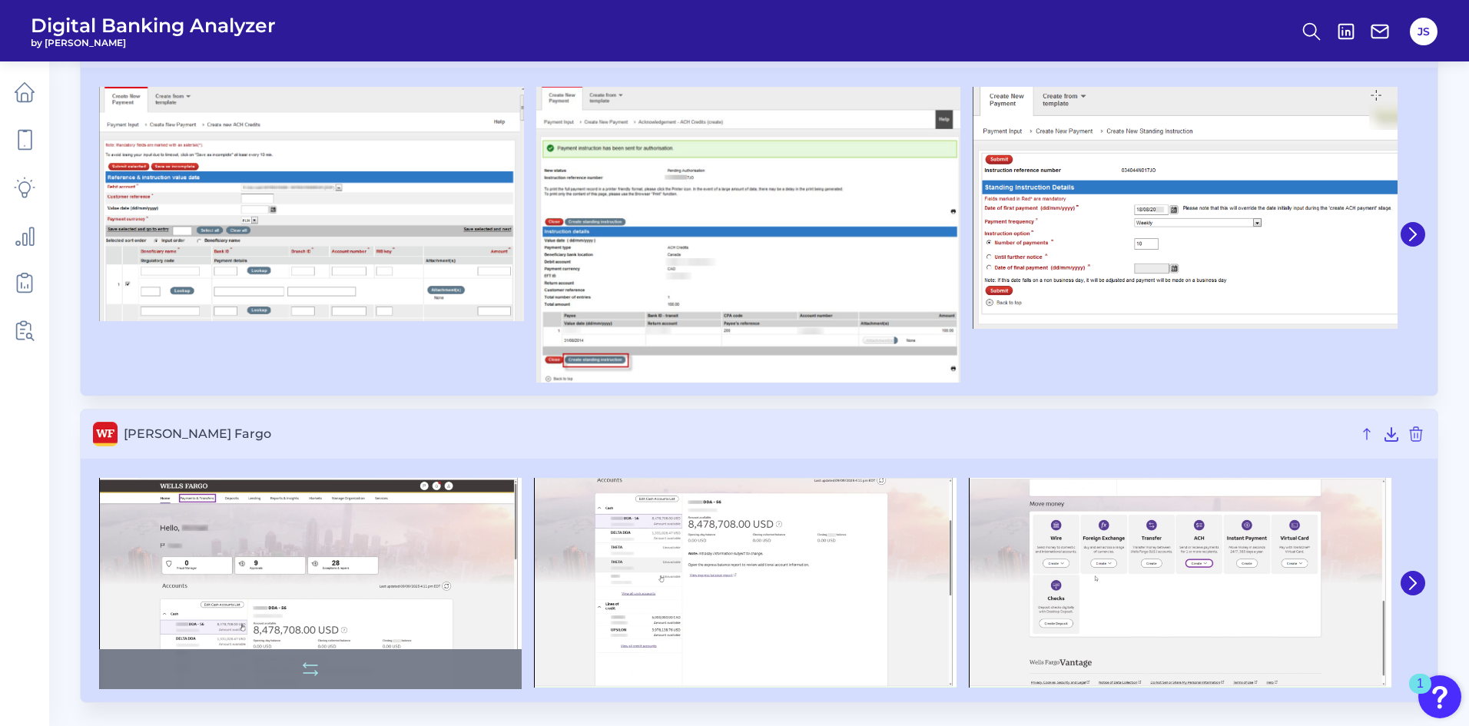
click at [364, 534] on img at bounding box center [310, 583] width 423 height 211
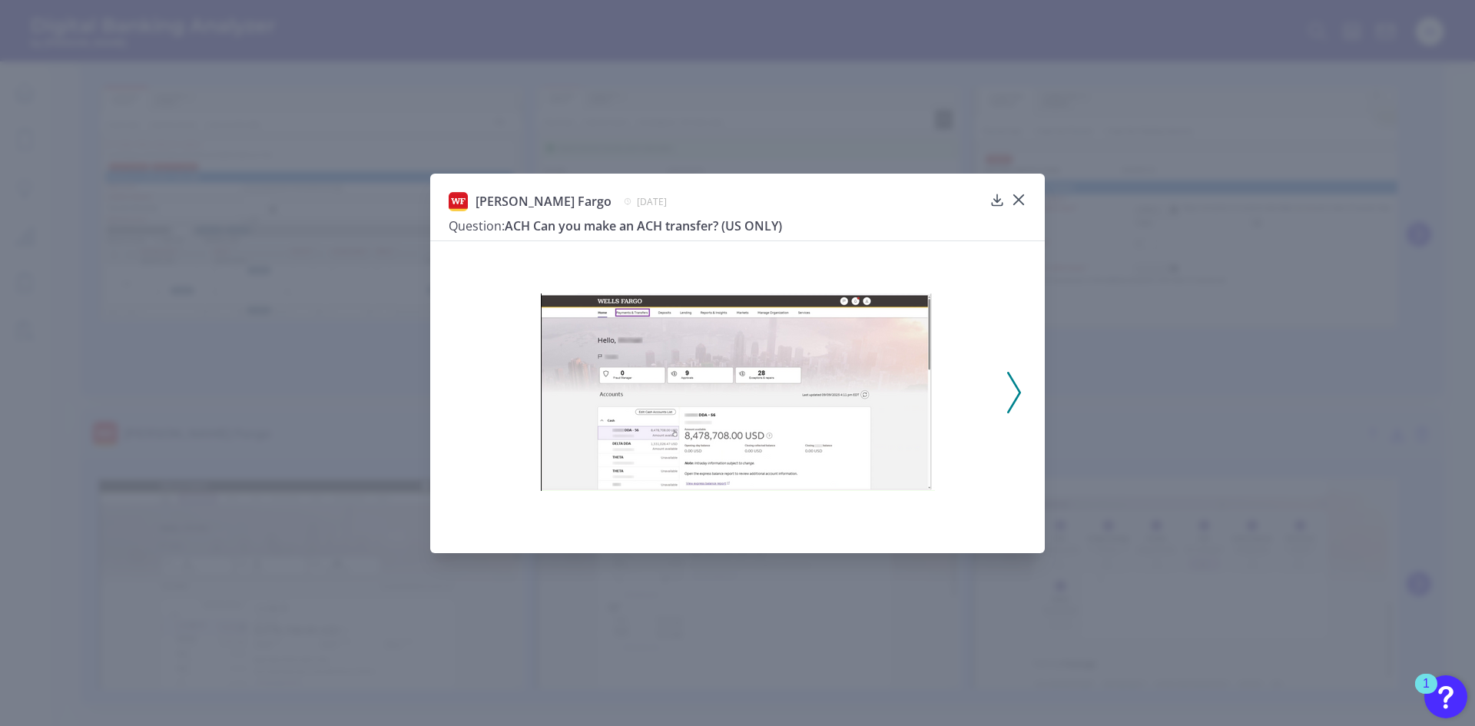
click at [1013, 399] on icon at bounding box center [1014, 392] width 14 height 41
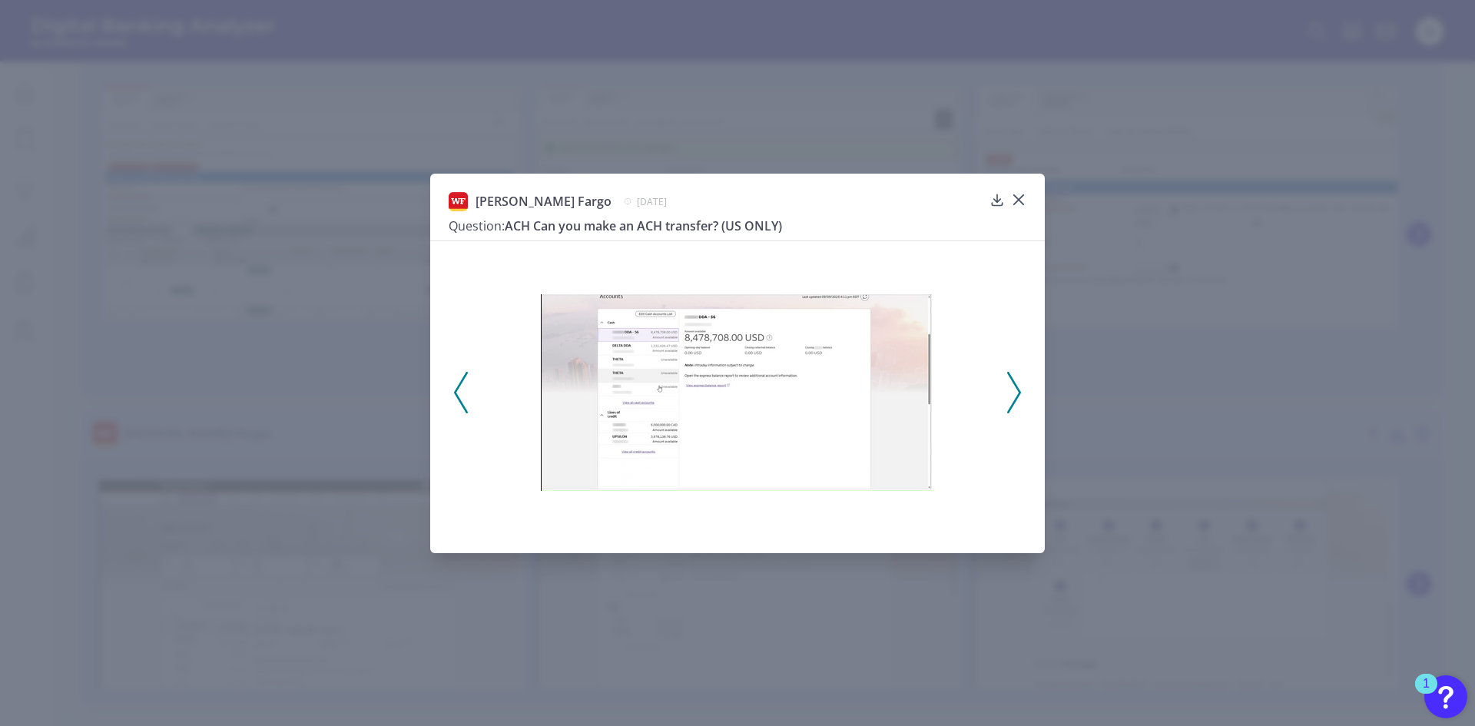
click at [1013, 398] on icon at bounding box center [1014, 392] width 14 height 41
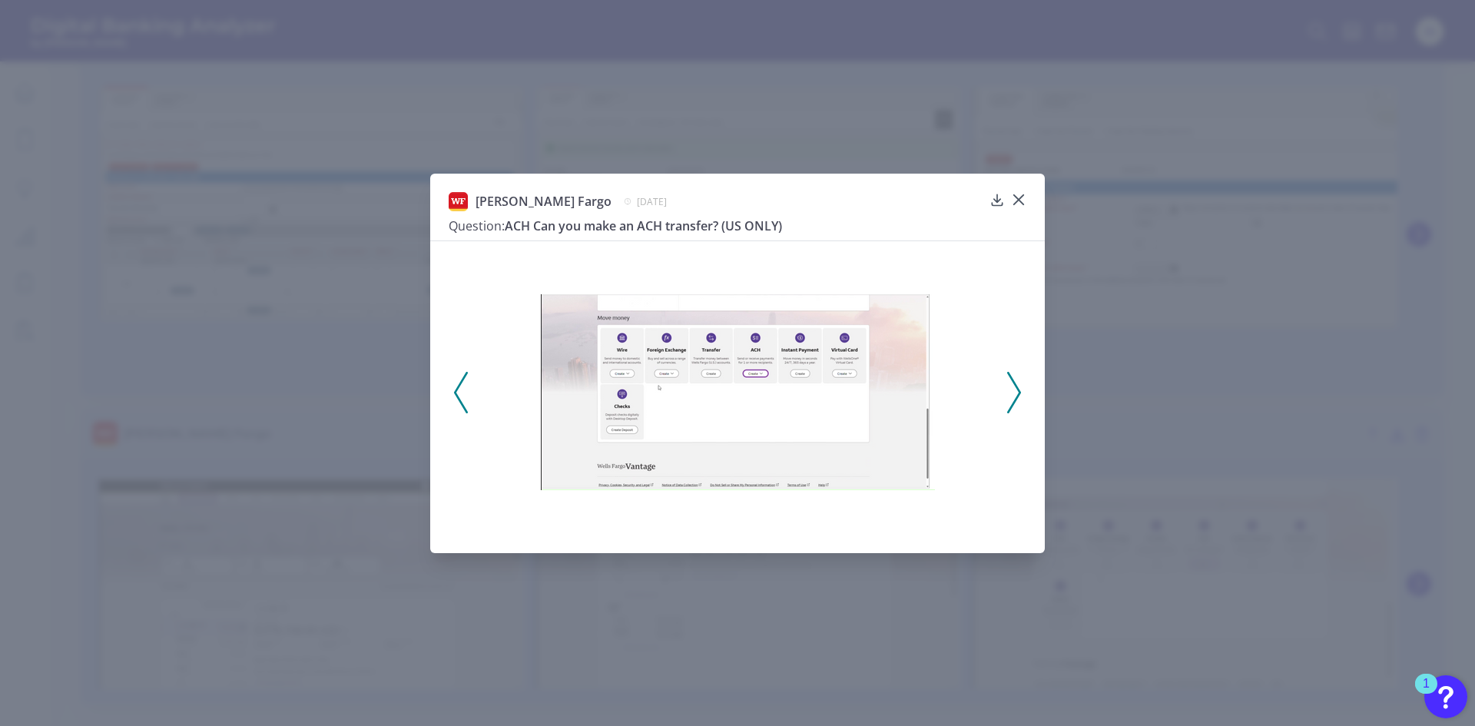
click at [1013, 398] on icon at bounding box center [1014, 392] width 14 height 41
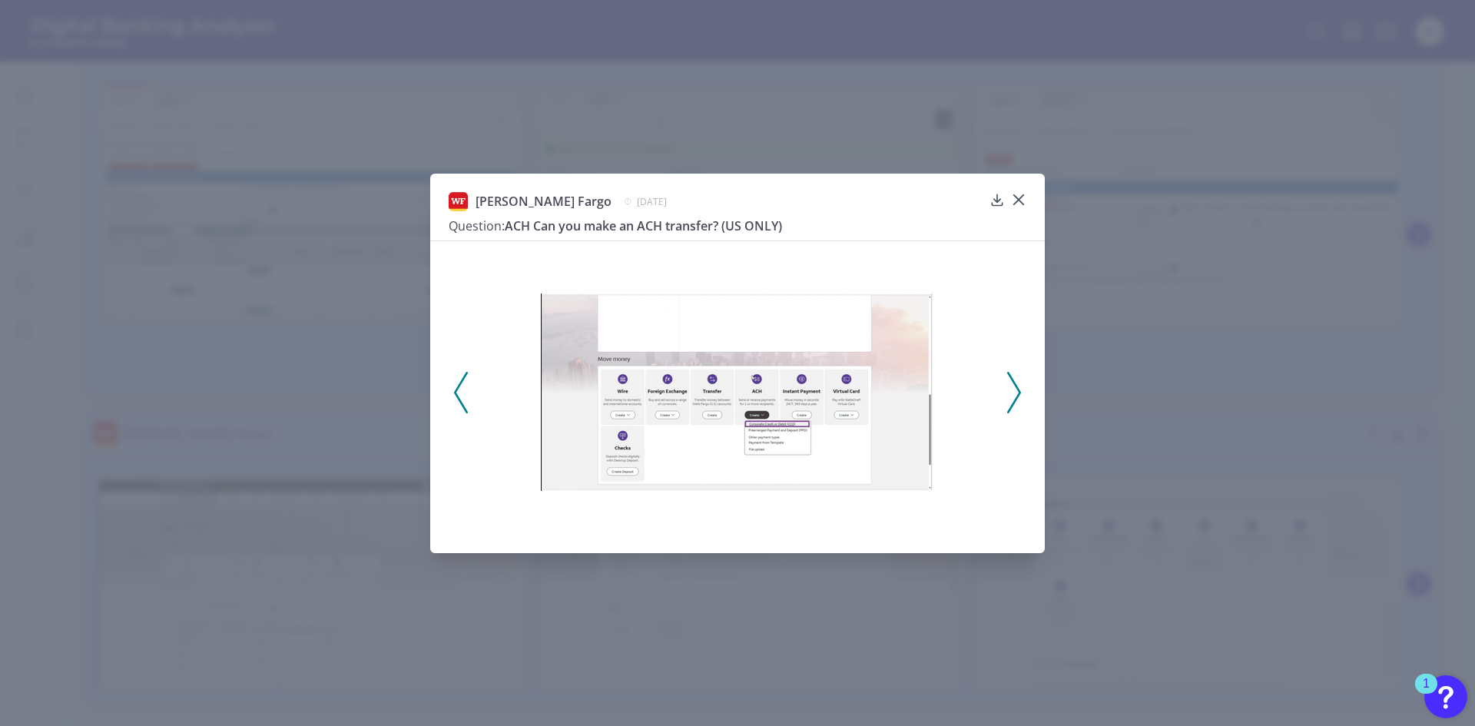
click at [1013, 398] on icon at bounding box center [1014, 392] width 14 height 41
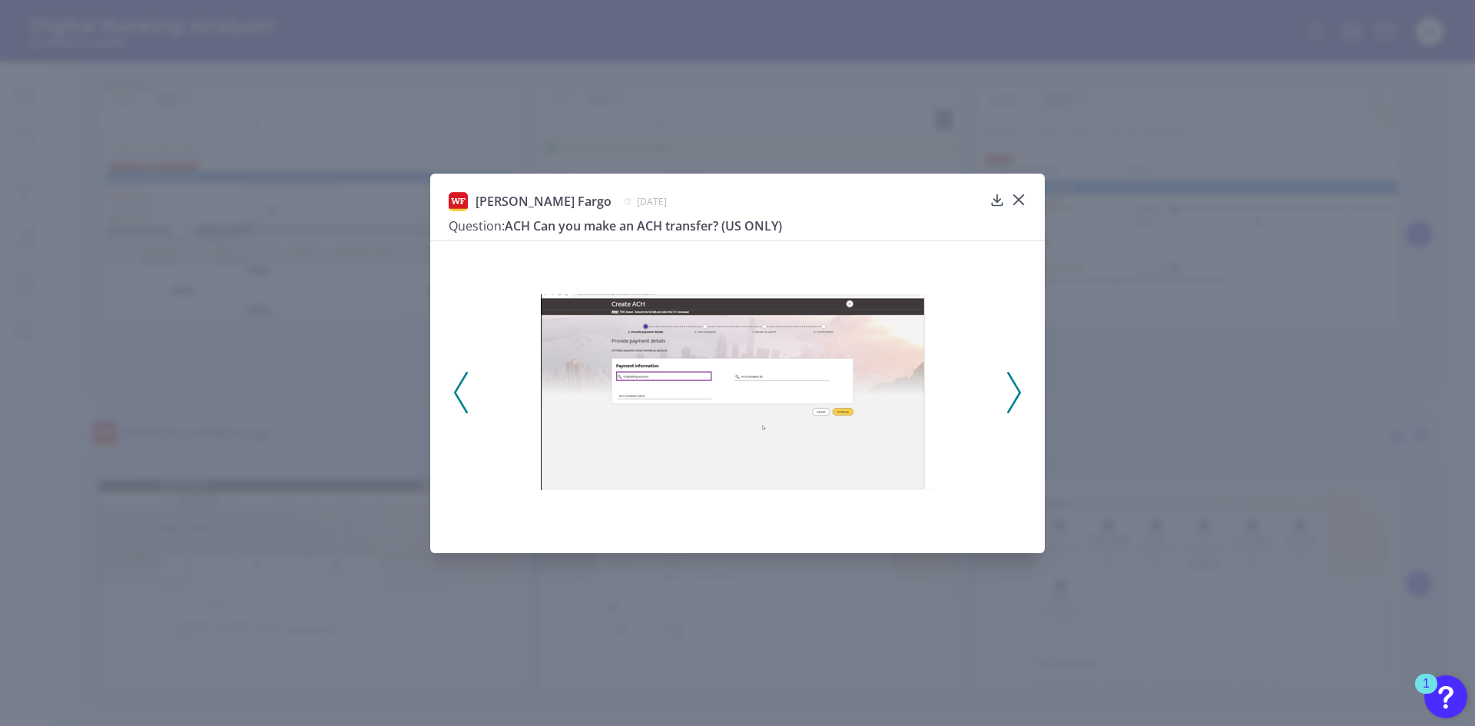
click at [1013, 398] on icon at bounding box center [1014, 392] width 14 height 41
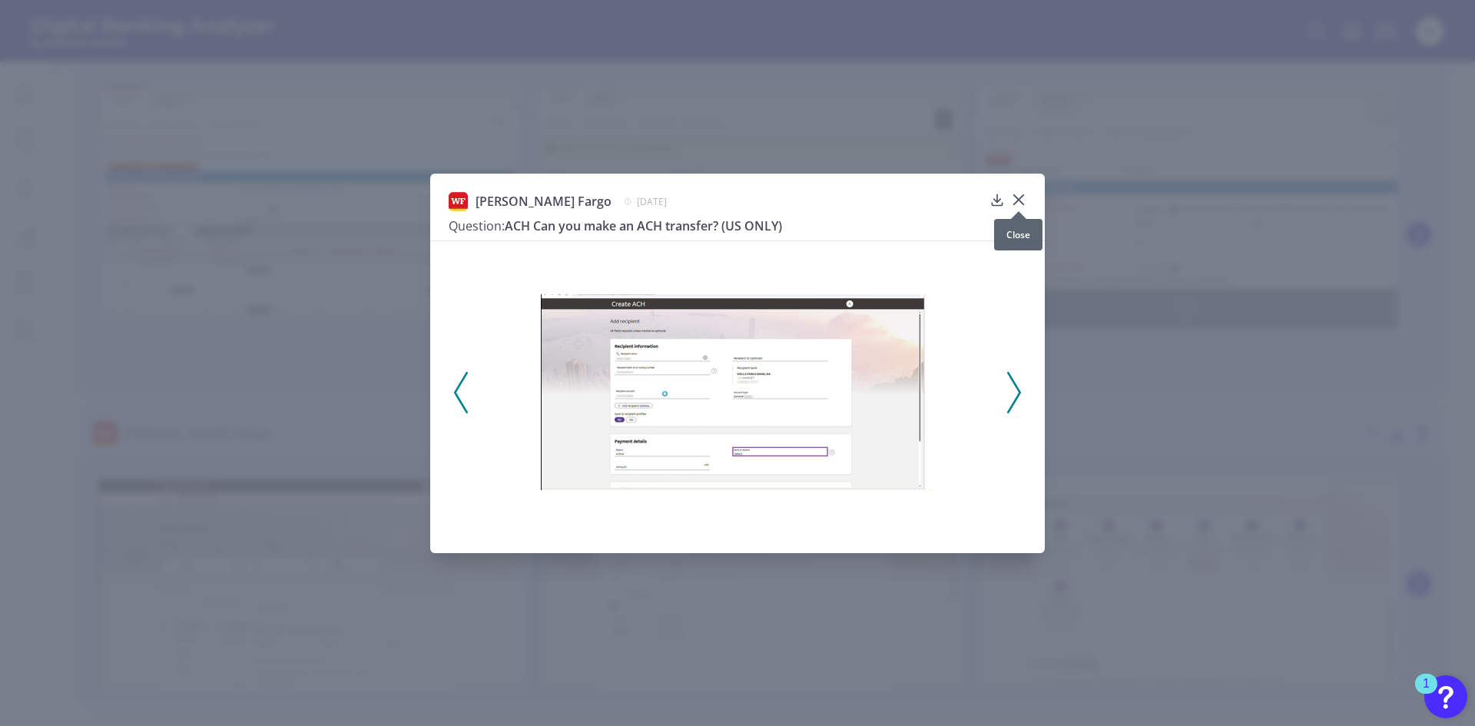
click at [1021, 197] on icon at bounding box center [1018, 199] width 9 height 9
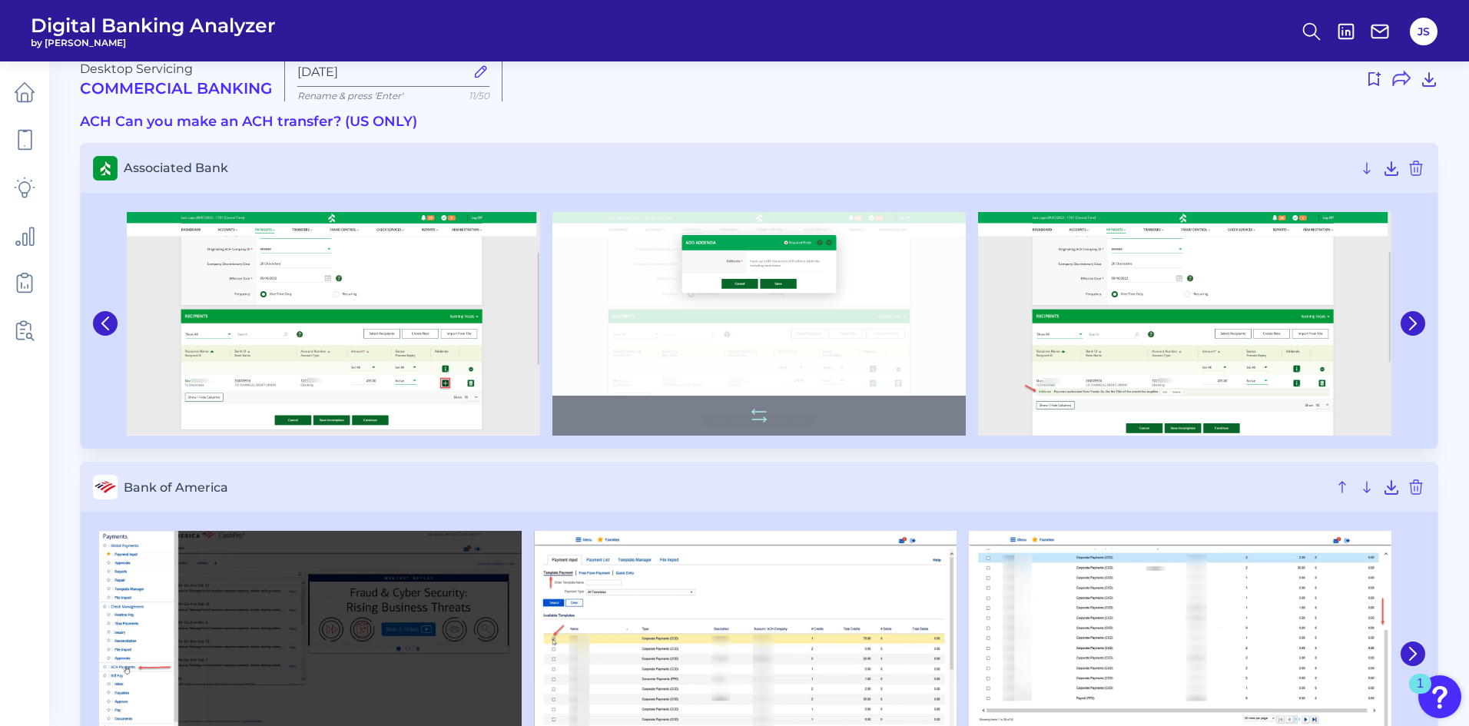
scroll to position [0, 0]
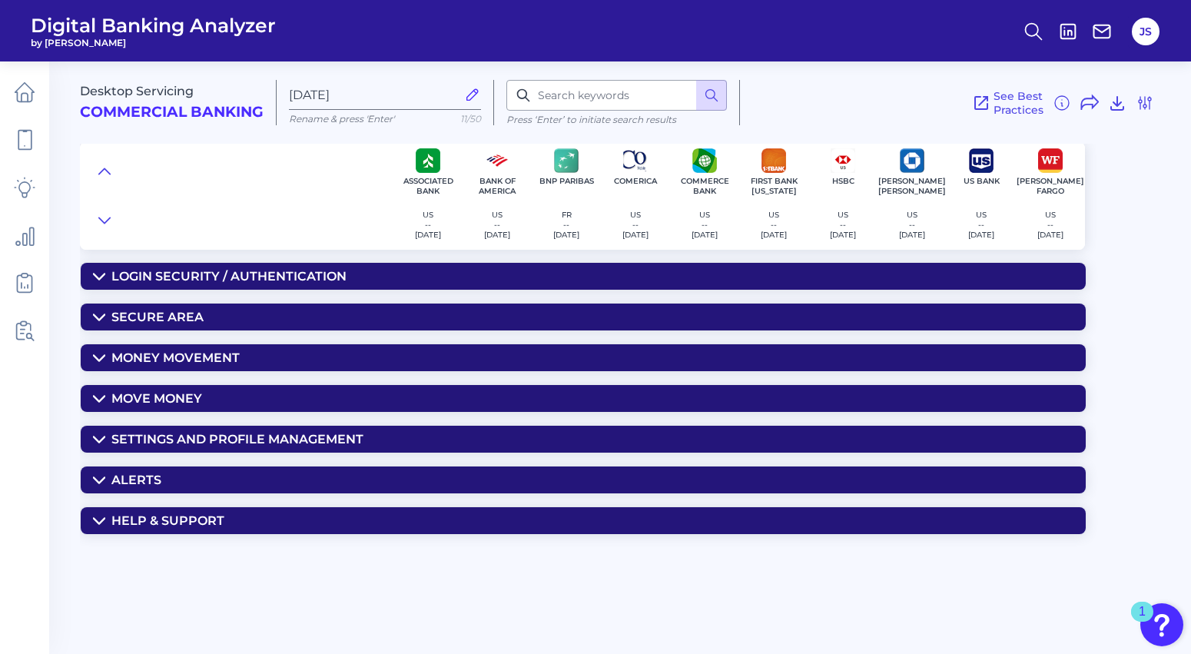
click at [98, 522] on icon at bounding box center [99, 520] width 11 height 5
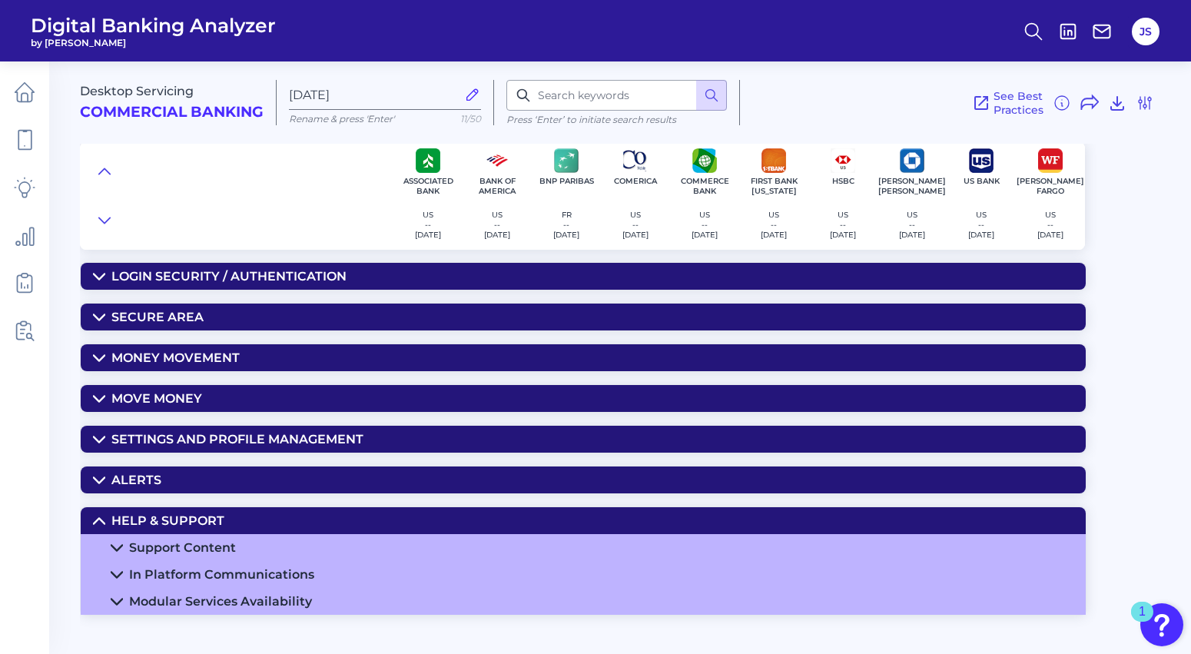
click at [94, 481] on icon at bounding box center [99, 480] width 12 height 12
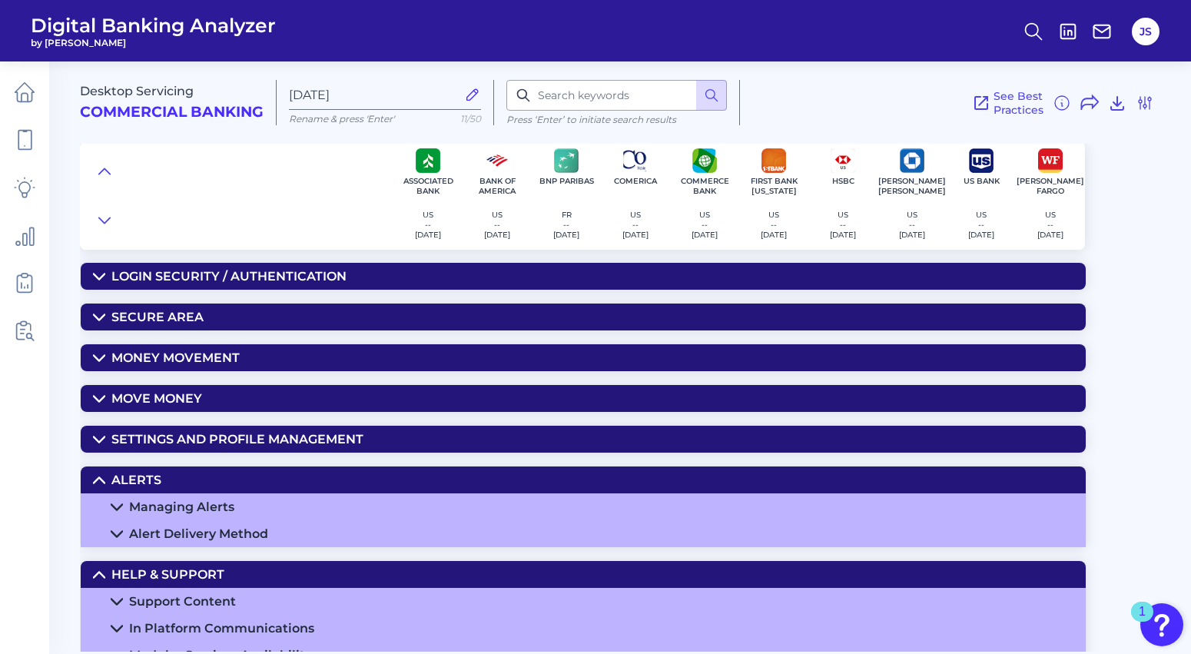
click at [99, 431] on summary "Settings and Profile Management" at bounding box center [583, 439] width 1005 height 27
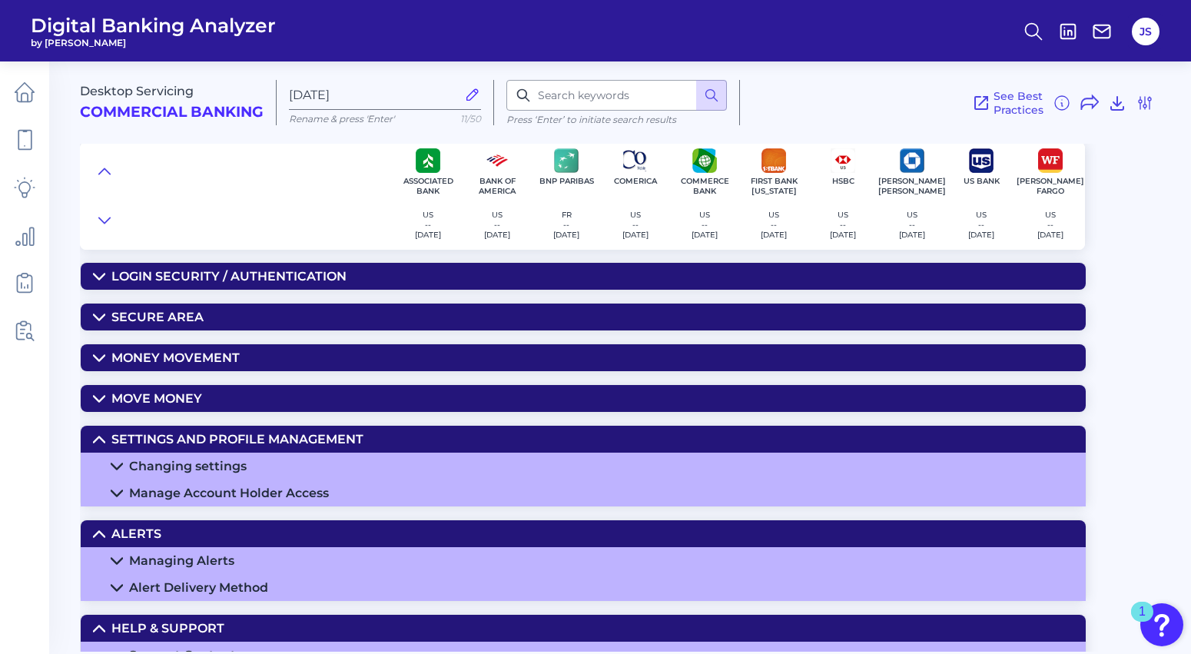
click at [99, 395] on icon at bounding box center [99, 399] width 12 height 12
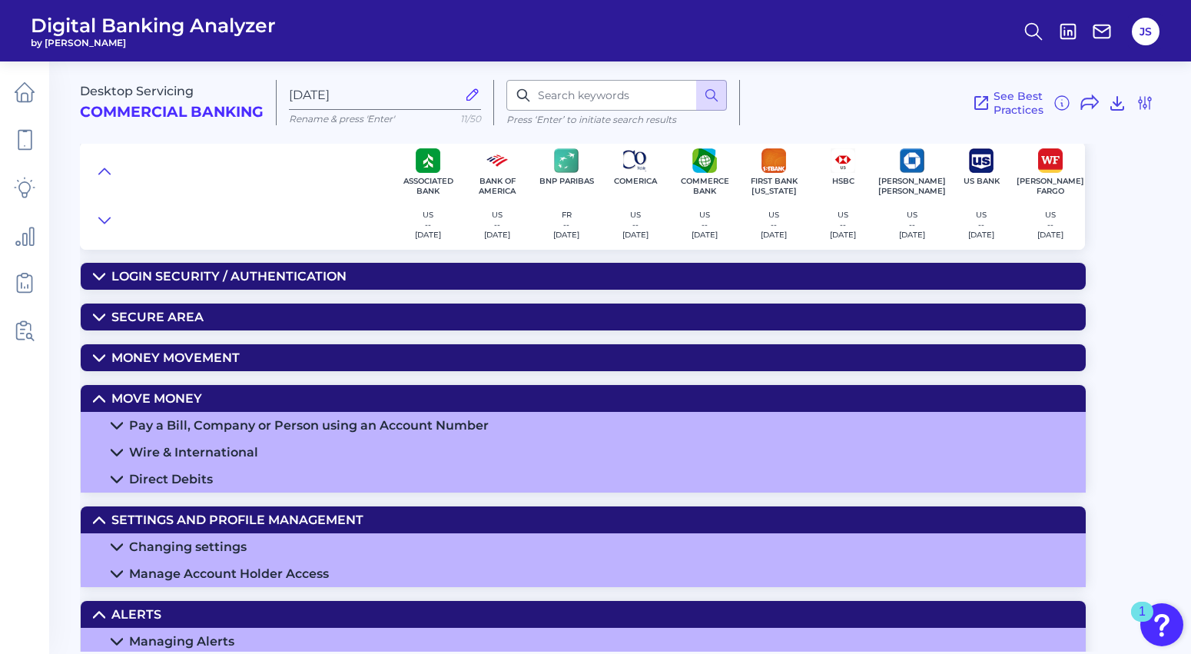
click at [97, 354] on icon at bounding box center [99, 358] width 12 height 12
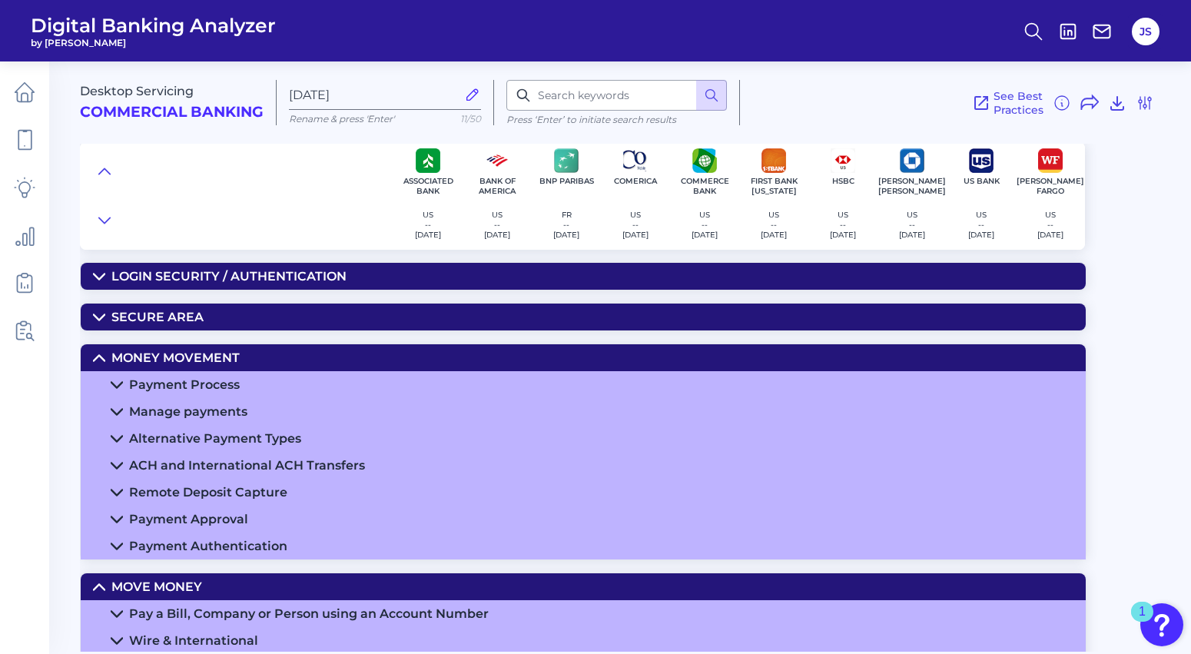
click at [103, 317] on icon at bounding box center [99, 316] width 11 height 5
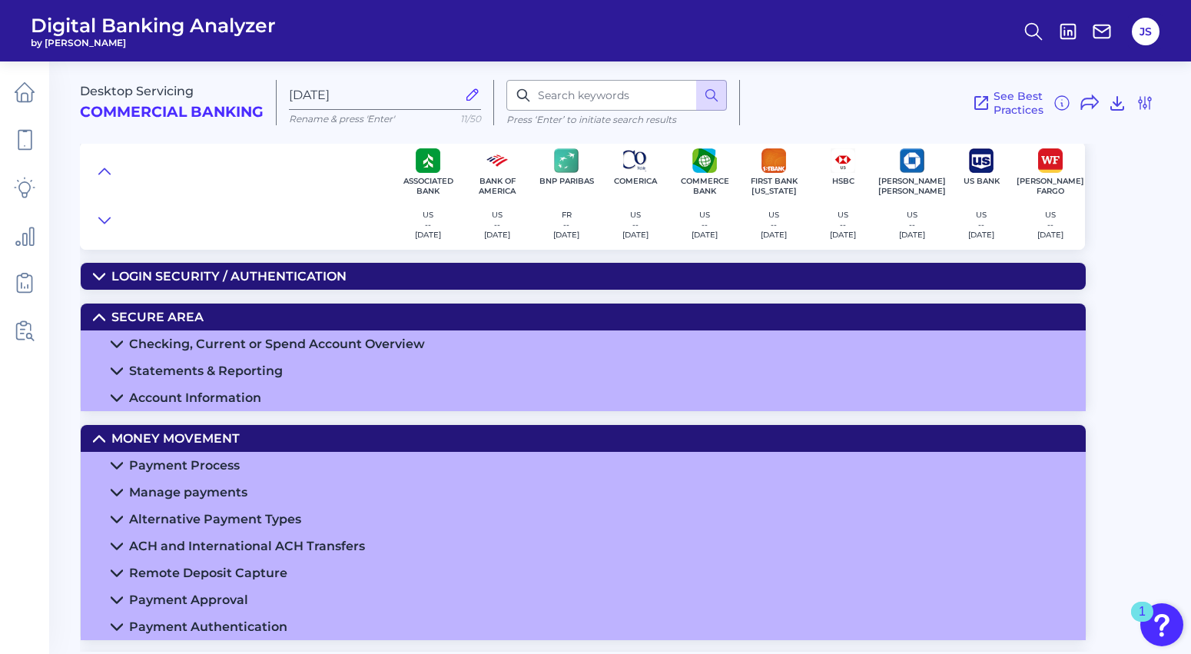
click at [96, 276] on icon at bounding box center [99, 276] width 11 height 5
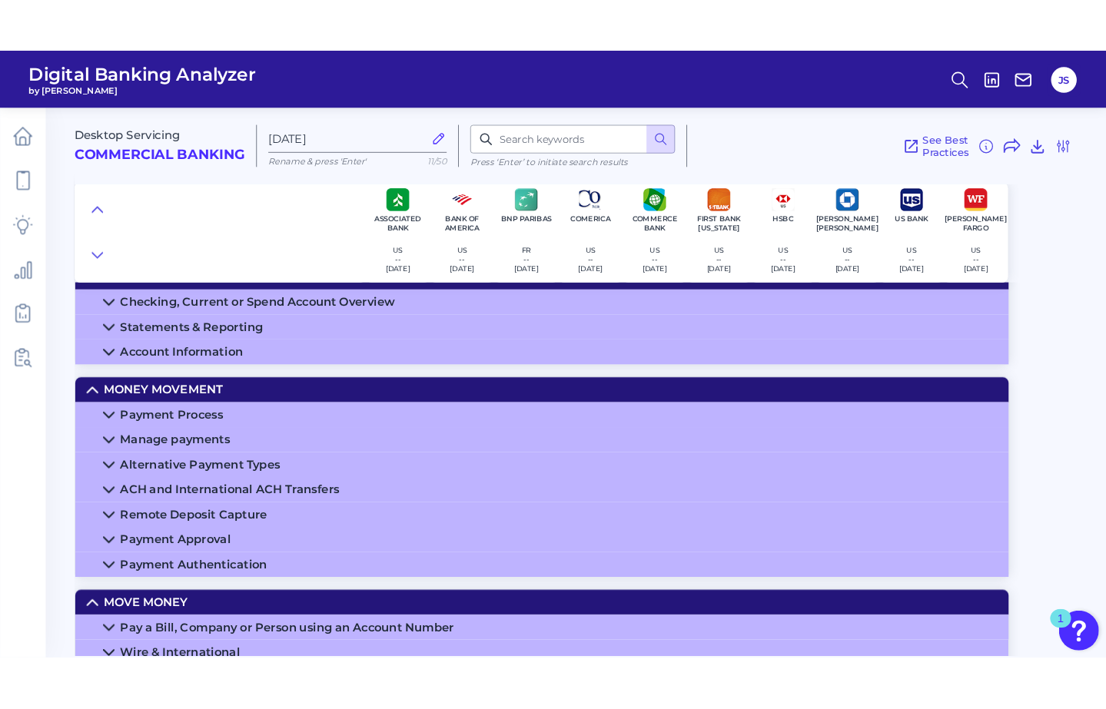
scroll to position [154, 0]
